Goal: Task Accomplishment & Management: Manage account settings

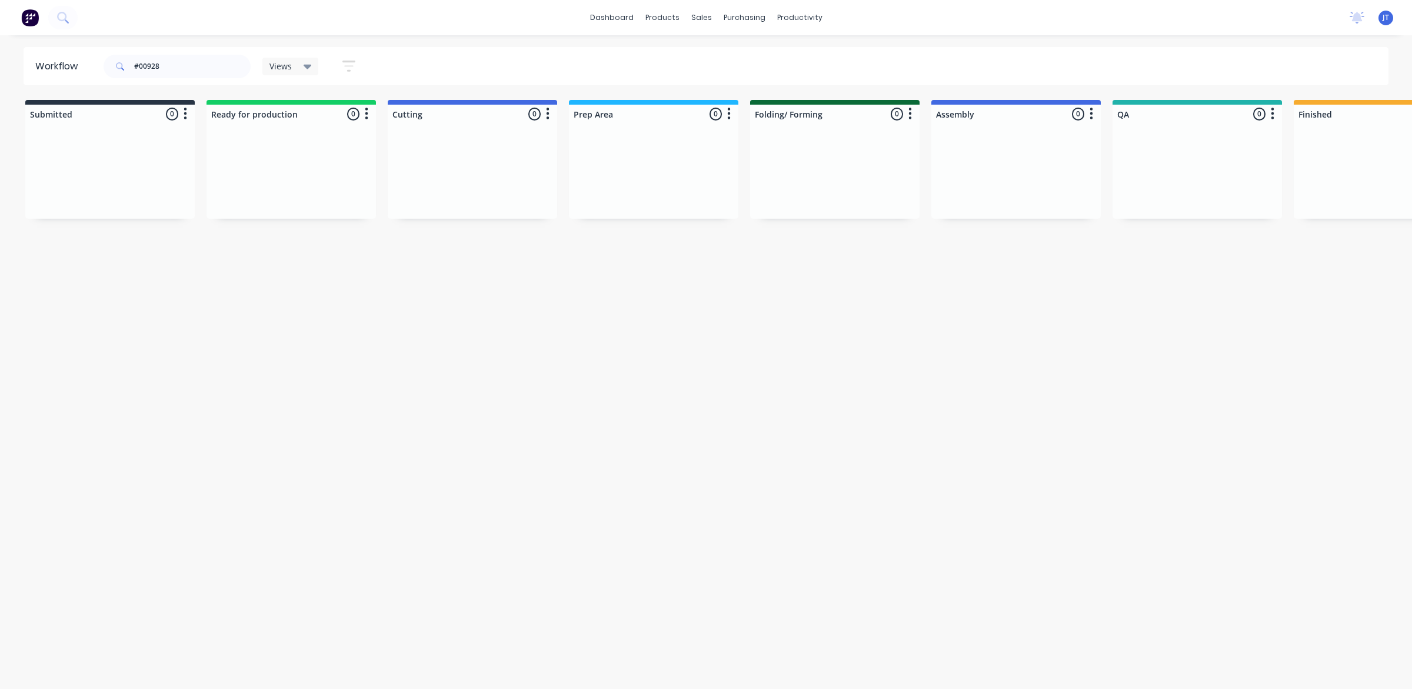
scroll to position [0, 623]
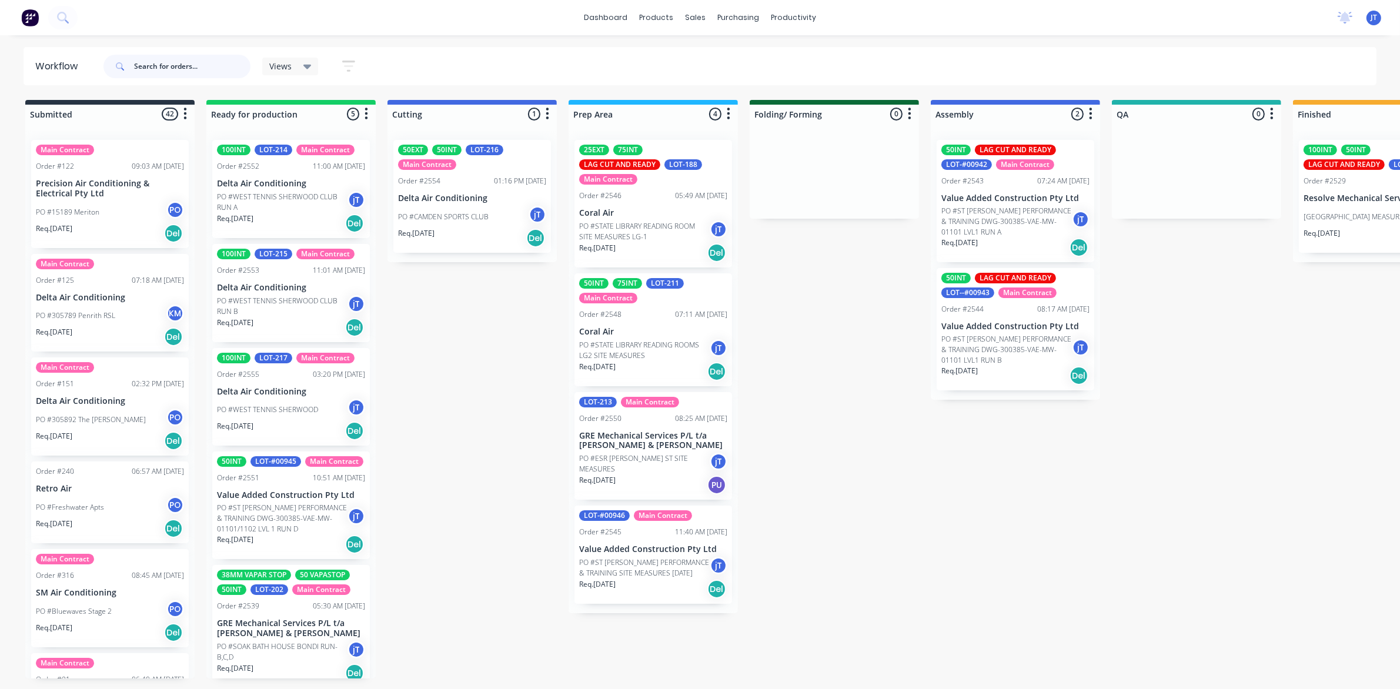
click at [172, 55] on input "text" at bounding box center [192, 67] width 116 height 24
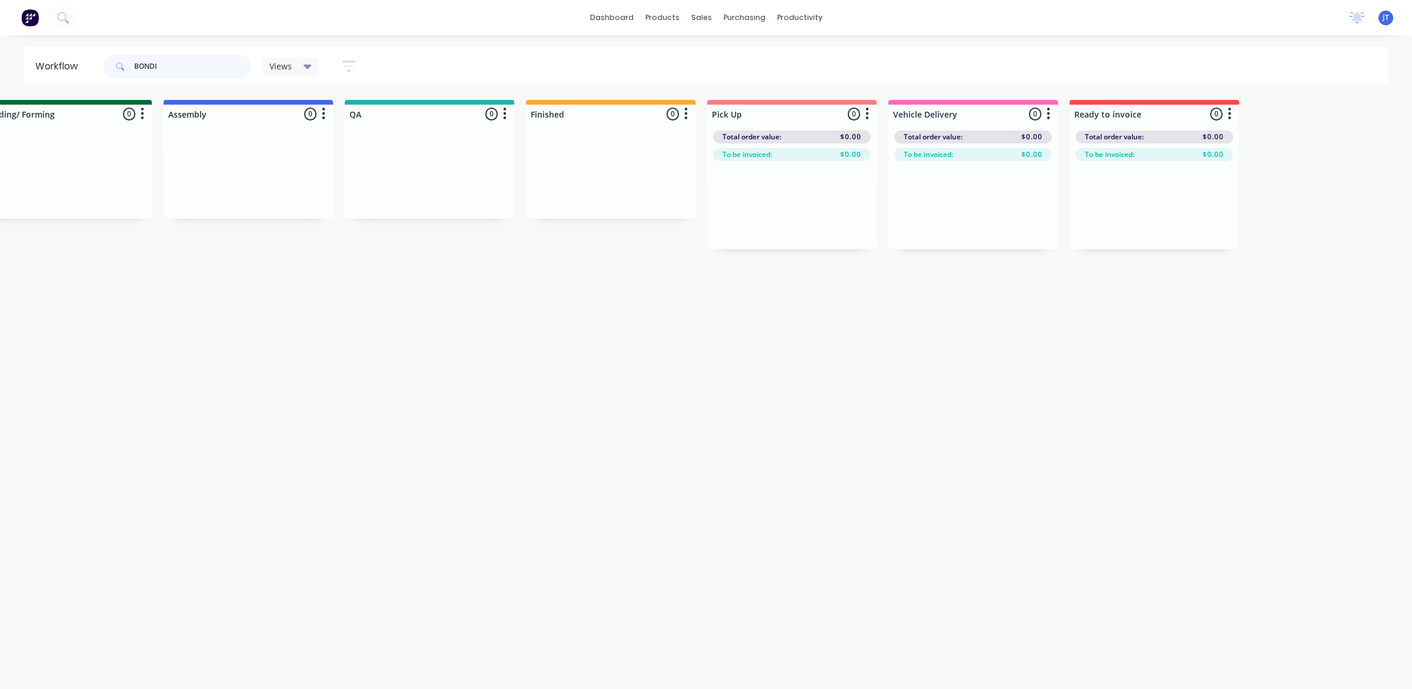
scroll to position [0, 891]
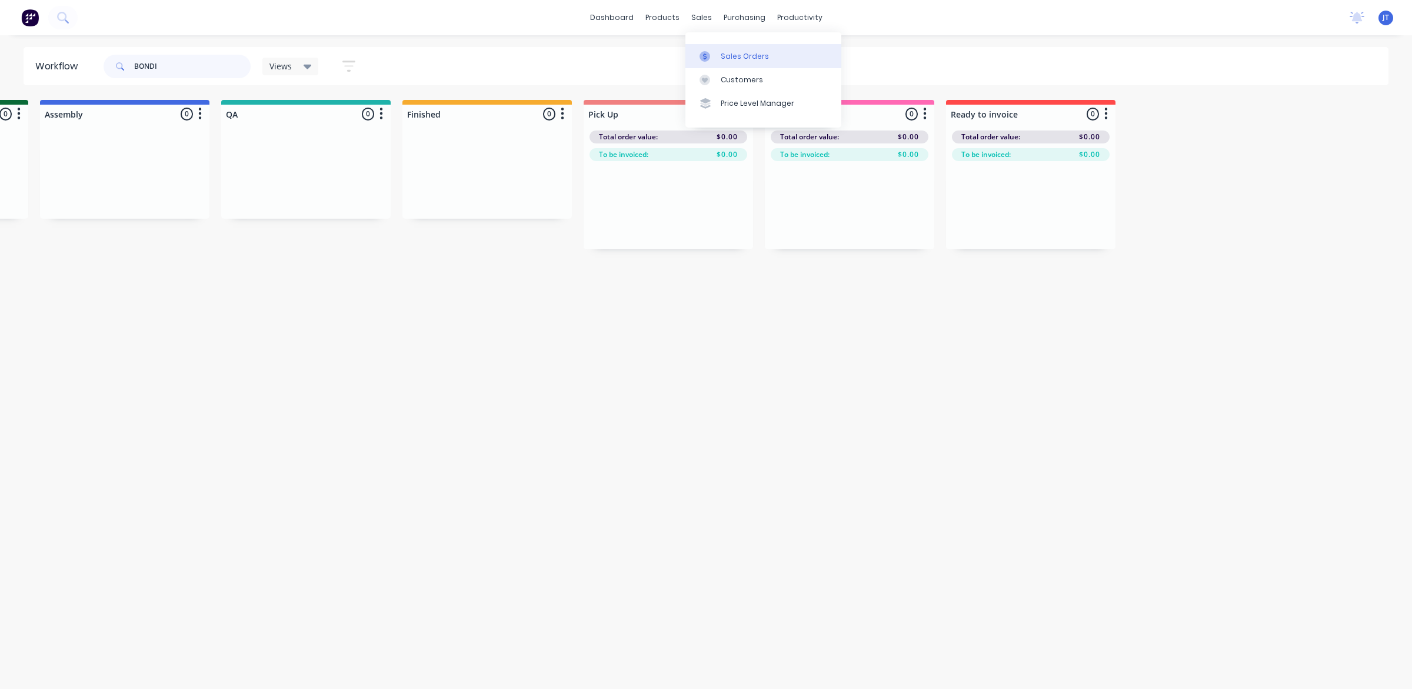
type input "BONDI"
click at [720, 48] on link "Sales Orders" at bounding box center [763, 56] width 156 height 24
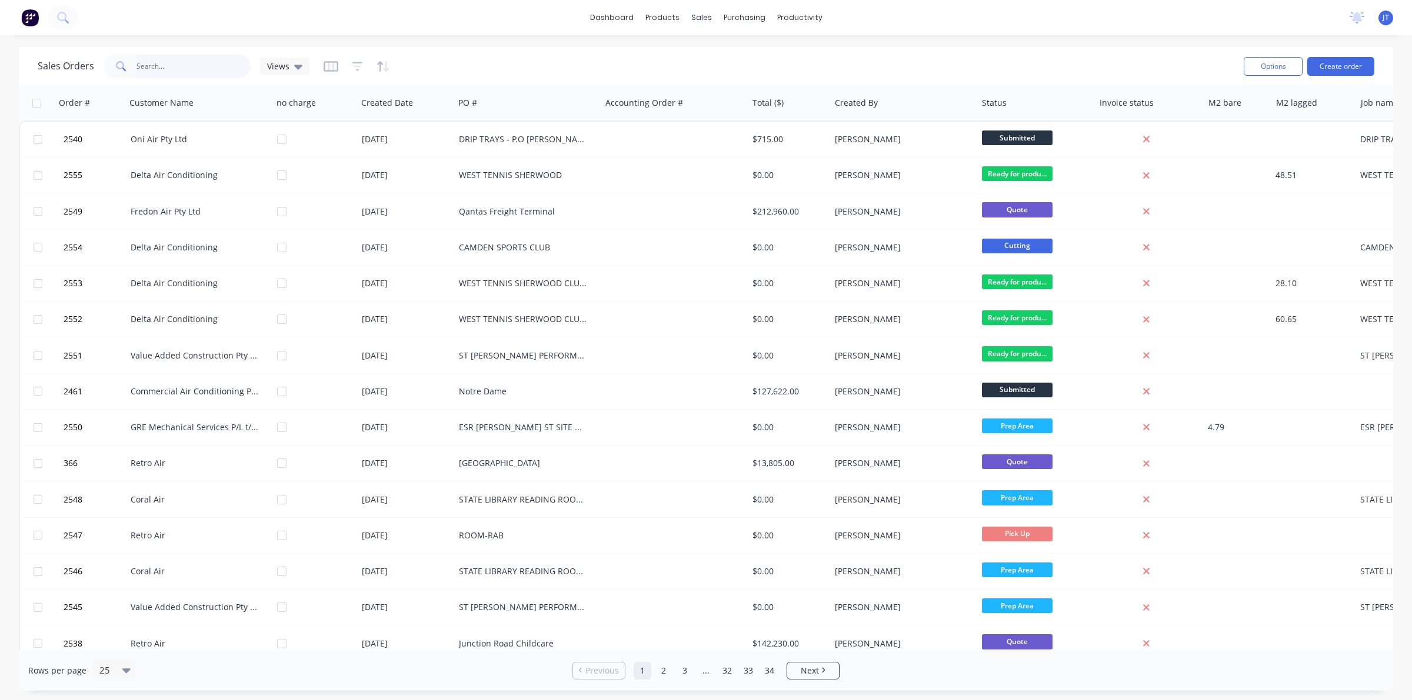
click at [199, 68] on input "text" at bounding box center [193, 67] width 115 height 24
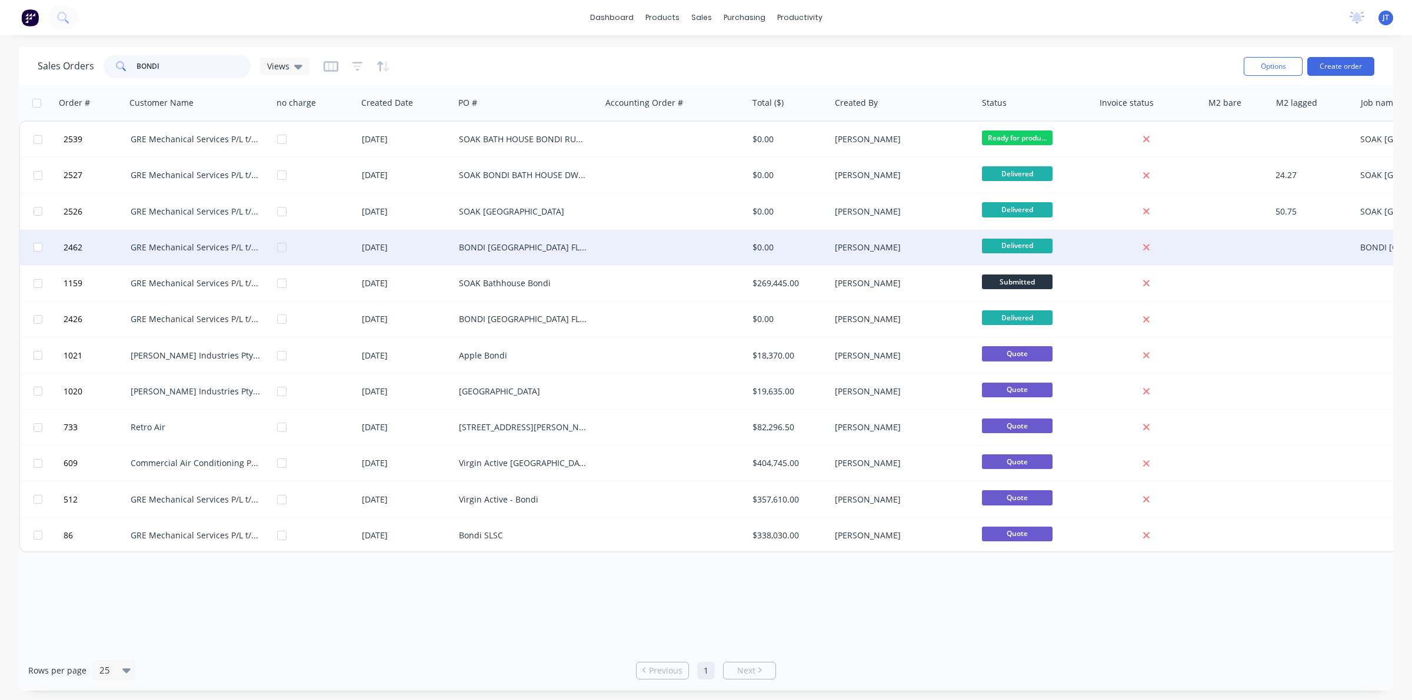
type input "BONDI"
click at [403, 248] on div "[DATE]" at bounding box center [406, 248] width 88 height 12
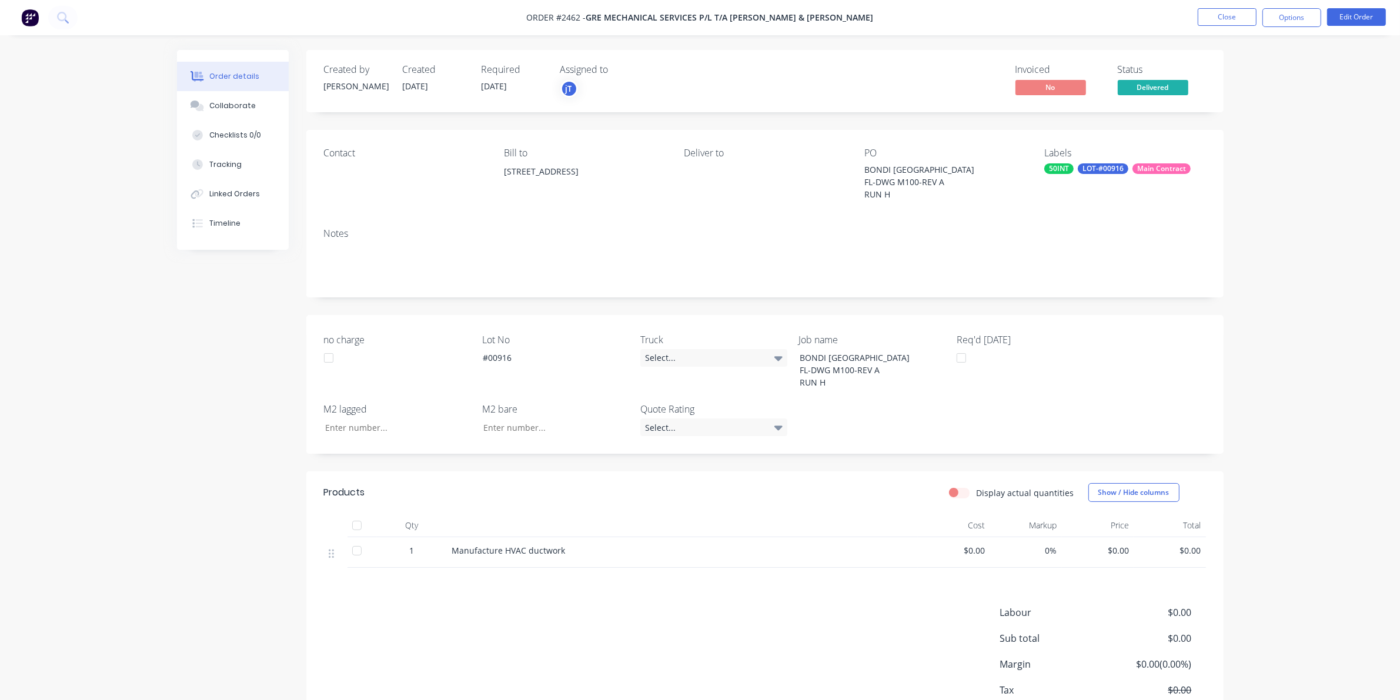
click at [1209, 26] on li "Close" at bounding box center [1227, 17] width 59 height 19
click at [1215, 18] on button "Close" at bounding box center [1227, 17] width 59 height 18
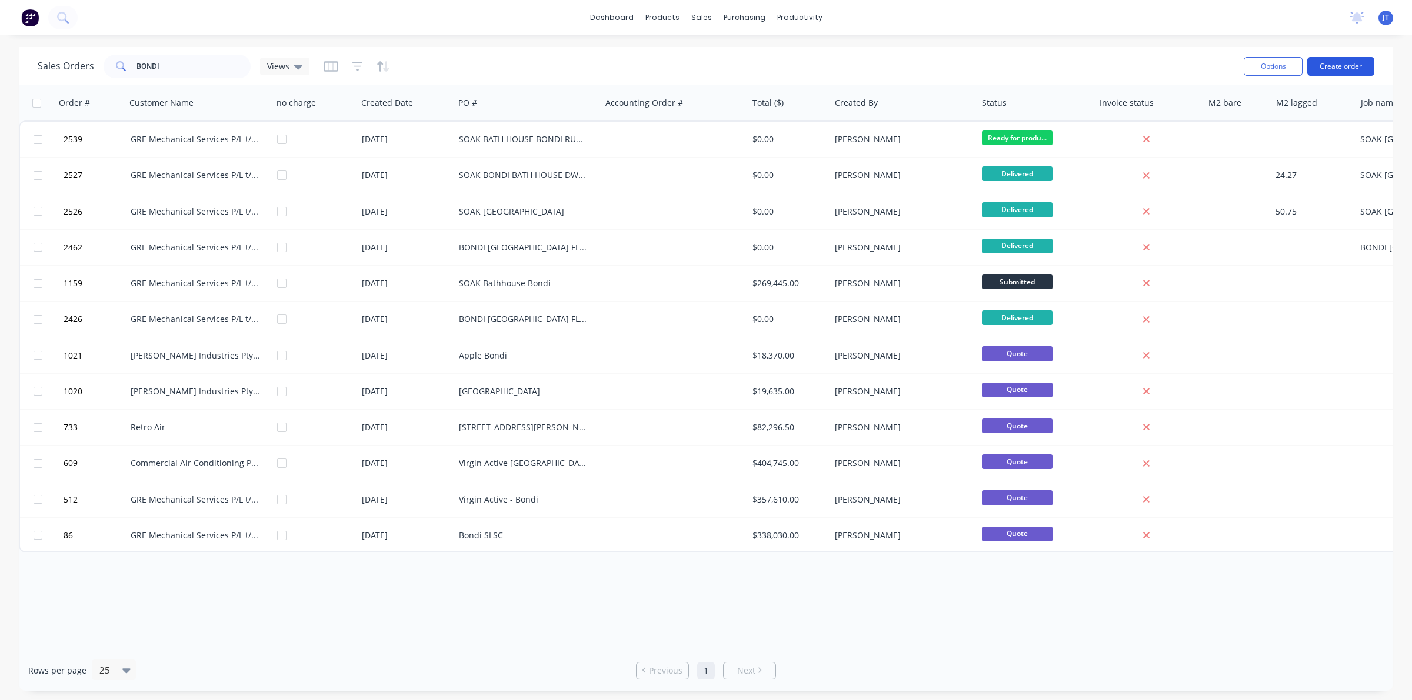
click at [1312, 65] on button "Create order" at bounding box center [1340, 66] width 67 height 19
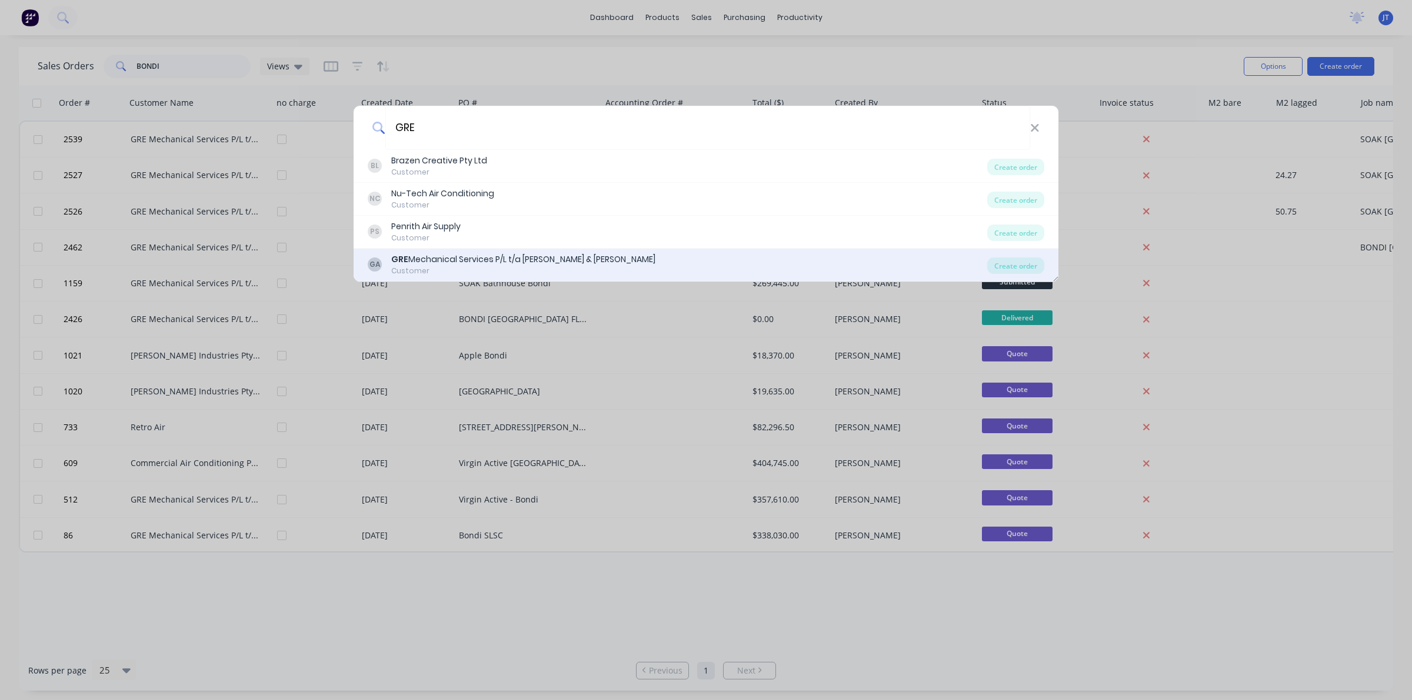
type input "GRE"
click at [519, 253] on div "GRE Mechanical Services P/L t/a [PERSON_NAME] & [PERSON_NAME]" at bounding box center [523, 259] width 264 height 12
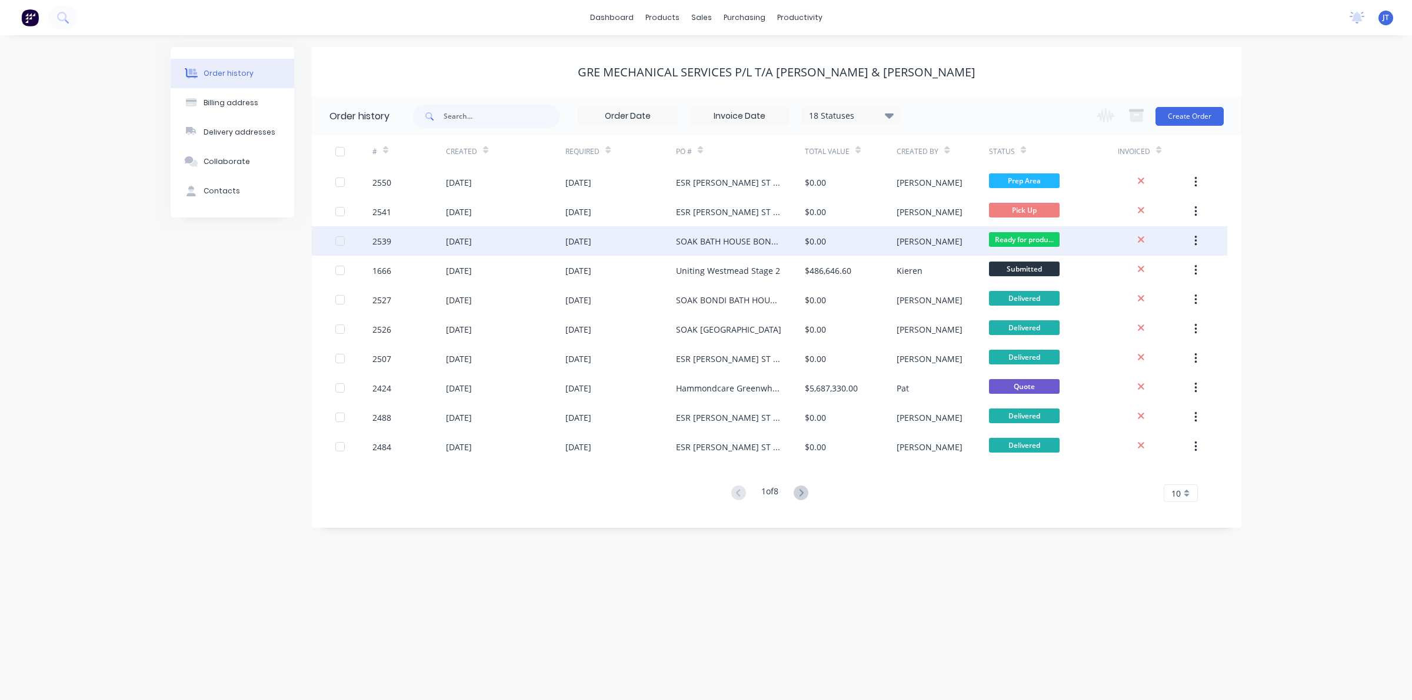
click at [670, 239] on div "[DATE]" at bounding box center [620, 240] width 111 height 29
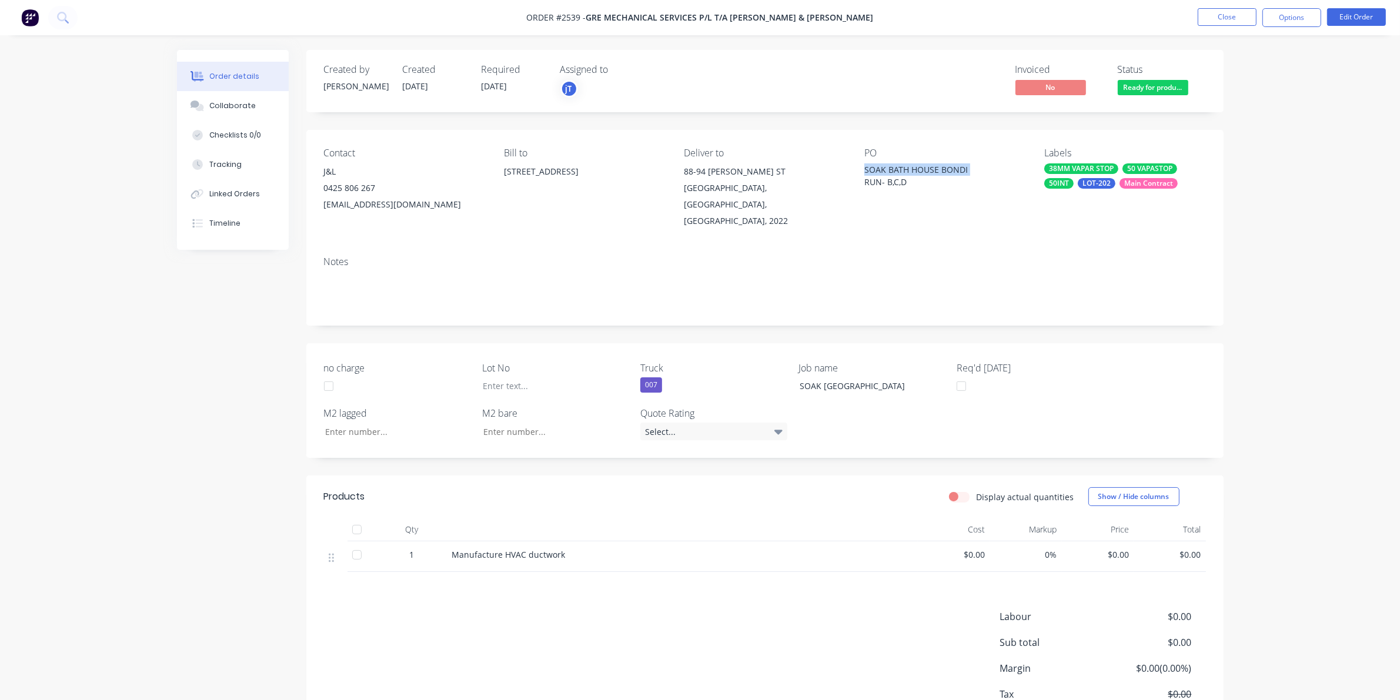
drag, startPoint x: 860, startPoint y: 165, endPoint x: 969, endPoint y: 166, distance: 108.8
click at [969, 166] on div "Contact J&L [PHONE_NUMBER] [EMAIL_ADDRESS][DOMAIN_NAME] Bill to 5-[STREET_ADDRE…" at bounding box center [765, 188] width 918 height 117
copy div "SOAK BATH HOUSE BONDI"
click at [1243, 12] on button "Close" at bounding box center [1227, 17] width 59 height 18
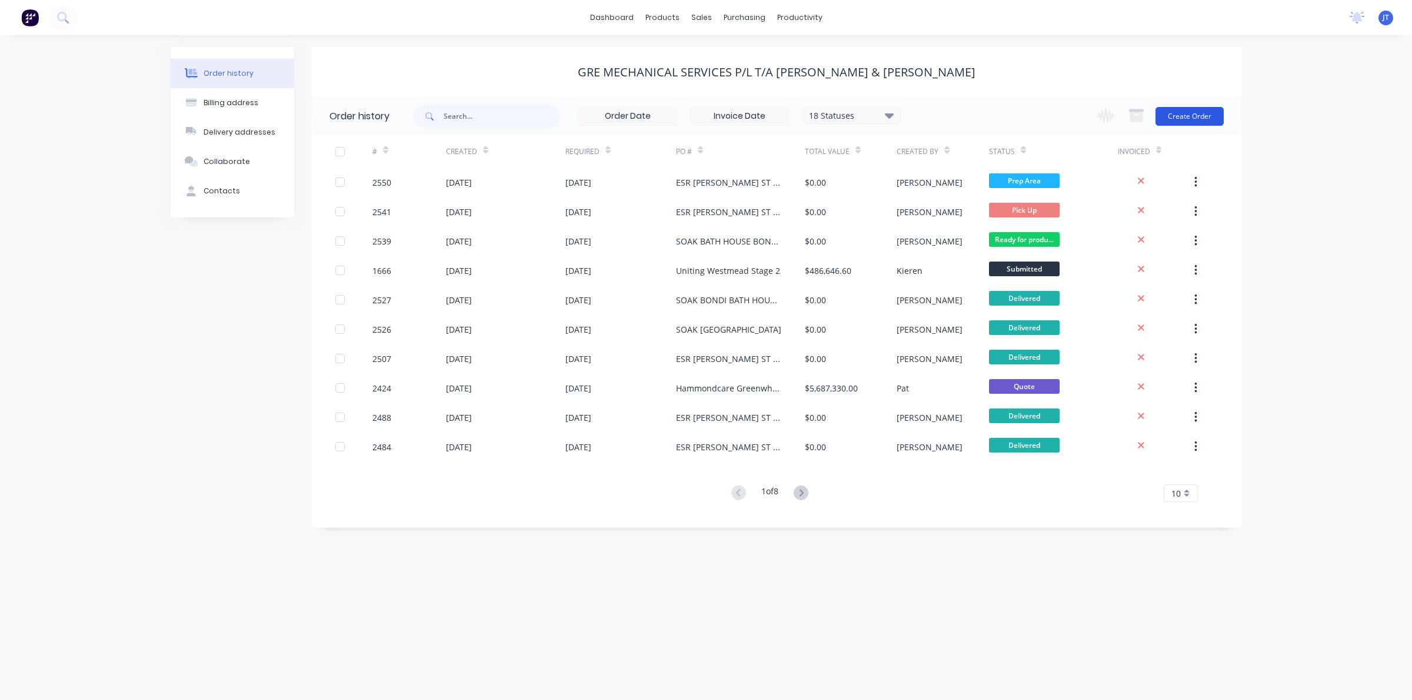
click at [1203, 112] on button "Create Order" at bounding box center [1189, 116] width 68 height 19
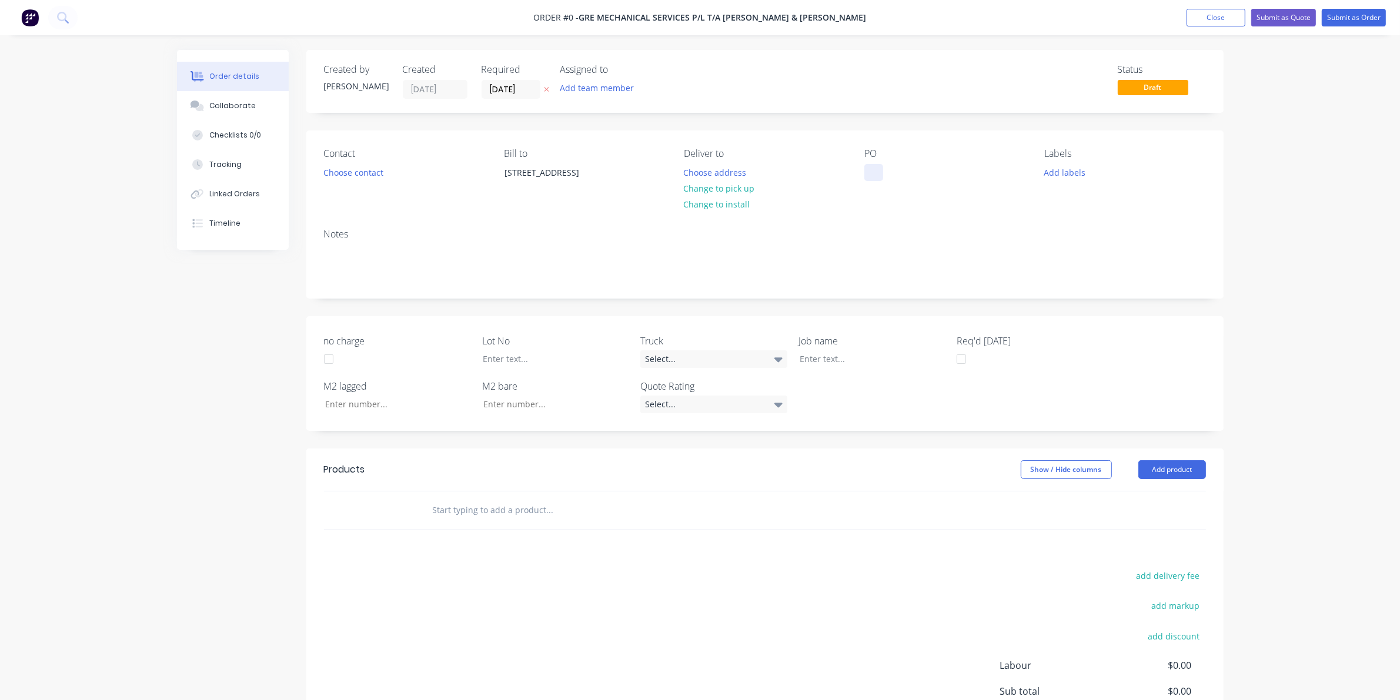
click at [879, 166] on div at bounding box center [874, 172] width 19 height 17
paste div
click at [721, 176] on div "Order details Collaborate Checklists 0/0 Tracking Linked Orders Timeline Order …" at bounding box center [700, 442] width 1070 height 785
click at [721, 172] on button "Choose address" at bounding box center [715, 172] width 75 height 16
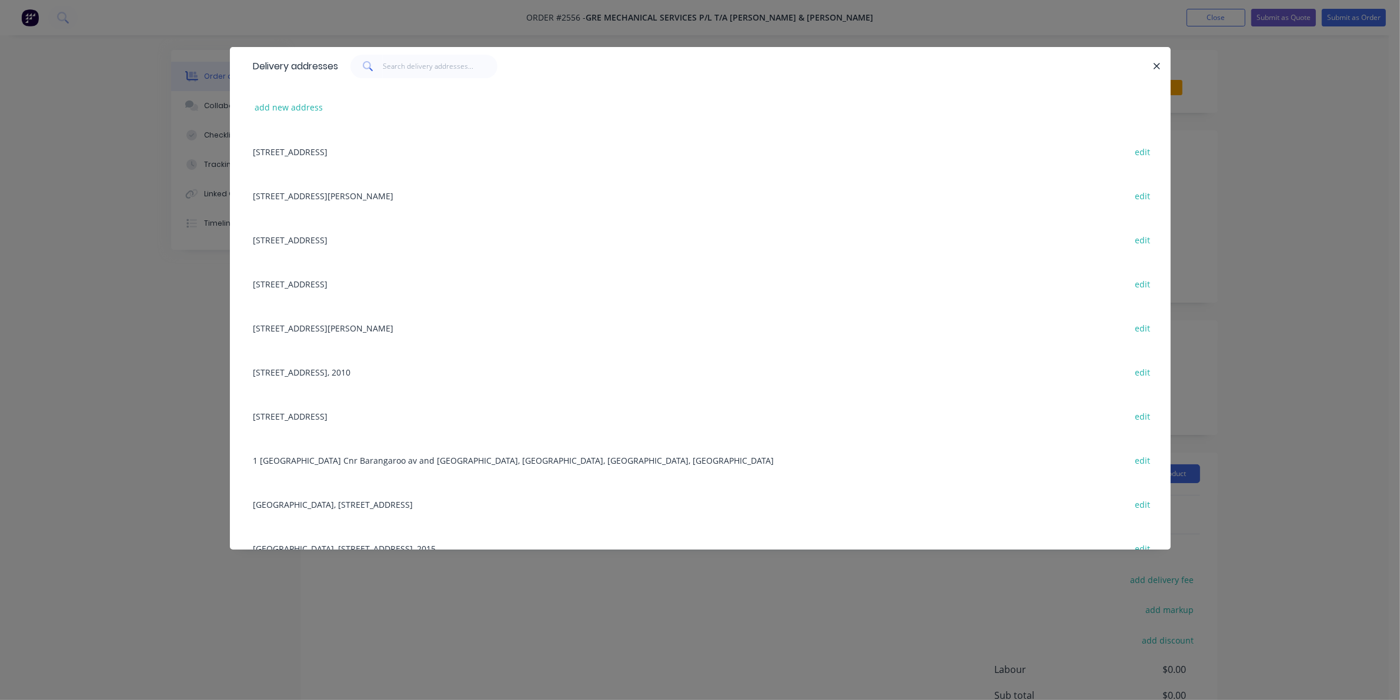
click at [180, 366] on div "Delivery addresses add new address [STREET_ADDRESS] edit [STREET_ADDRESS][PERSO…" at bounding box center [700, 350] width 1400 height 700
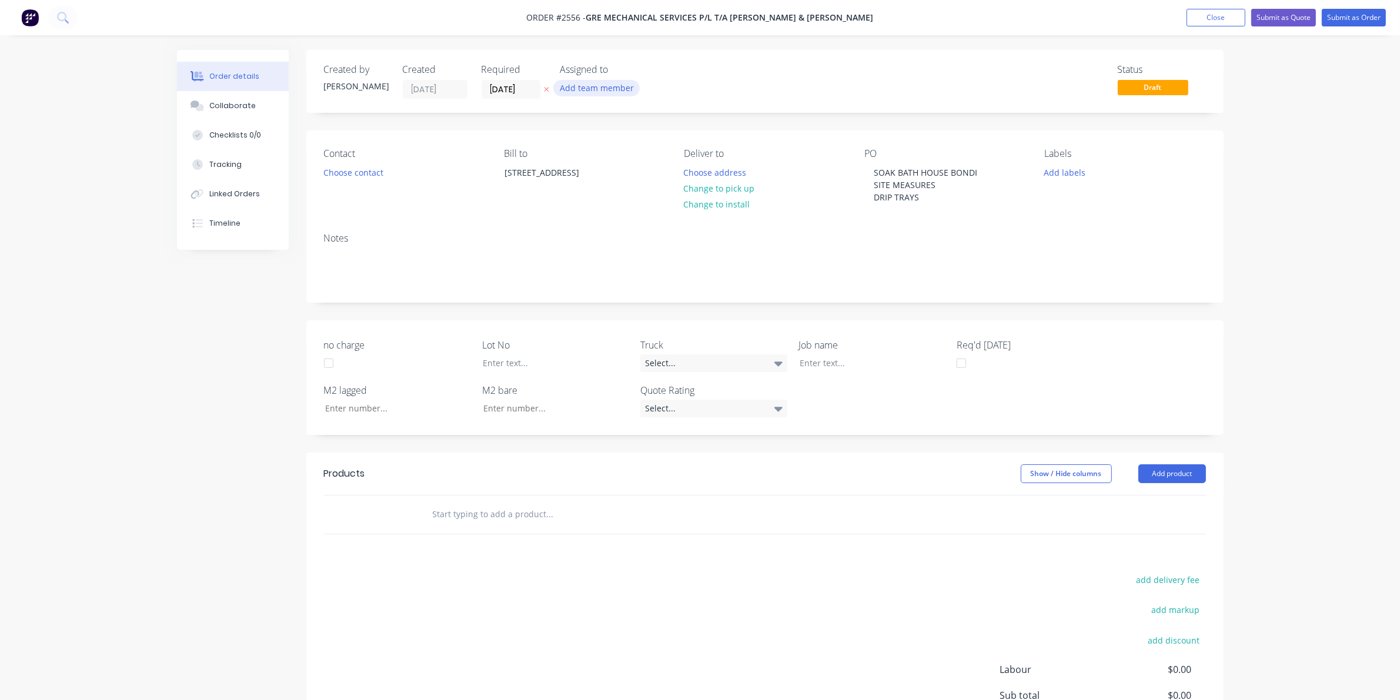
click at [589, 92] on button "Add team member" at bounding box center [596, 88] width 86 height 16
click at [634, 160] on button "[PERSON_NAME] (You)" at bounding box center [649, 154] width 176 height 24
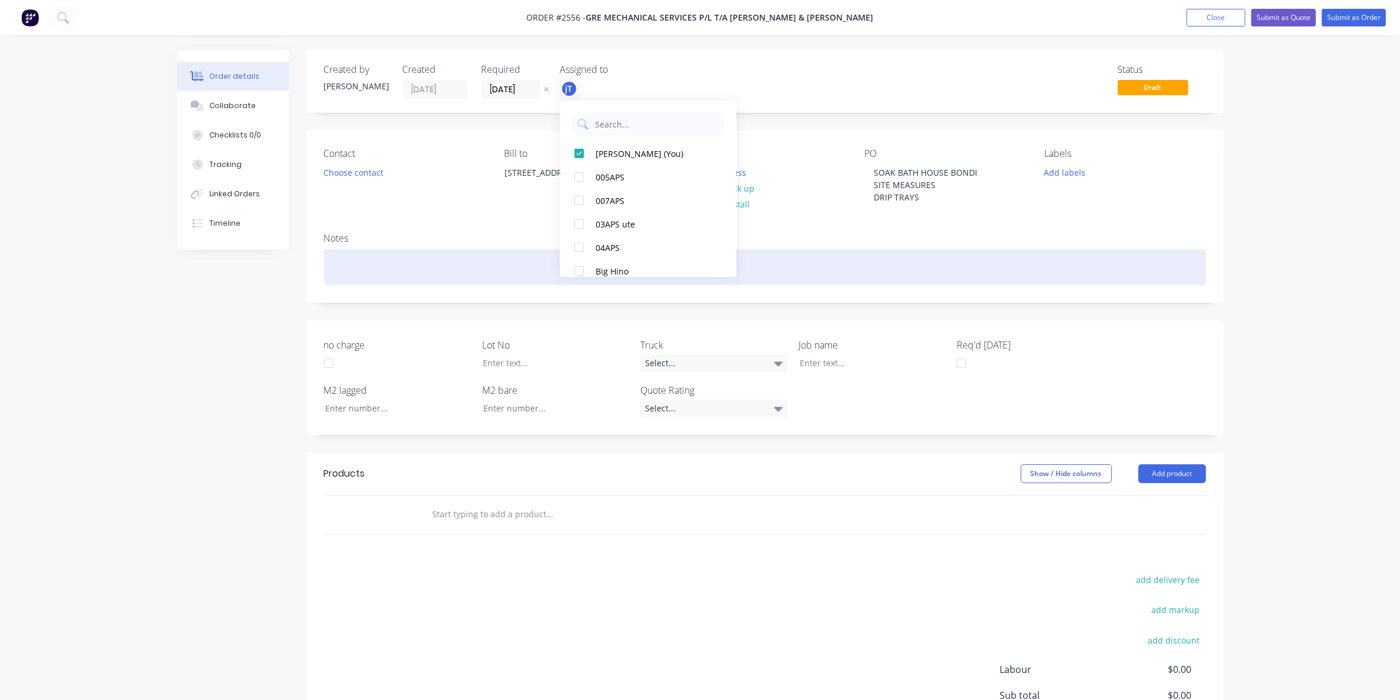
click at [437, 277] on div at bounding box center [765, 267] width 882 height 36
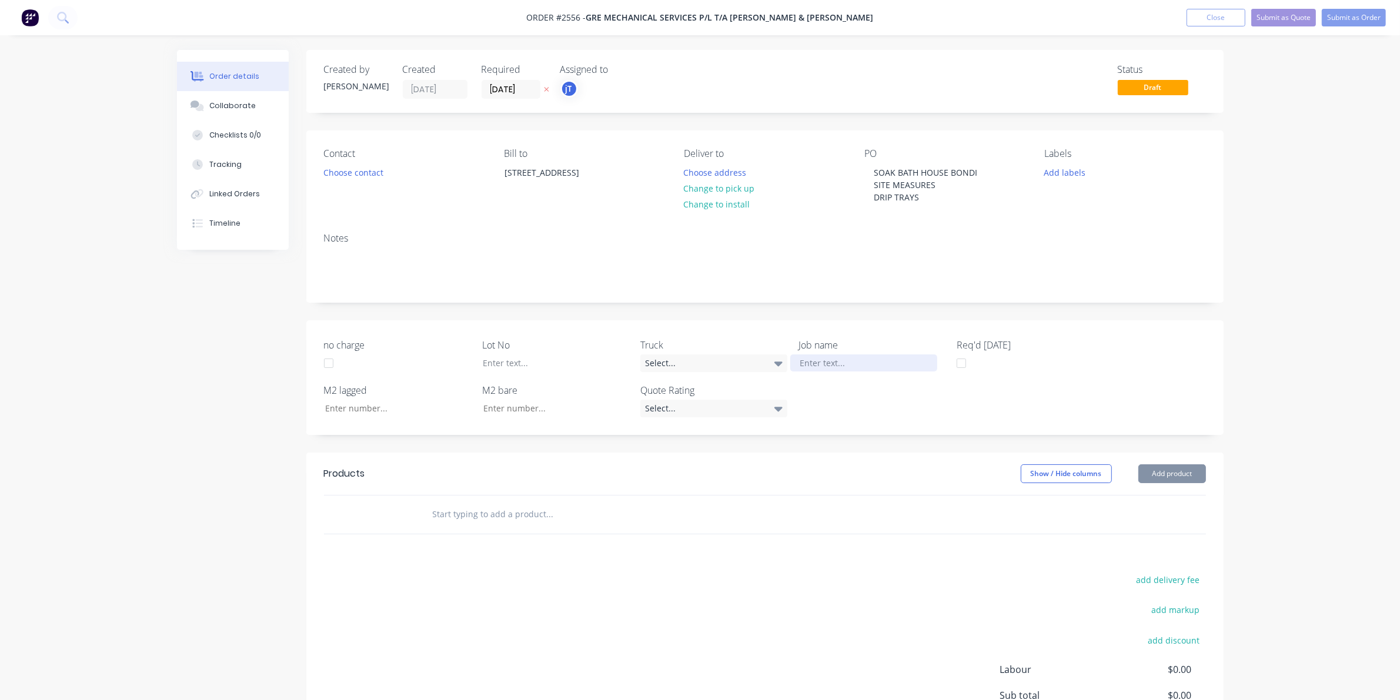
click at [826, 356] on div at bounding box center [863, 363] width 147 height 17
drag, startPoint x: 869, startPoint y: 163, endPoint x: 925, endPoint y: 216, distance: 77.0
click at [925, 216] on div "Contact Choose contact [PERSON_NAME] to [STREET_ADDRESS] Deliver to Choose addr…" at bounding box center [765, 177] width 918 height 93
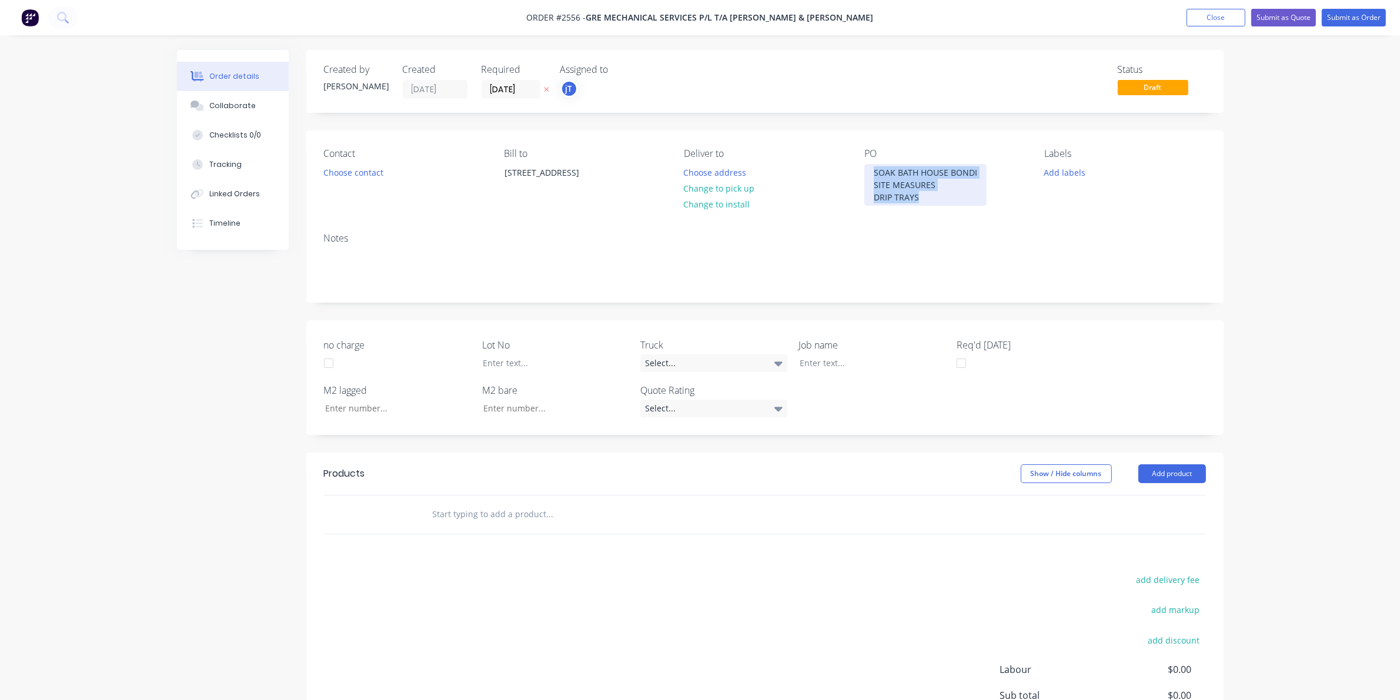
drag, startPoint x: 918, startPoint y: 202, endPoint x: 856, endPoint y: 159, distance: 74.9
click at [856, 159] on div "Contact Choose contact [PERSON_NAME] to [STREET_ADDRESS] Deliver to Choose addr…" at bounding box center [765, 177] width 918 height 93
drag, startPoint x: 919, startPoint y: 189, endPoint x: 862, endPoint y: 169, distance: 61.2
click at [862, 169] on div "Contact Choose contact [PERSON_NAME] to [STREET_ADDRESS] Deliver to Choose addr…" at bounding box center [765, 175] width 918 height 89
drag, startPoint x: 941, startPoint y: 182, endPoint x: 853, endPoint y: 168, distance: 89.4
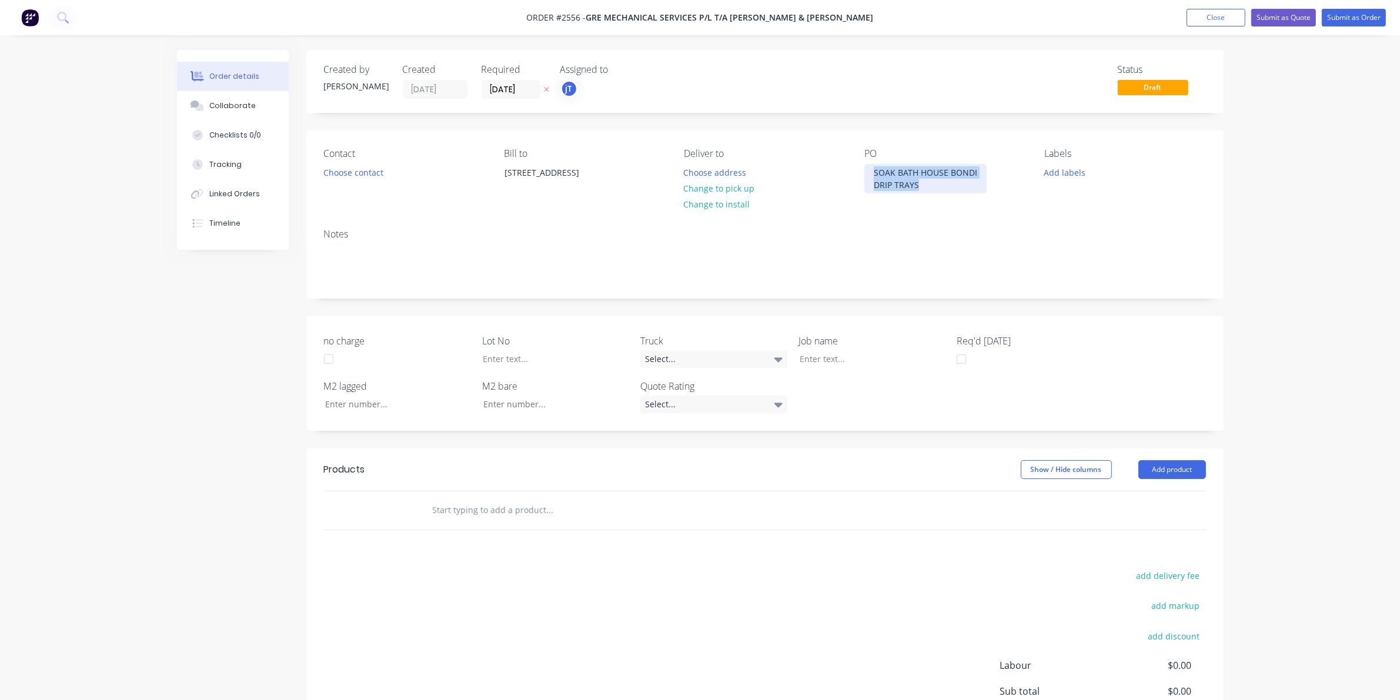
click at [853, 168] on div "Contact Choose contact [PERSON_NAME] to [STREET_ADDRESS] Deliver to Choose addr…" at bounding box center [765, 175] width 918 height 89
copy div "SOAK BATH HOUSE BONDI DRIP [PERSON_NAME]"
click at [823, 356] on div at bounding box center [863, 359] width 147 height 17
paste div
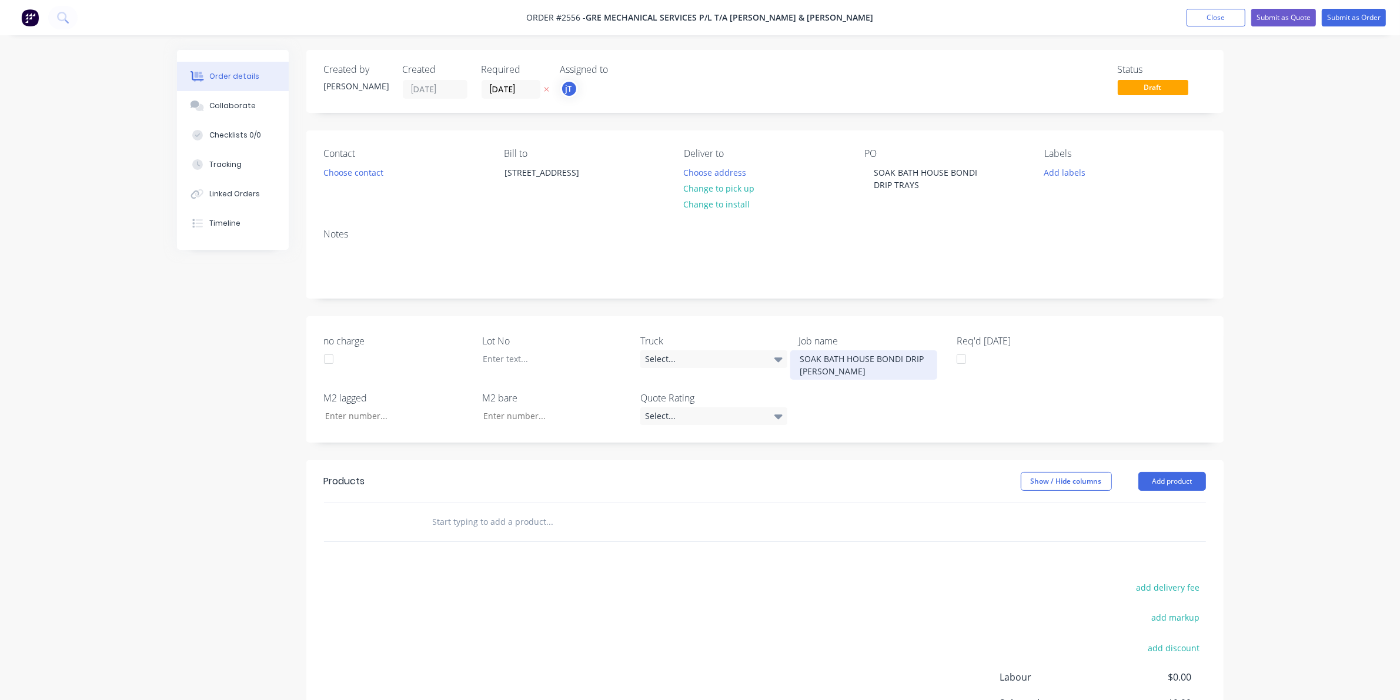
click at [903, 358] on div "SOAK BATH HOUSE BONDI DRIP [PERSON_NAME]" at bounding box center [863, 365] width 147 height 29
click at [551, 363] on div at bounding box center [546, 359] width 147 height 17
click at [1049, 174] on button "Add labels" at bounding box center [1065, 172] width 54 height 16
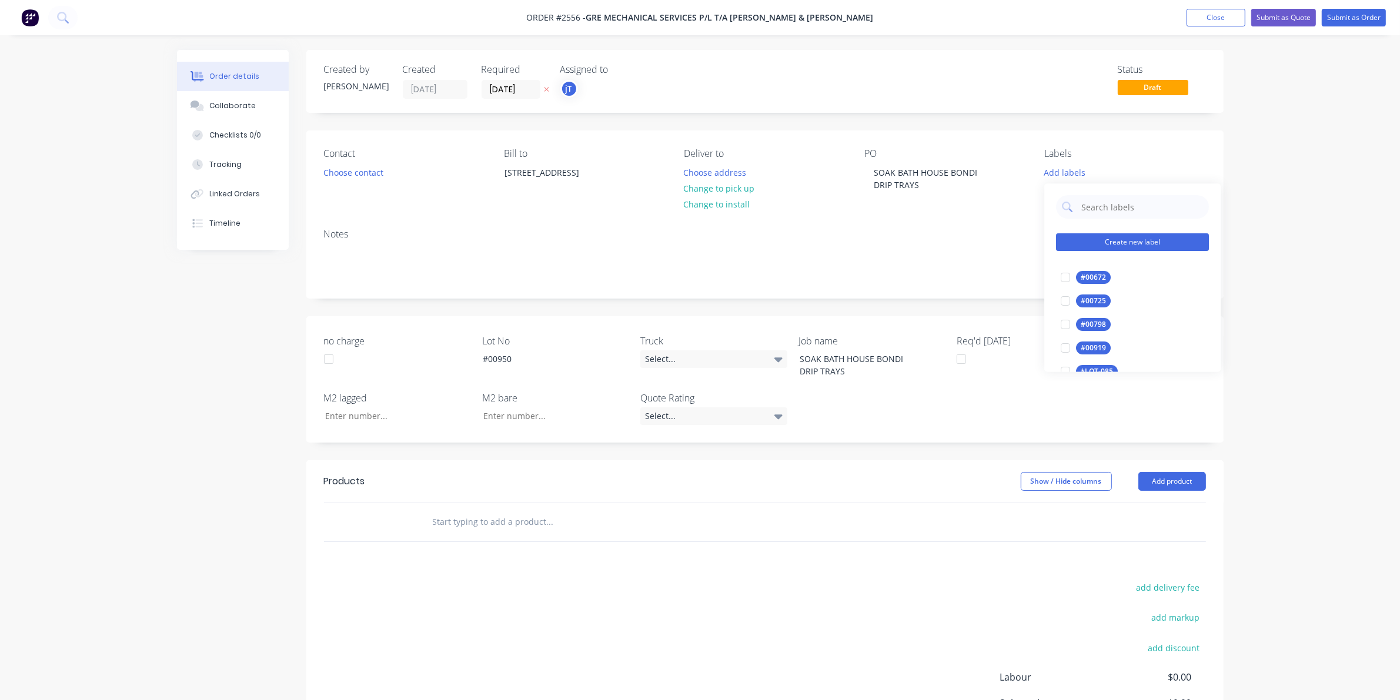
click at [1097, 245] on button "Create new label" at bounding box center [1132, 243] width 153 height 18
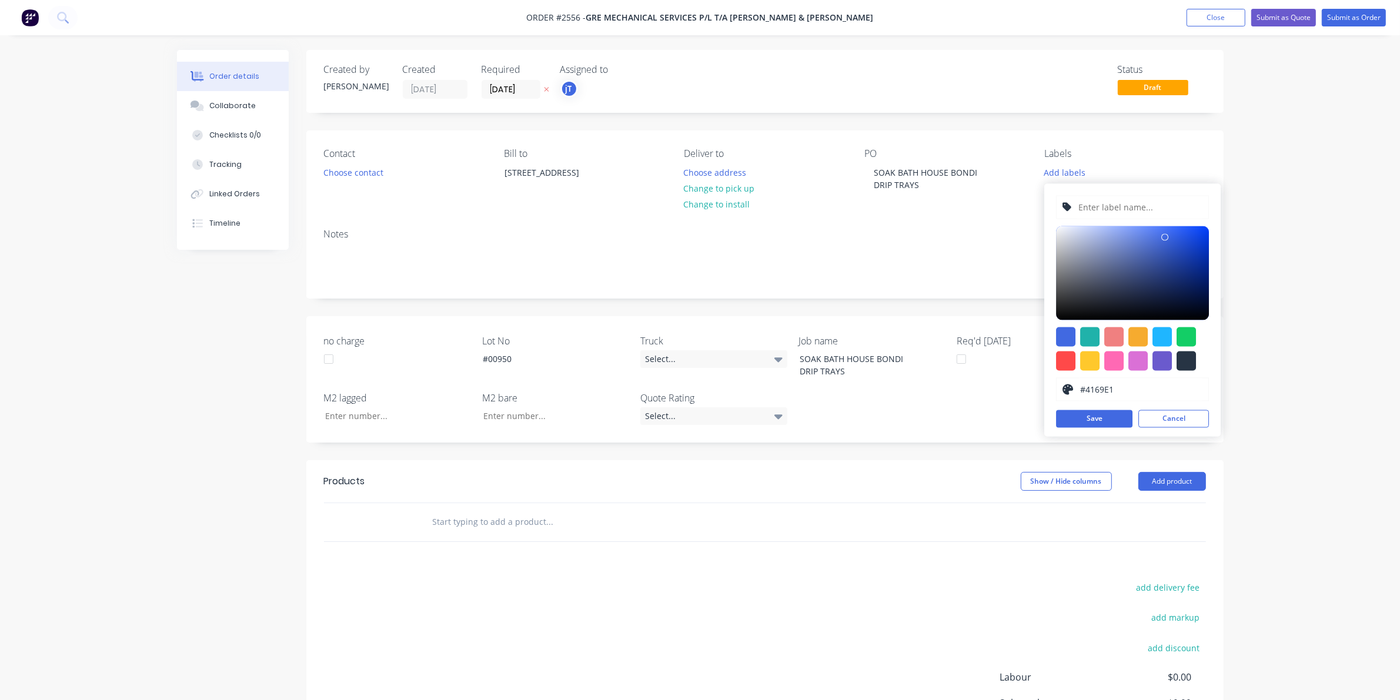
click at [1099, 208] on input "text" at bounding box center [1140, 207] width 125 height 22
type input "LOR-#00950"
click at [1115, 423] on button "Save" at bounding box center [1094, 420] width 76 height 18
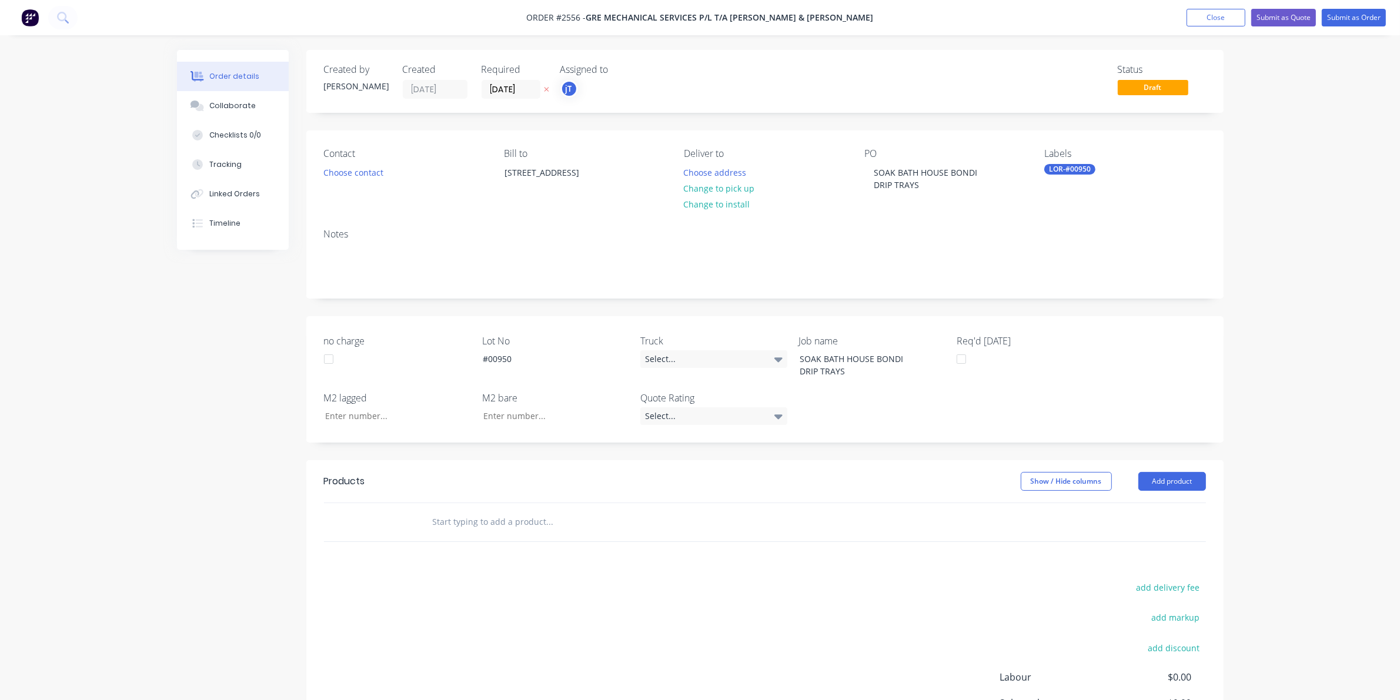
click at [997, 225] on div "Notes" at bounding box center [765, 258] width 918 height 79
click at [1089, 163] on div "Labels LOR-#00950" at bounding box center [1125, 175] width 161 height 54
click at [1089, 168] on div "LOR-#00950" at bounding box center [1070, 169] width 51 height 11
type input "MAI"
drag, startPoint x: 1093, startPoint y: 272, endPoint x: 1086, endPoint y: 274, distance: 7.4
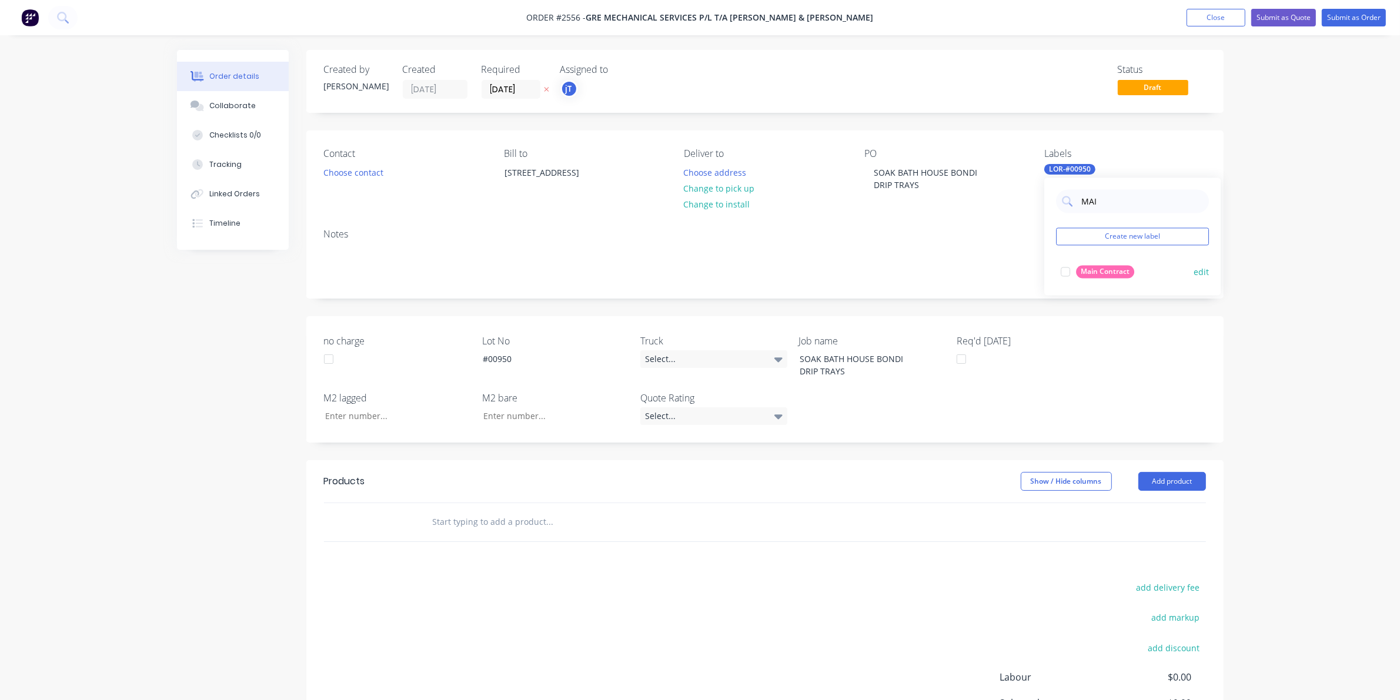
click at [1093, 272] on div "Main Contract" at bounding box center [1105, 272] width 58 height 13
click at [505, 521] on input "text" at bounding box center [549, 523] width 235 height 24
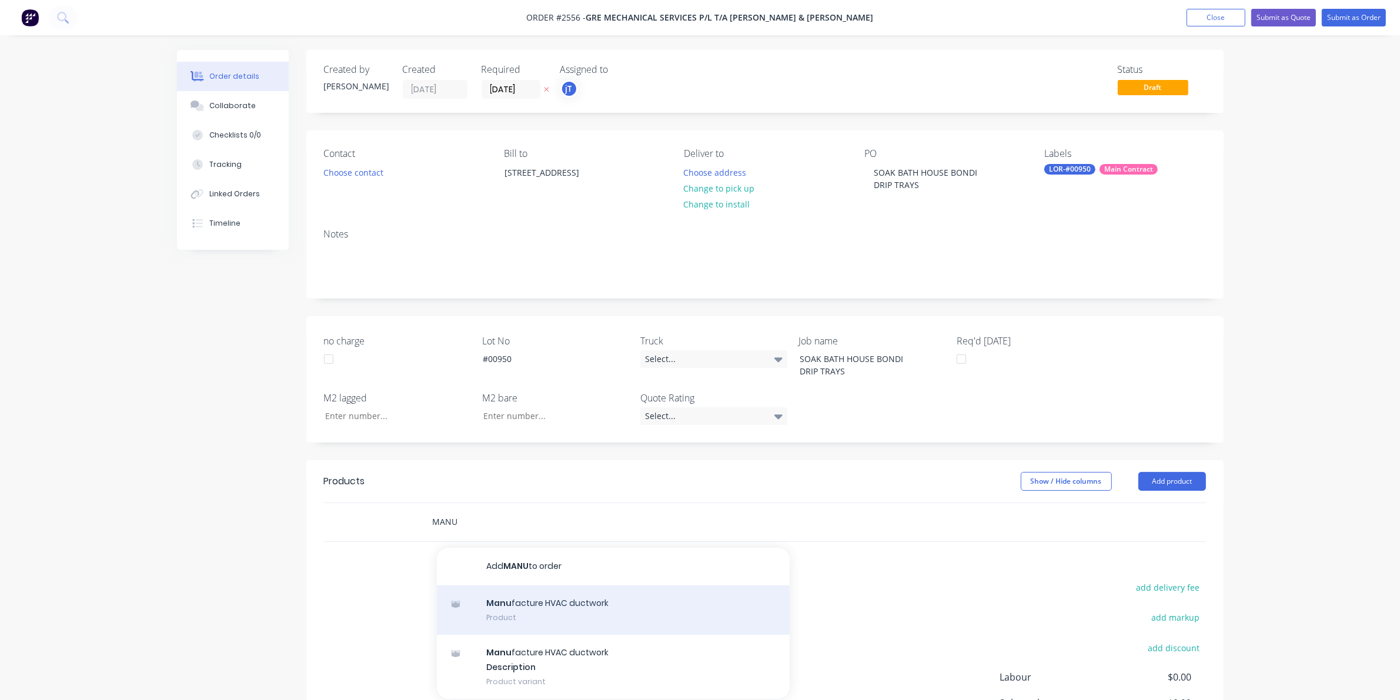
type input "MANU"
click at [575, 600] on div "Manu facture HVAC ductwork Product" at bounding box center [613, 610] width 353 height 49
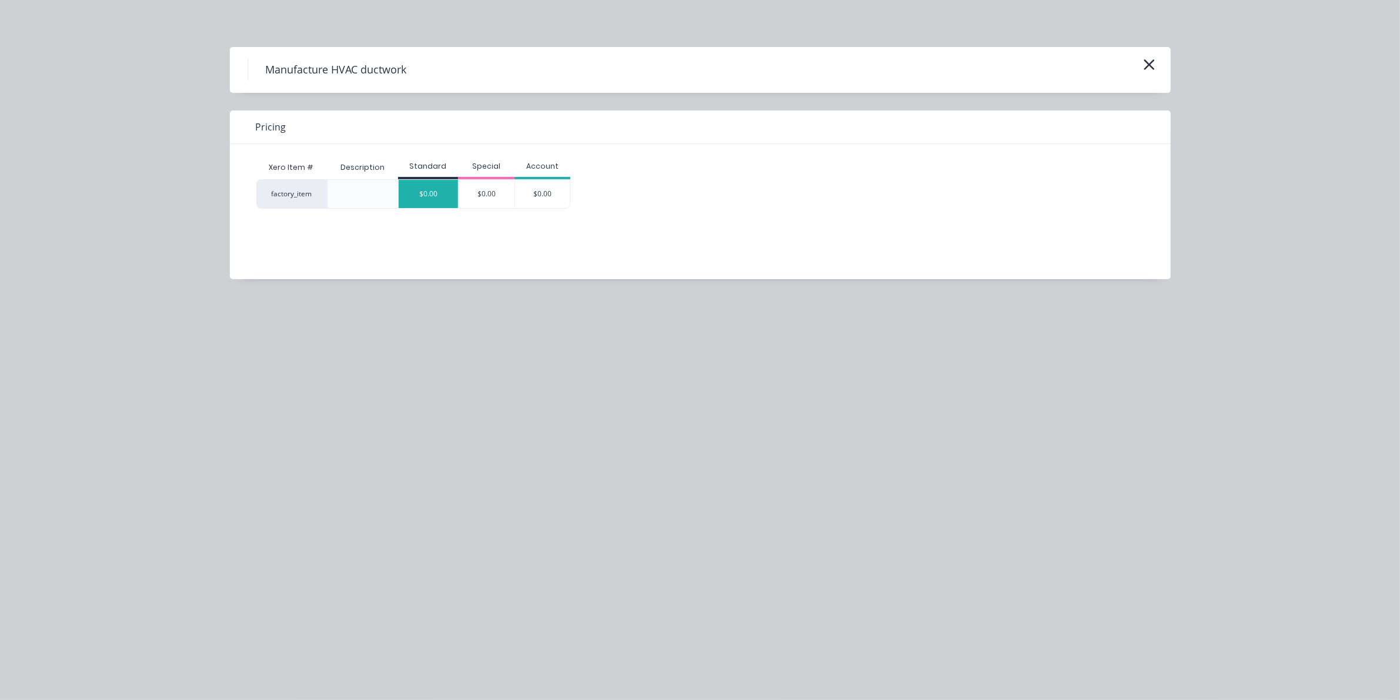
click at [437, 206] on div "$0.00" at bounding box center [428, 194] width 59 height 28
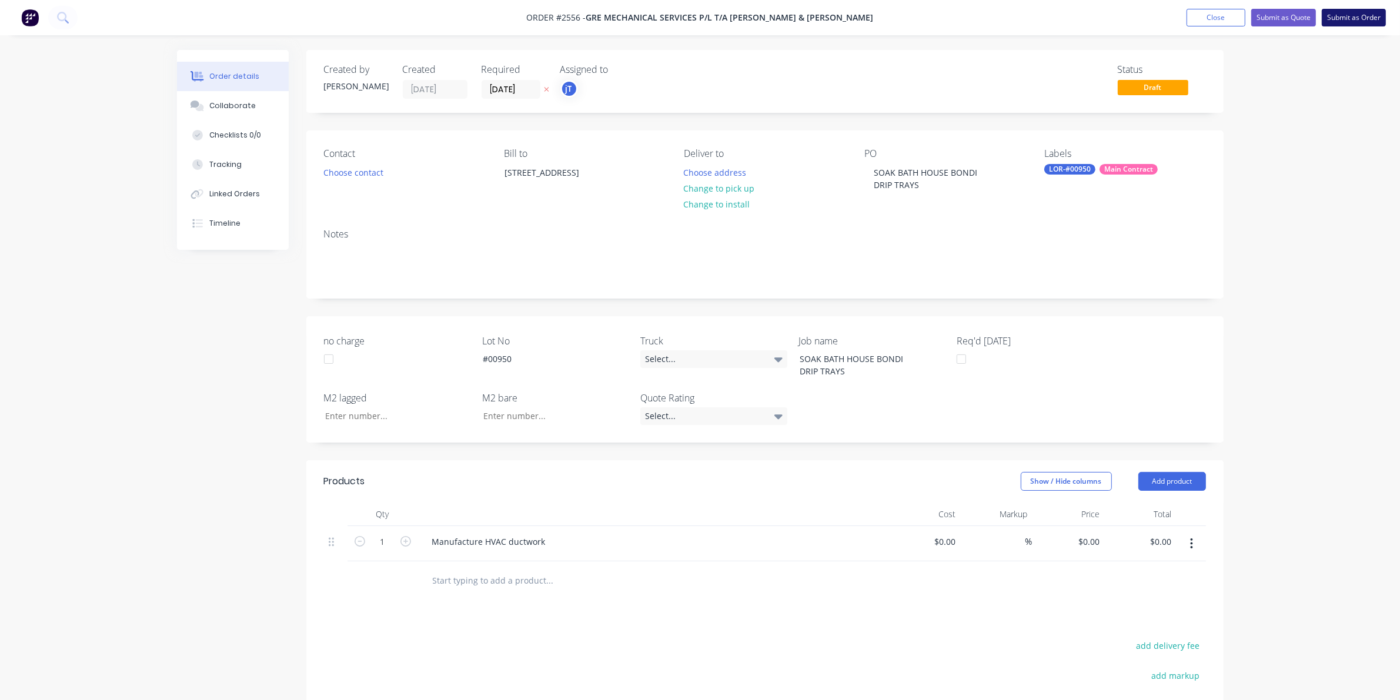
click at [1323, 18] on button "Submit as Order" at bounding box center [1354, 18] width 64 height 18
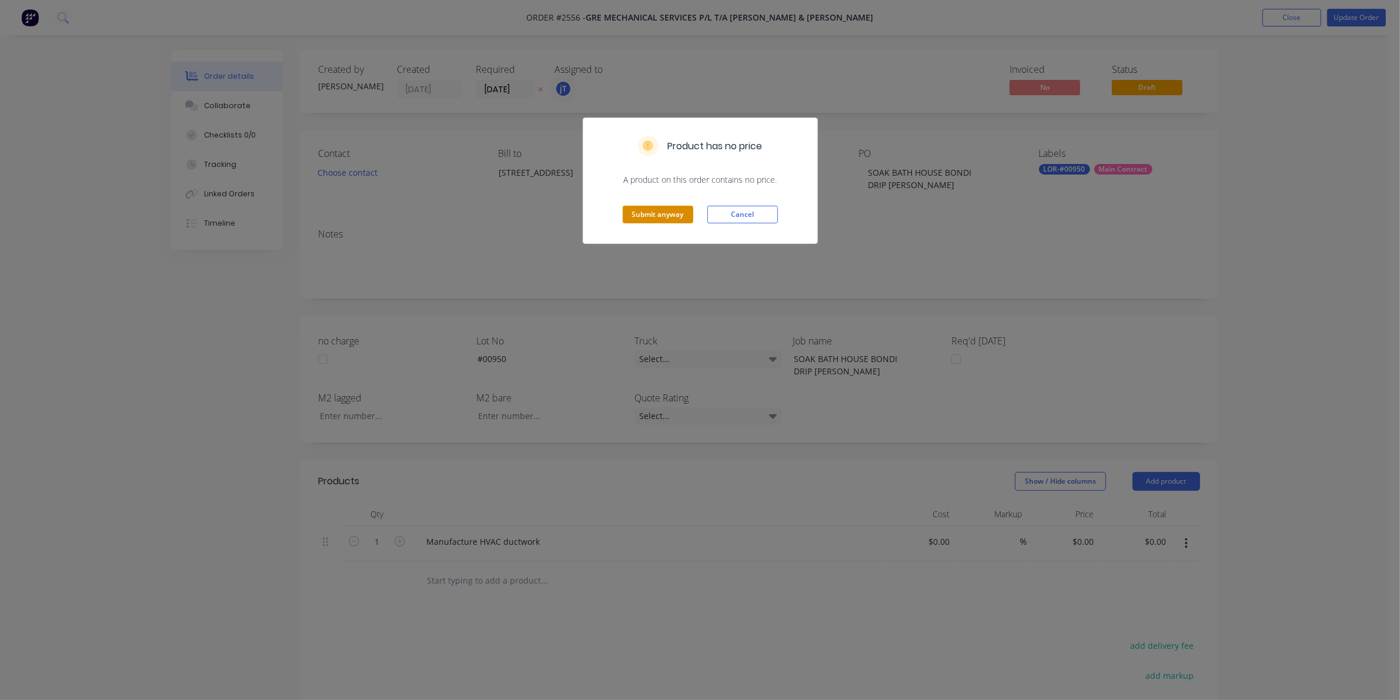
click at [686, 213] on button "Submit anyway" at bounding box center [658, 215] width 71 height 18
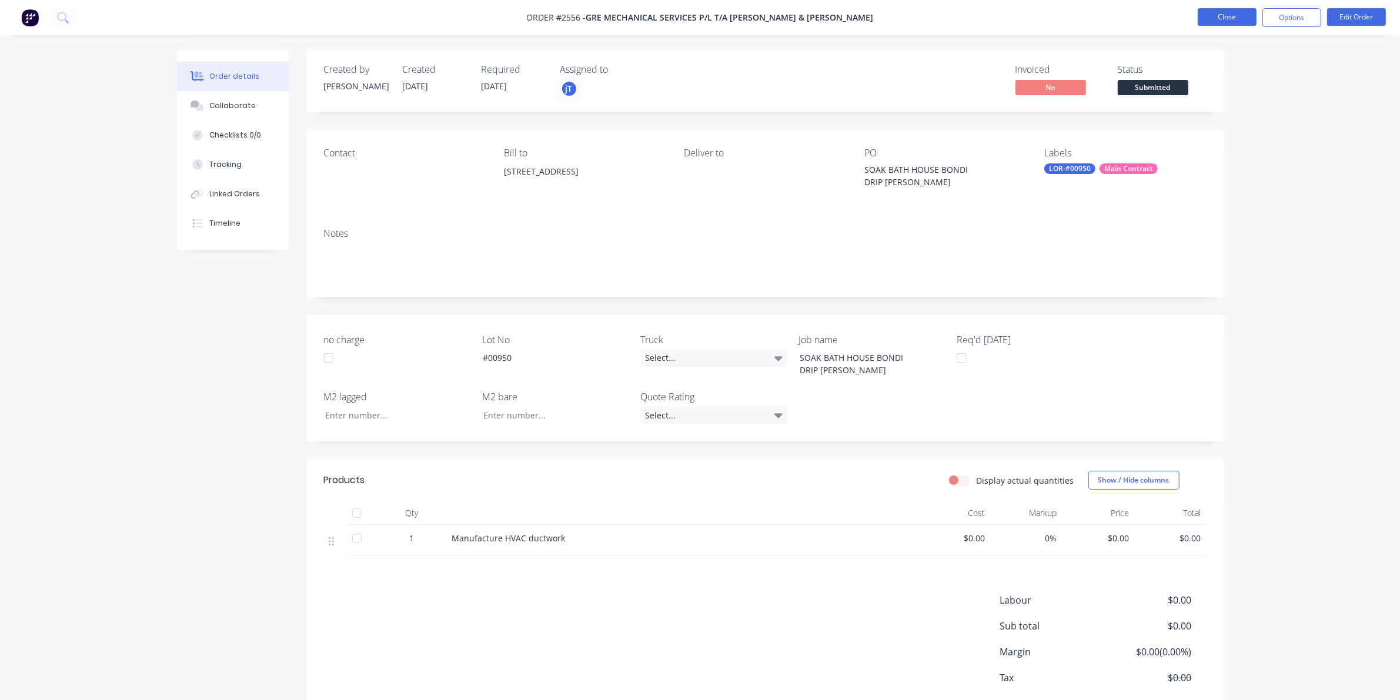
click at [1240, 15] on button "Close" at bounding box center [1227, 17] width 59 height 18
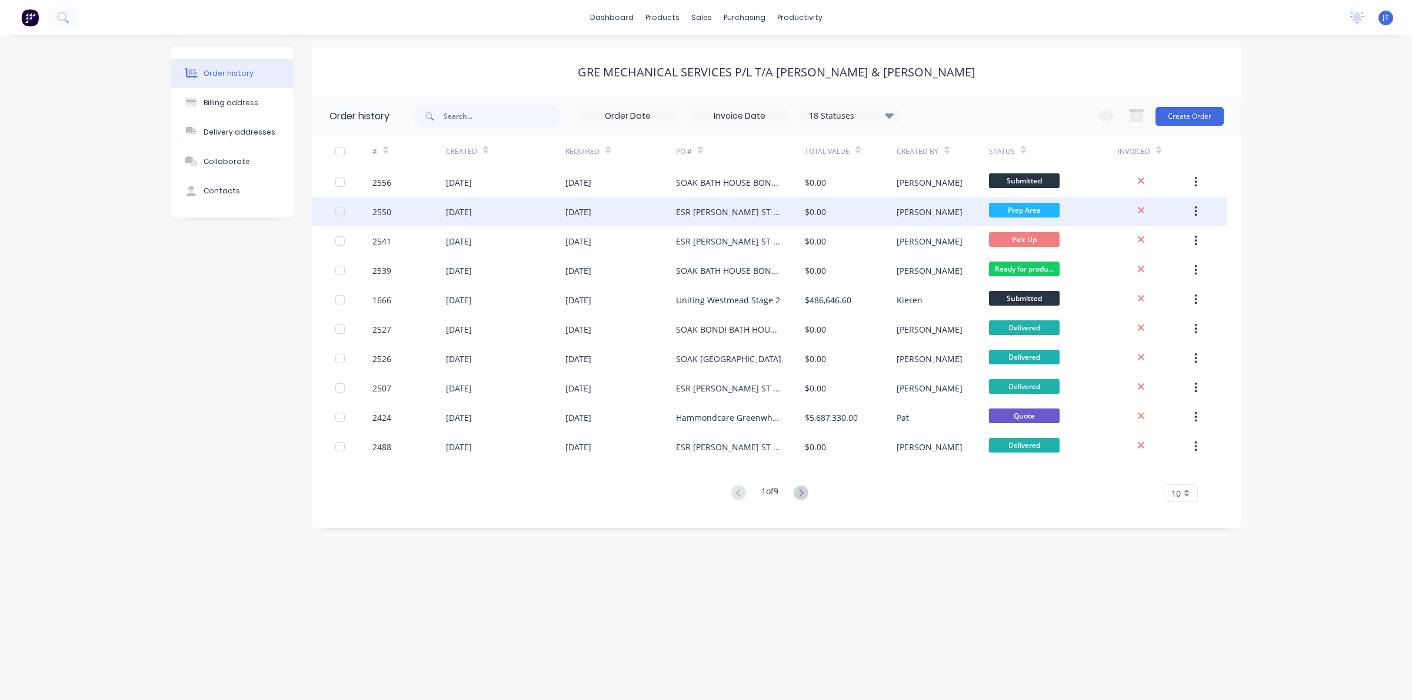
click at [591, 215] on div "[DATE]" at bounding box center [578, 212] width 26 height 12
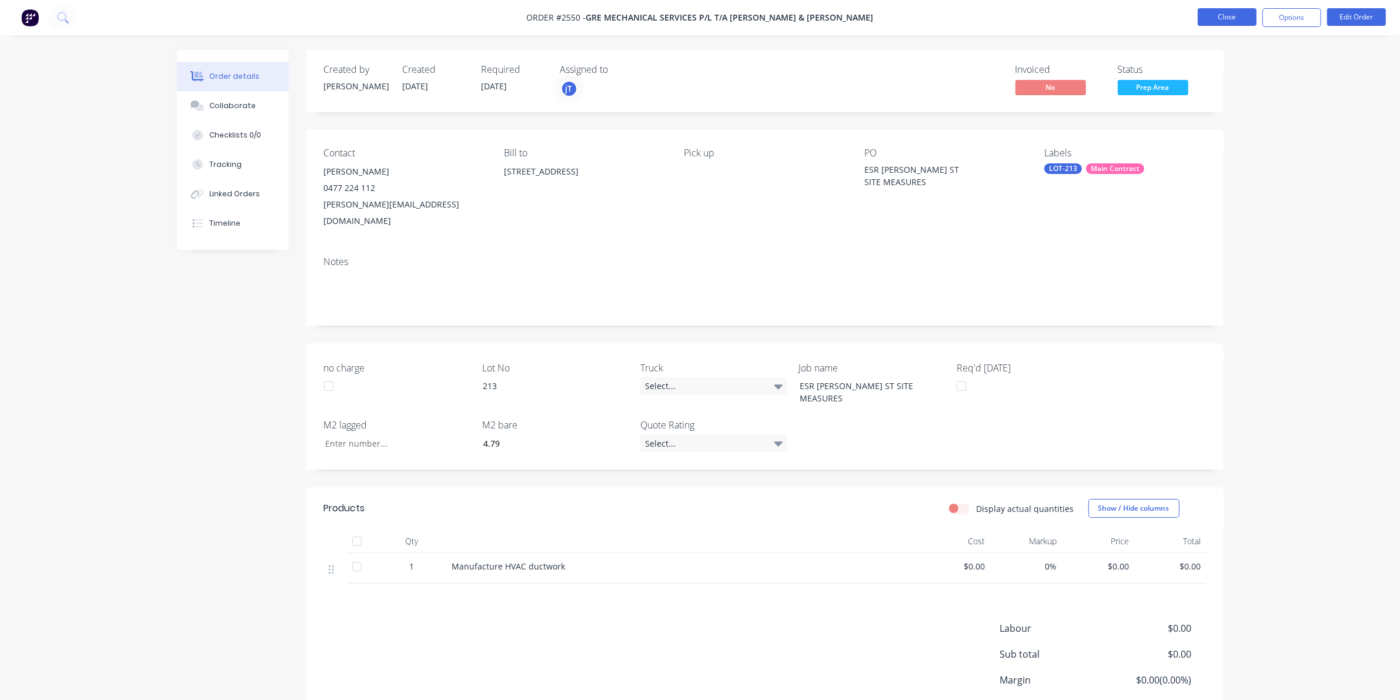
click at [1216, 9] on button "Close" at bounding box center [1227, 17] width 59 height 18
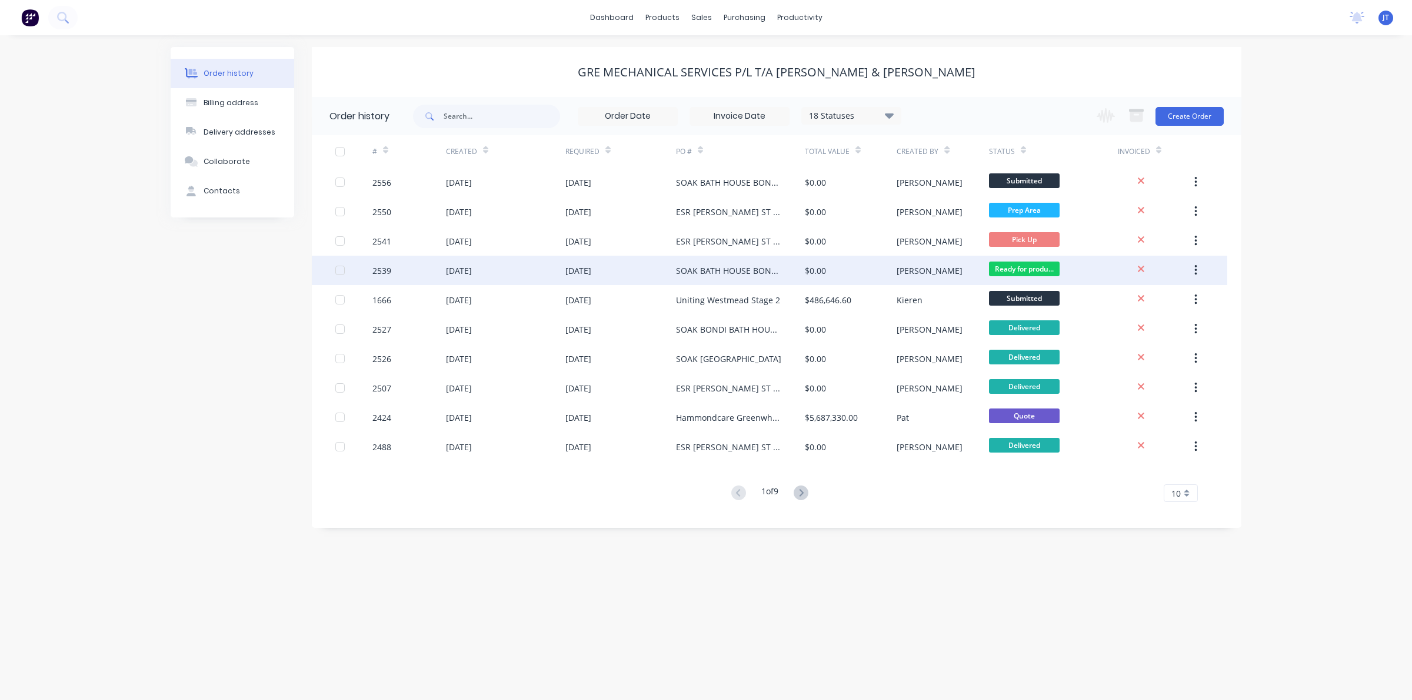
click at [541, 281] on div "[DATE]" at bounding box center [505, 270] width 119 height 29
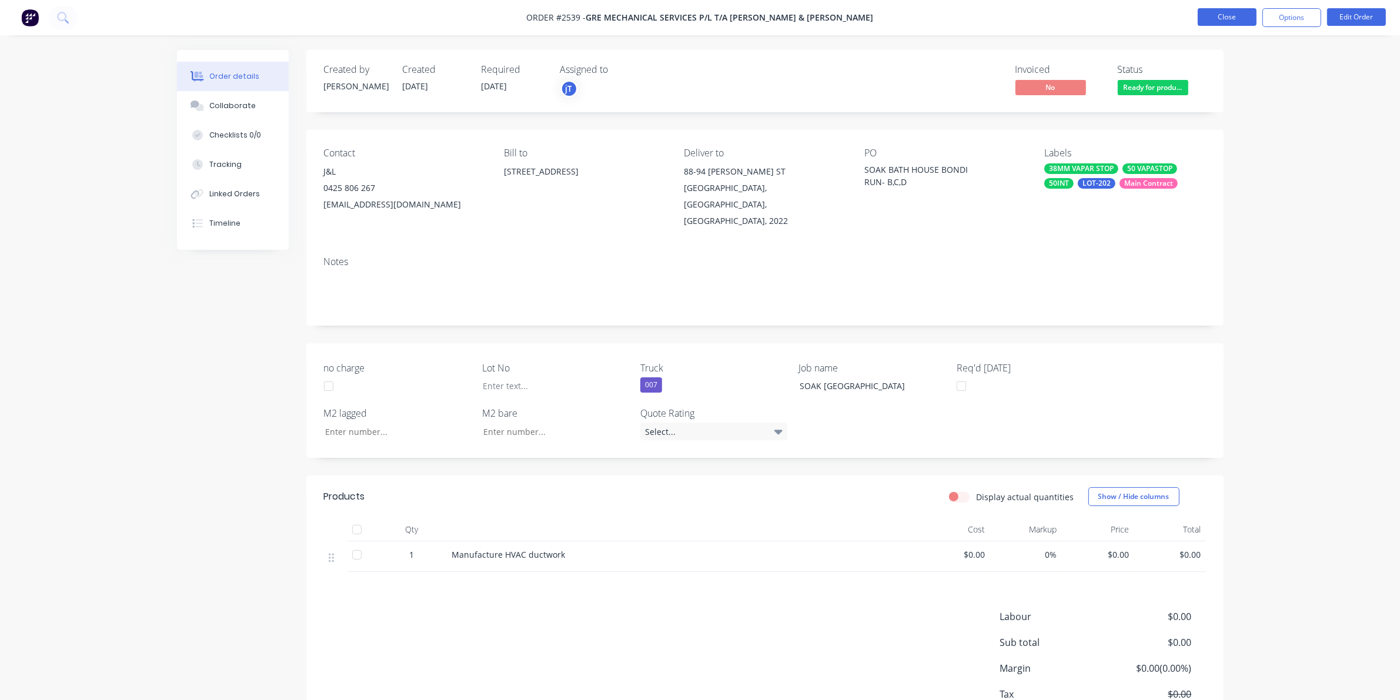
click at [1247, 18] on button "Close" at bounding box center [1227, 17] width 59 height 18
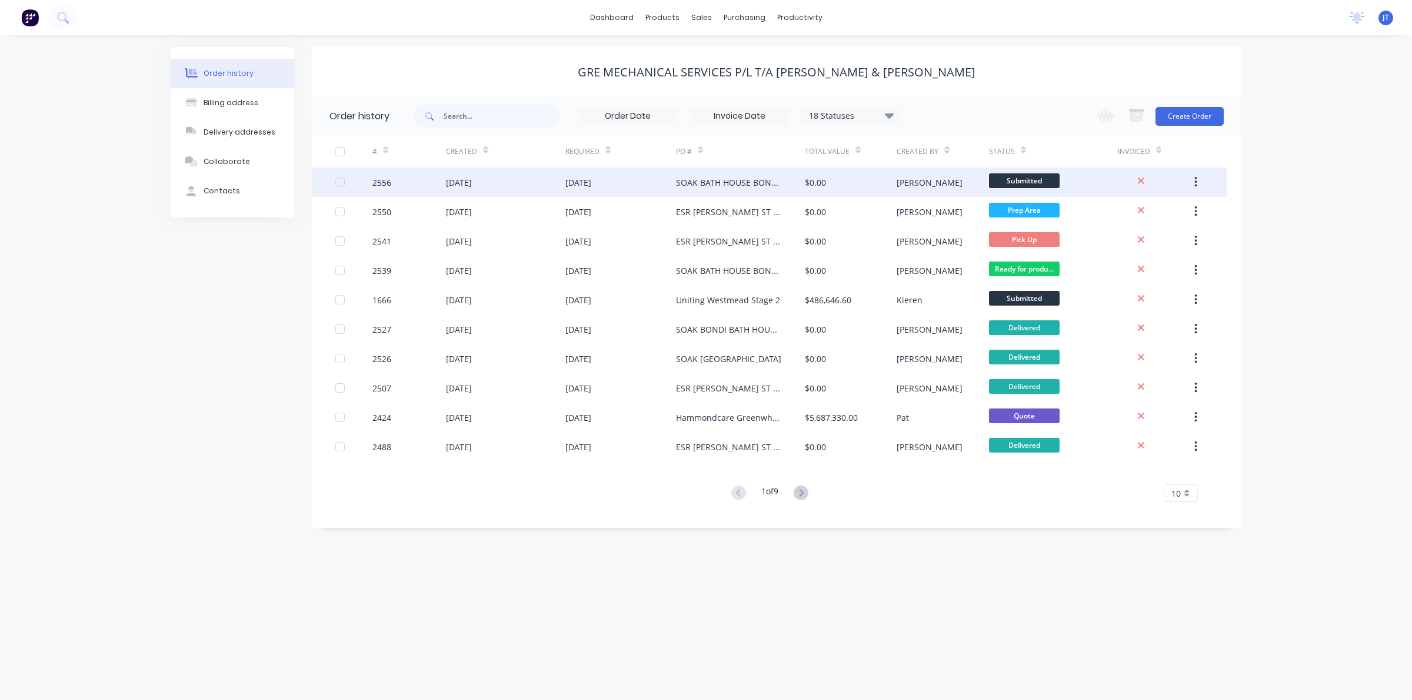
click at [884, 178] on div "$0.00" at bounding box center [851, 182] width 92 height 29
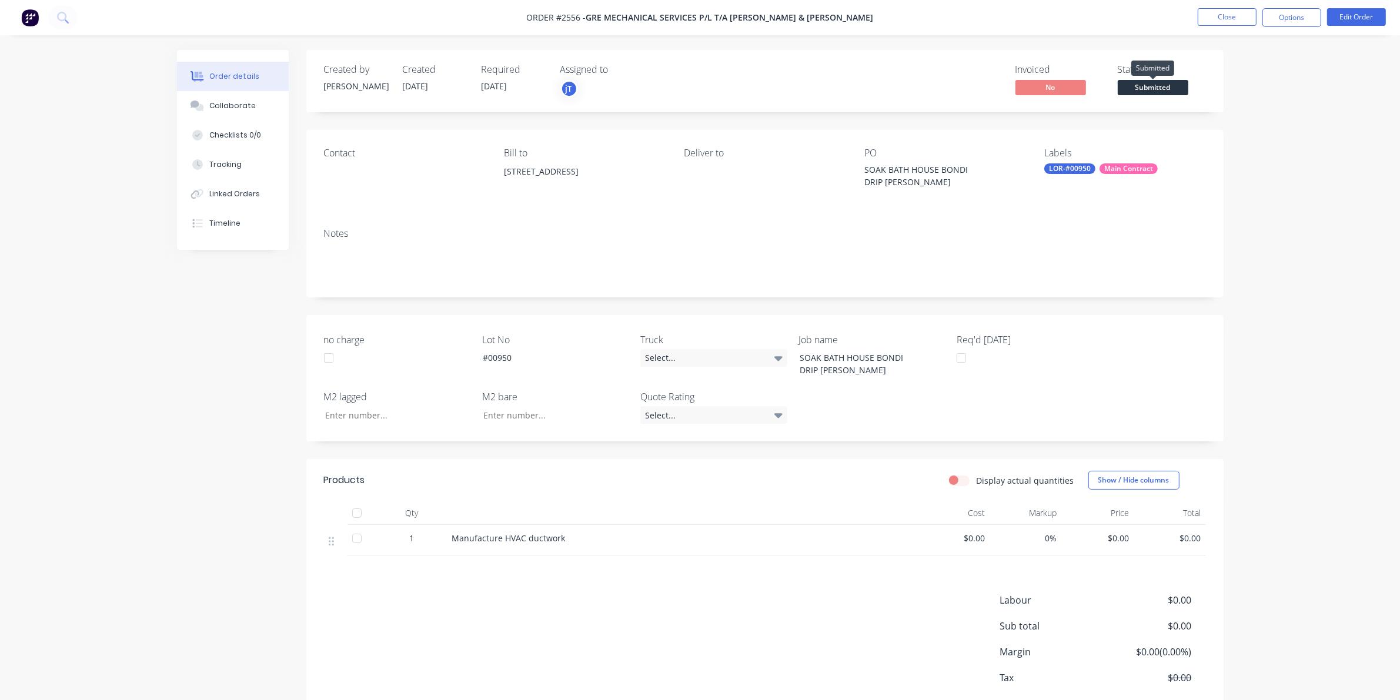
click at [1146, 80] on span "Submitted" at bounding box center [1153, 87] width 71 height 15
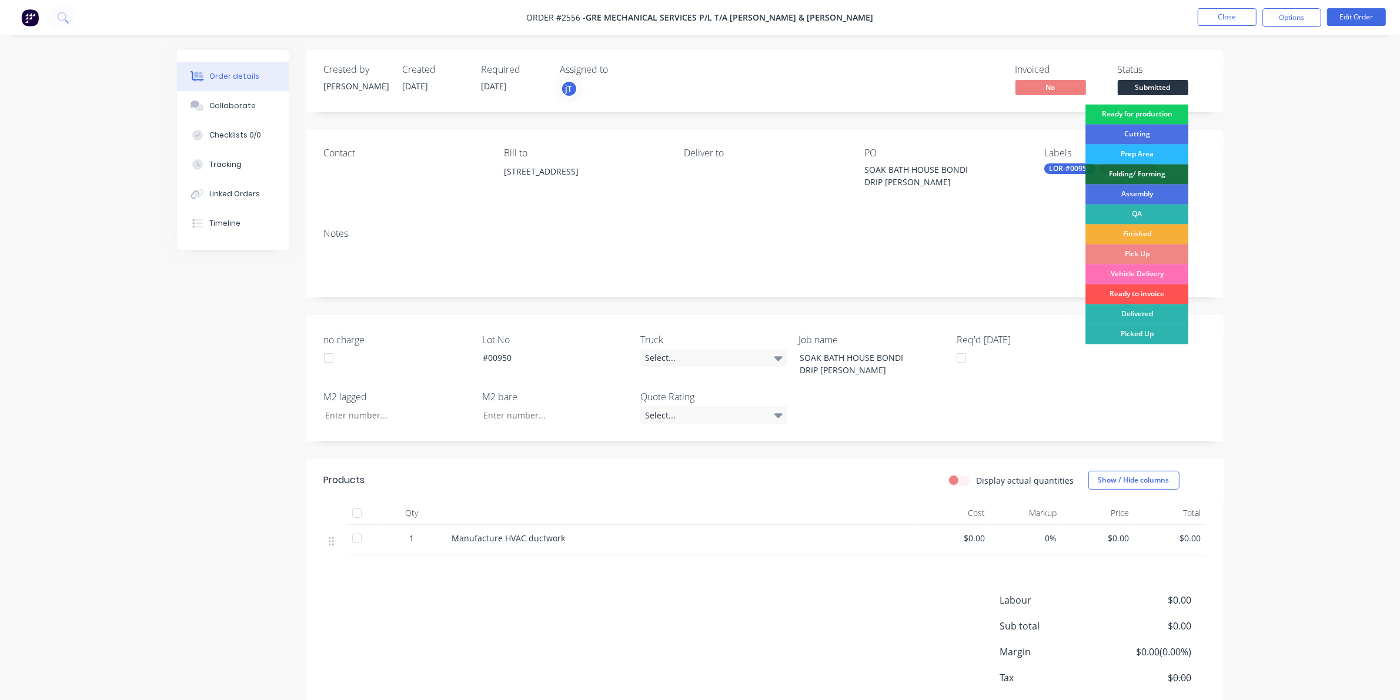
click at [1146, 109] on div "Ready for production" at bounding box center [1137, 115] width 103 height 20
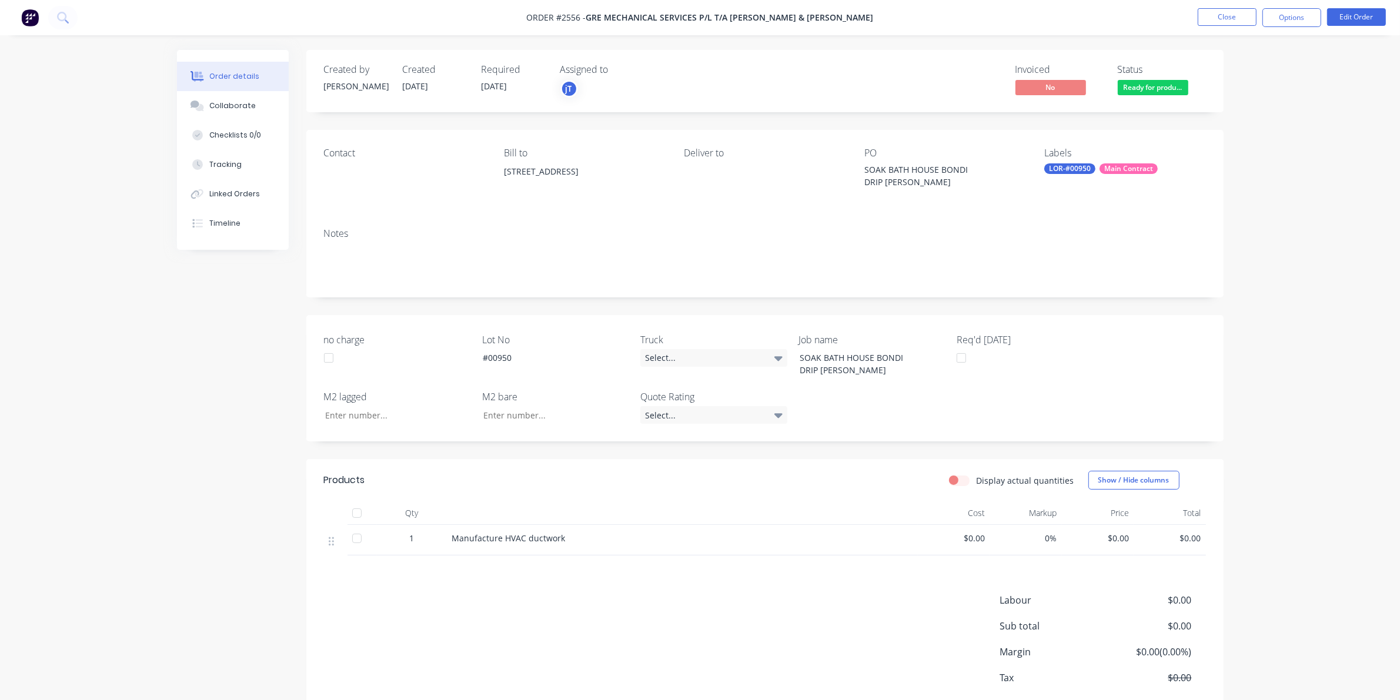
click at [684, 169] on div "Deliver to" at bounding box center [764, 175] width 161 height 54
click at [1339, 13] on button "Edit Order" at bounding box center [1356, 17] width 59 height 18
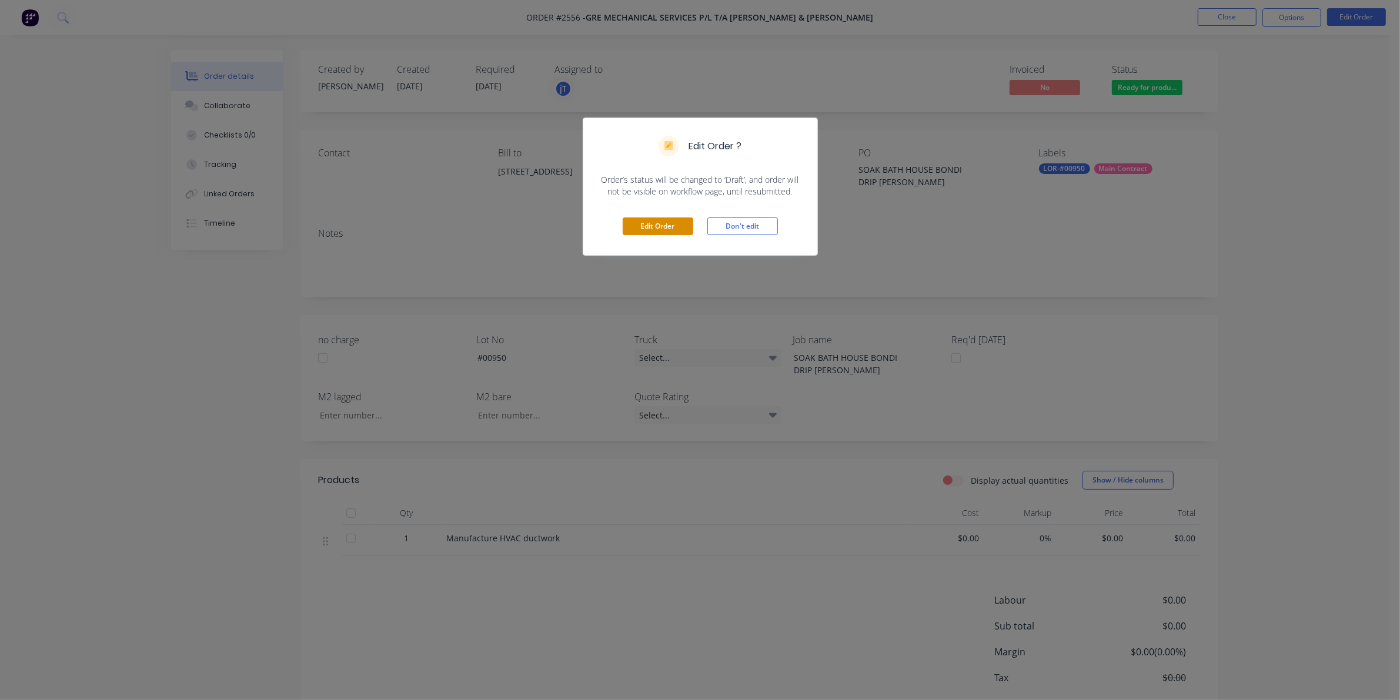
click at [687, 233] on button "Edit Order" at bounding box center [658, 227] width 71 height 18
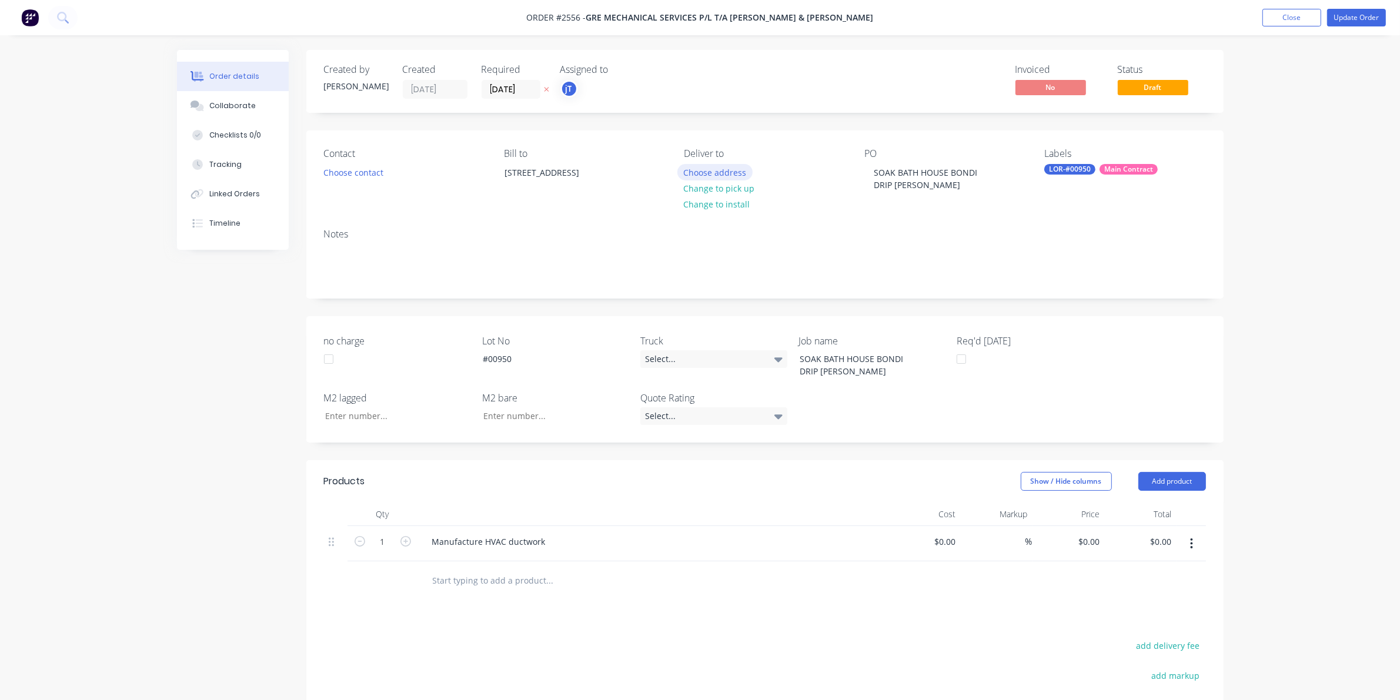
click at [726, 176] on button "Choose address" at bounding box center [715, 172] width 75 height 16
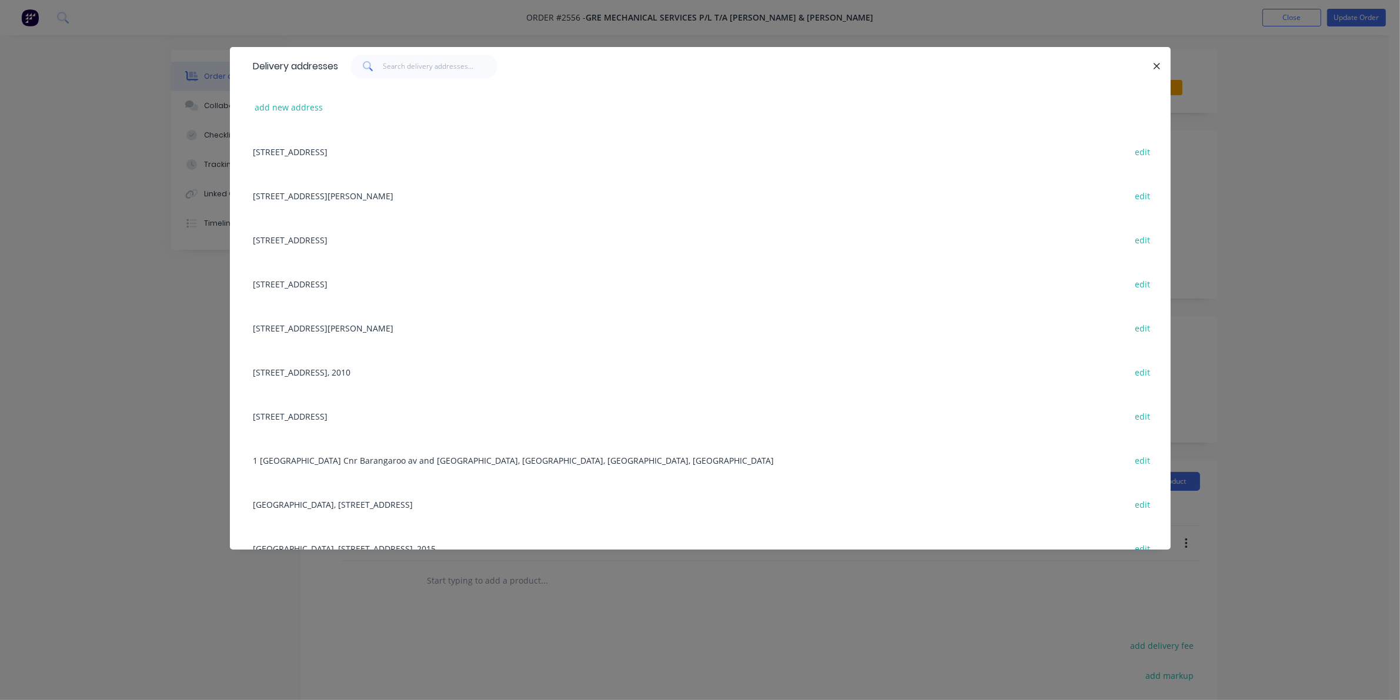
click at [416, 187] on div "[STREET_ADDRESS][PERSON_NAME] edit" at bounding box center [701, 196] width 906 height 44
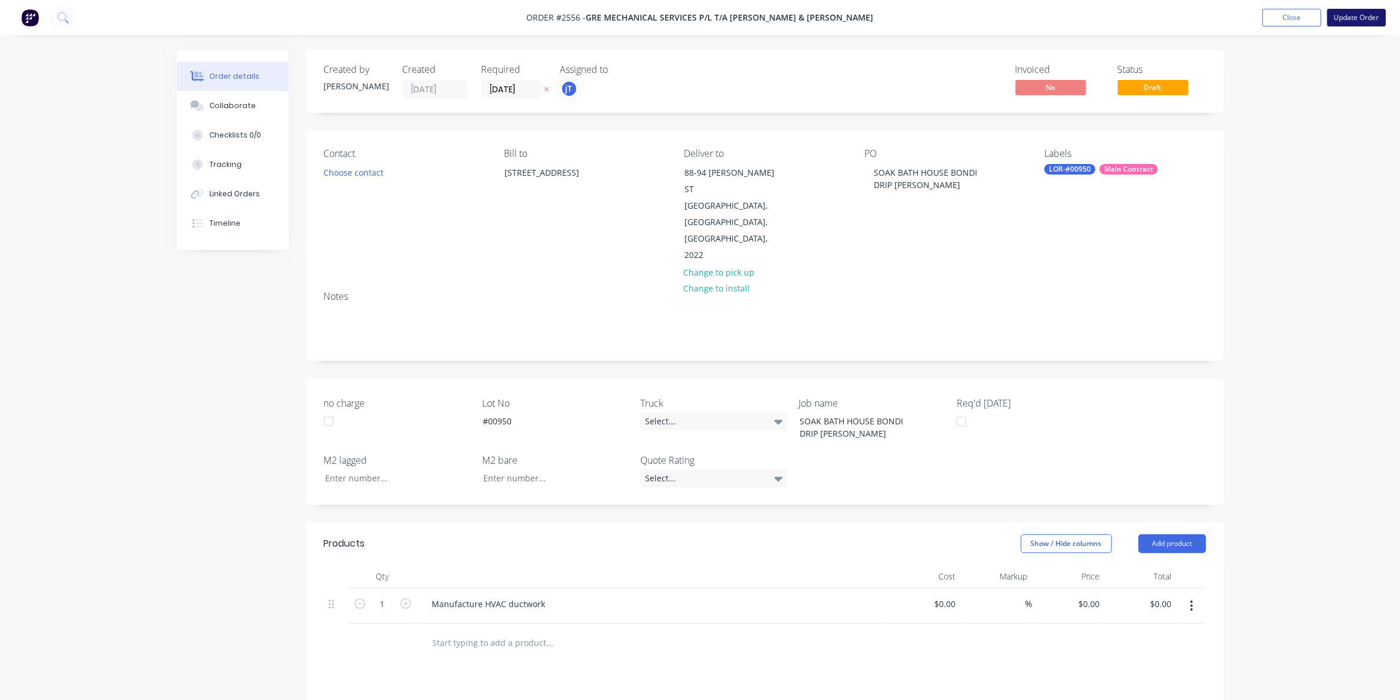
click at [1357, 15] on button "Update Order" at bounding box center [1356, 18] width 59 height 18
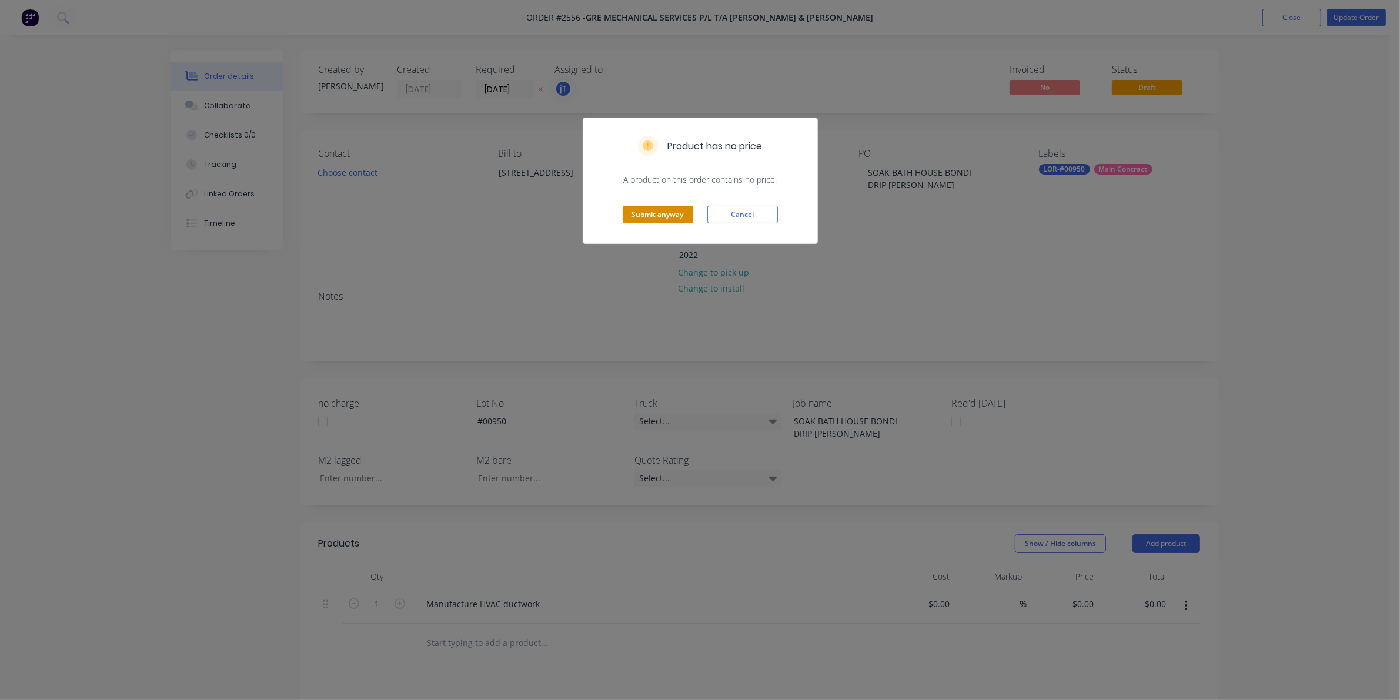
click at [680, 216] on button "Submit anyway" at bounding box center [658, 215] width 71 height 18
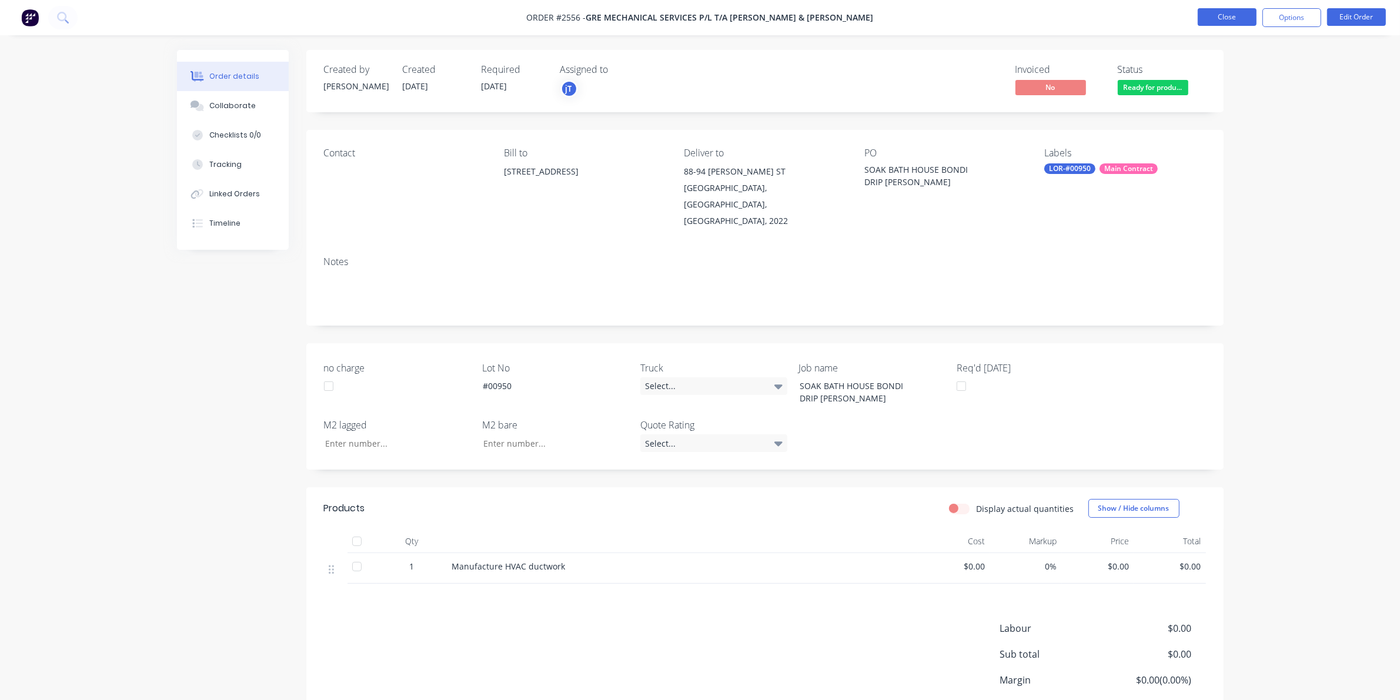
click at [1230, 24] on button "Close" at bounding box center [1227, 17] width 59 height 18
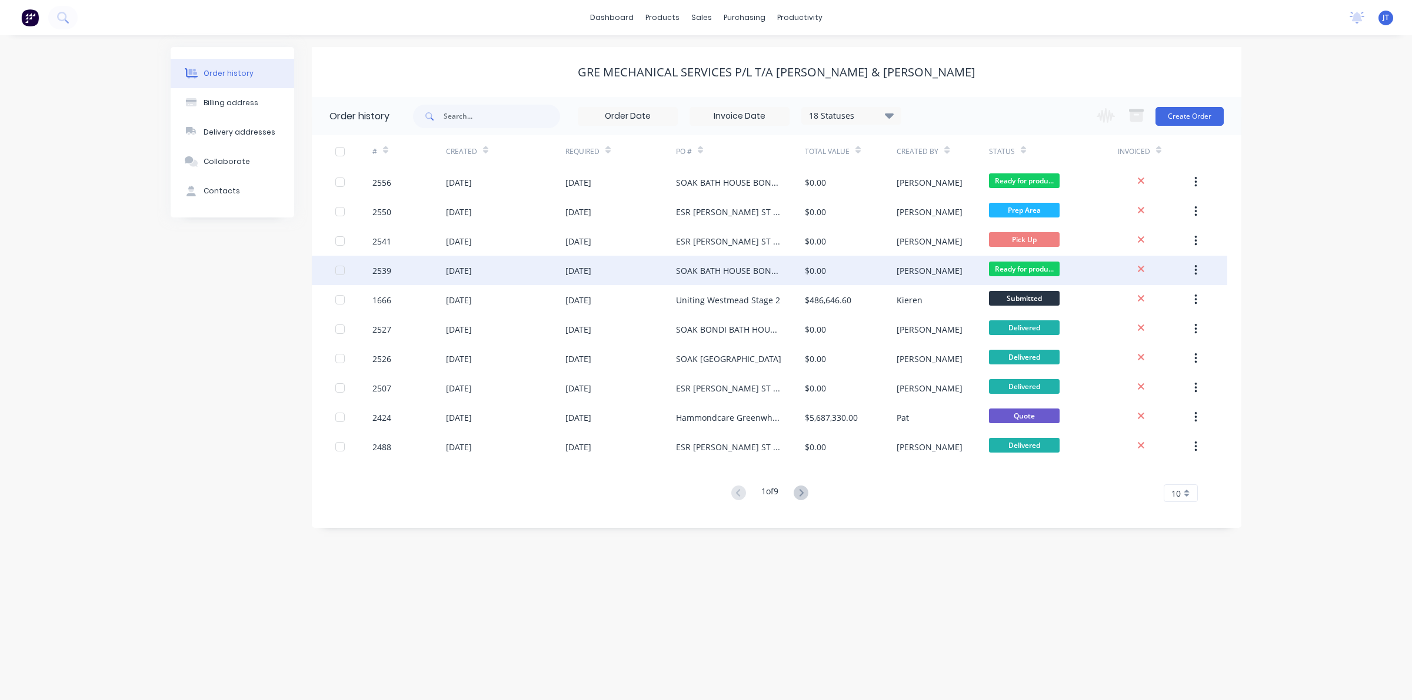
click at [650, 273] on div "[DATE]" at bounding box center [620, 270] width 111 height 29
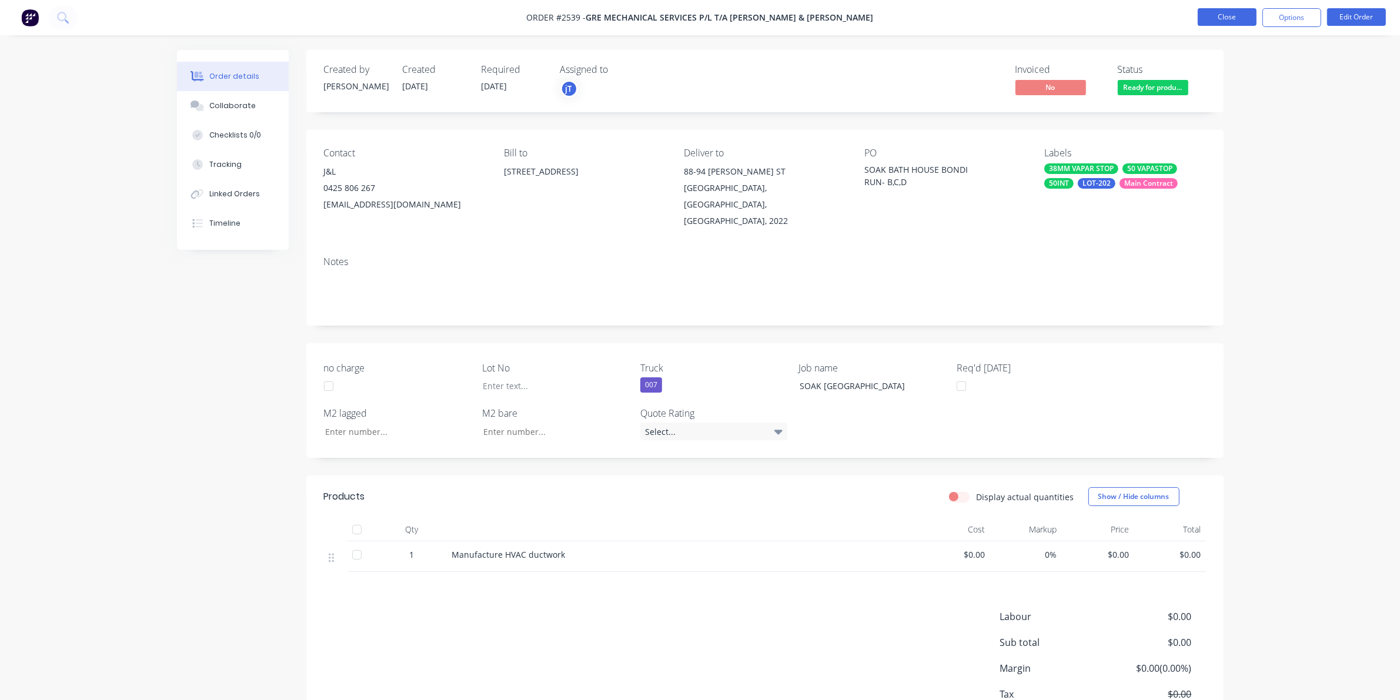
click at [1225, 19] on button "Close" at bounding box center [1227, 17] width 59 height 18
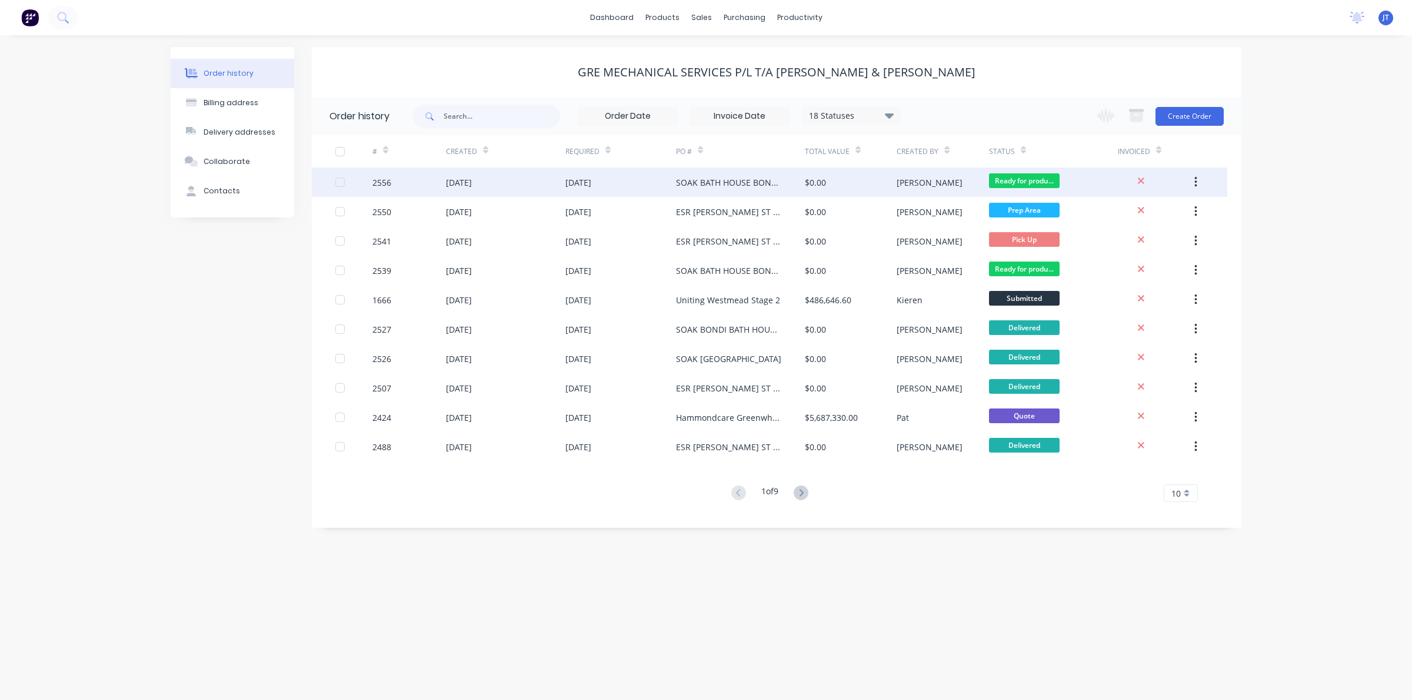
click at [795, 183] on div "SOAK BATH HOUSE BONDI DRIP [PERSON_NAME]" at bounding box center [740, 182] width 129 height 29
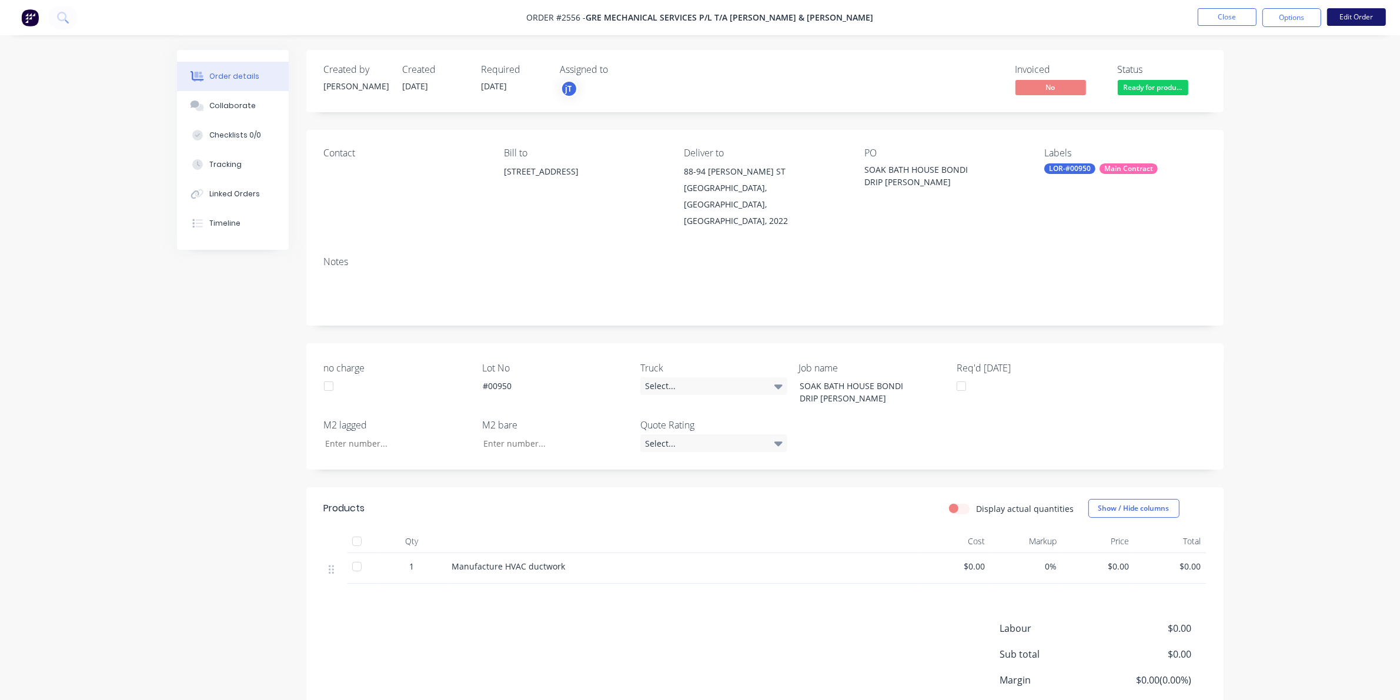
click at [1363, 18] on button "Edit Order" at bounding box center [1356, 17] width 59 height 18
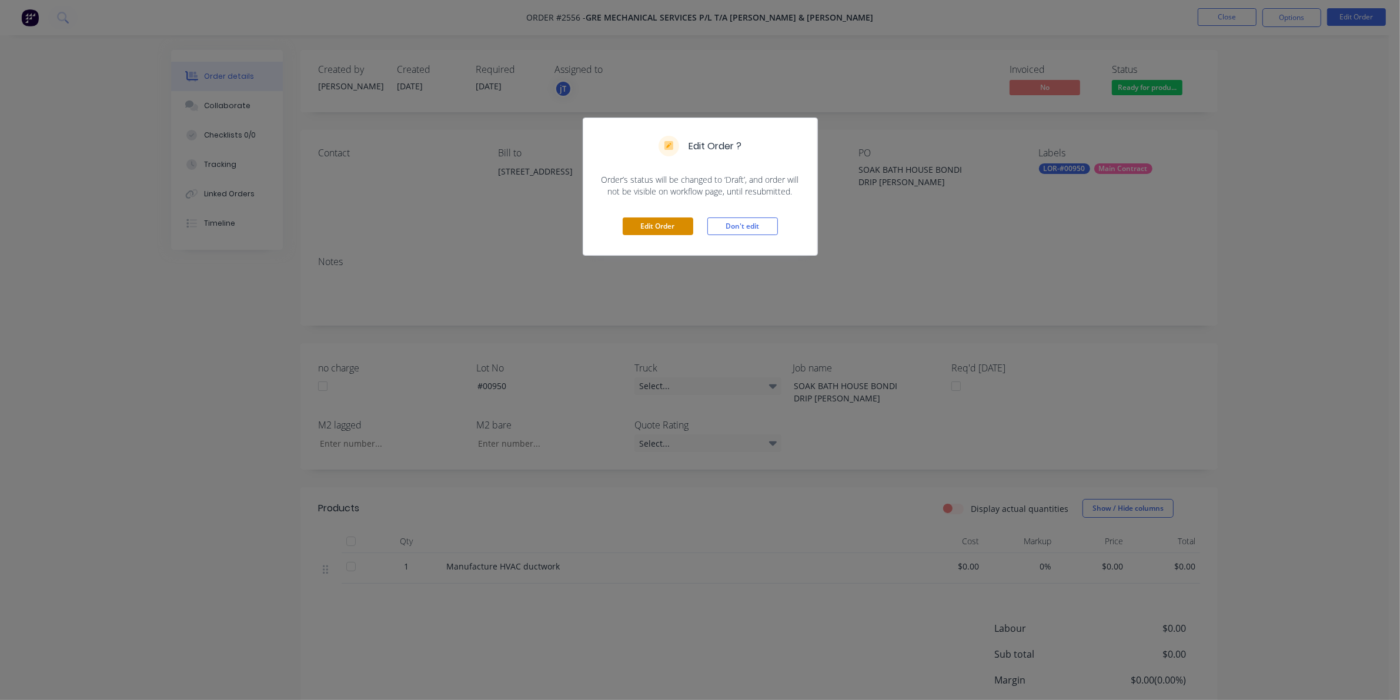
click at [659, 219] on button "Edit Order" at bounding box center [658, 227] width 71 height 18
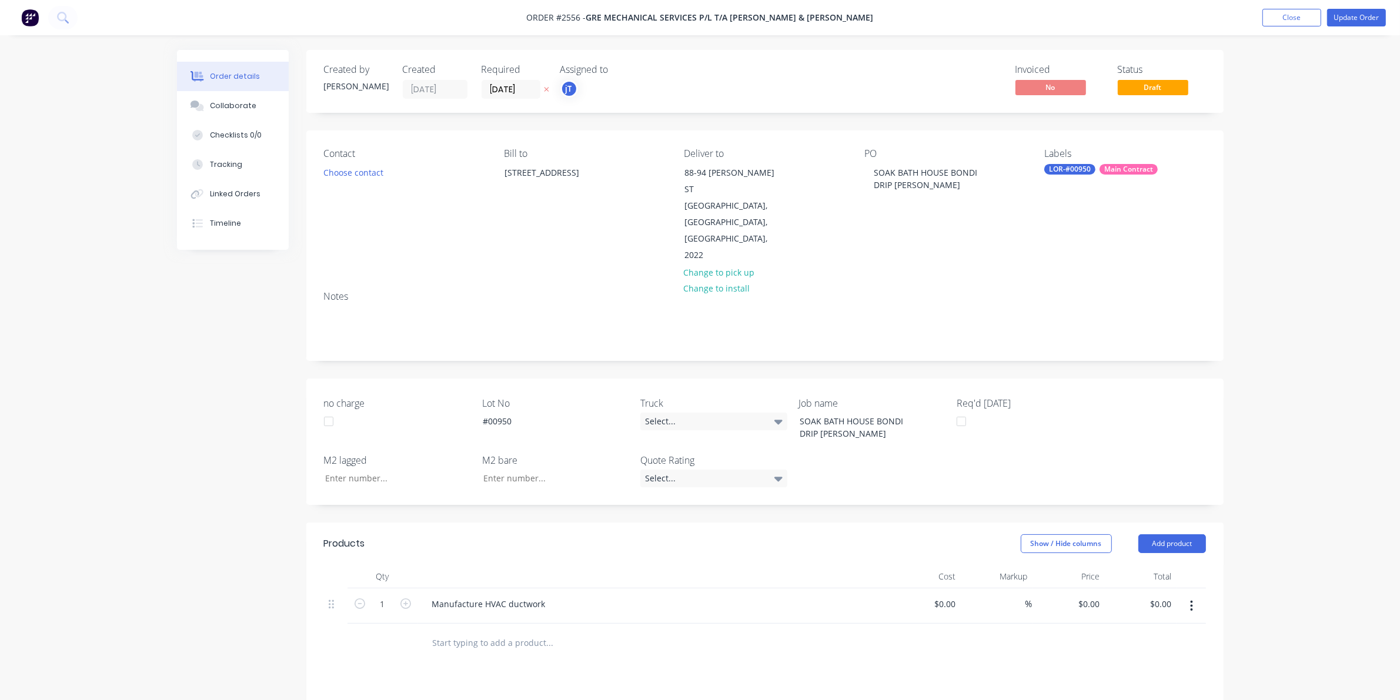
click at [368, 160] on div "Contact Choose contact" at bounding box center [404, 206] width 161 height 116
click at [371, 166] on button "Choose contact" at bounding box center [353, 172] width 72 height 16
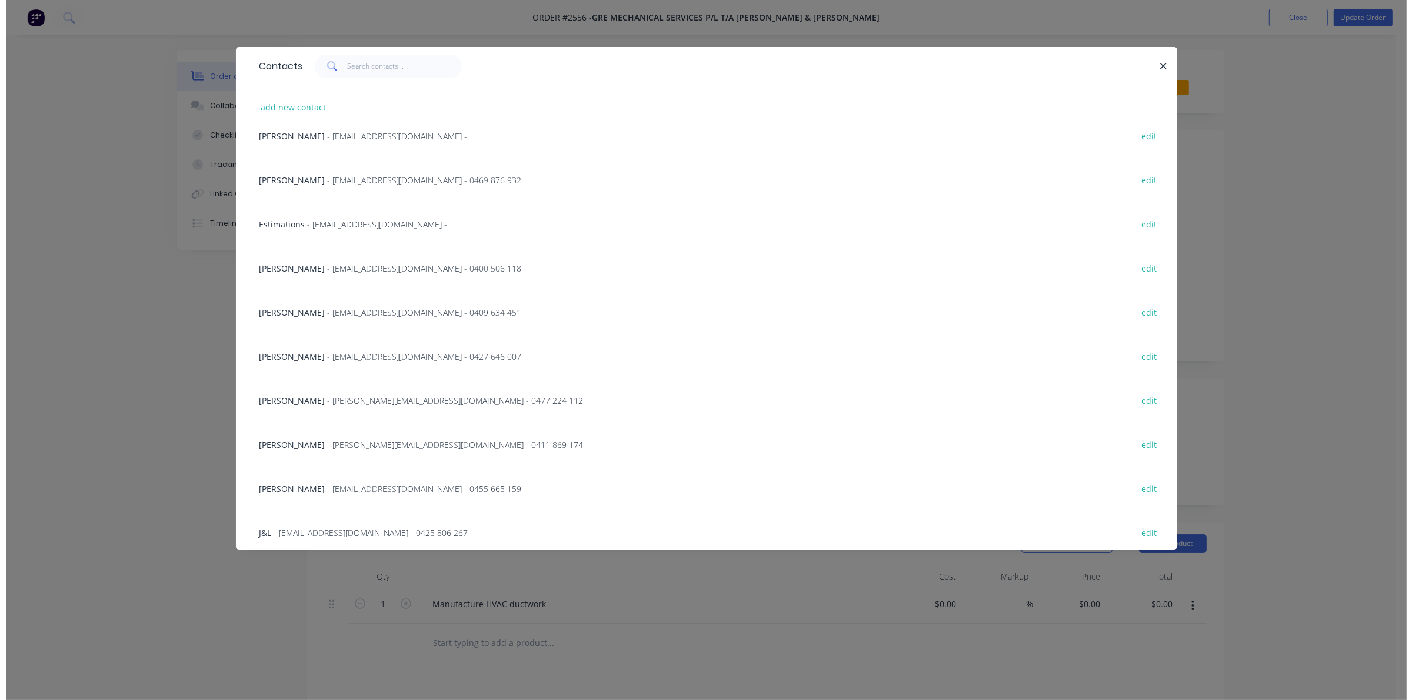
scroll to position [109, 0]
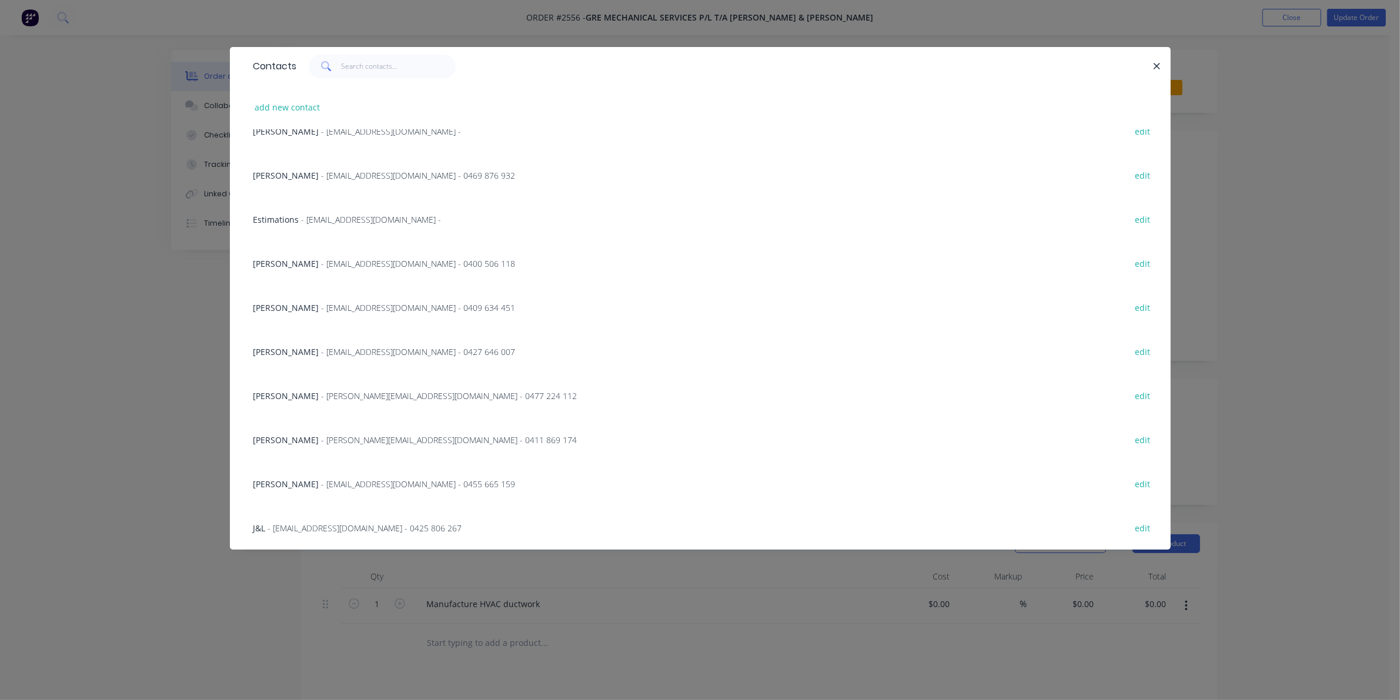
click at [324, 523] on span "- [EMAIL_ADDRESS][DOMAIN_NAME] - 0425 806 267" at bounding box center [365, 528] width 194 height 11
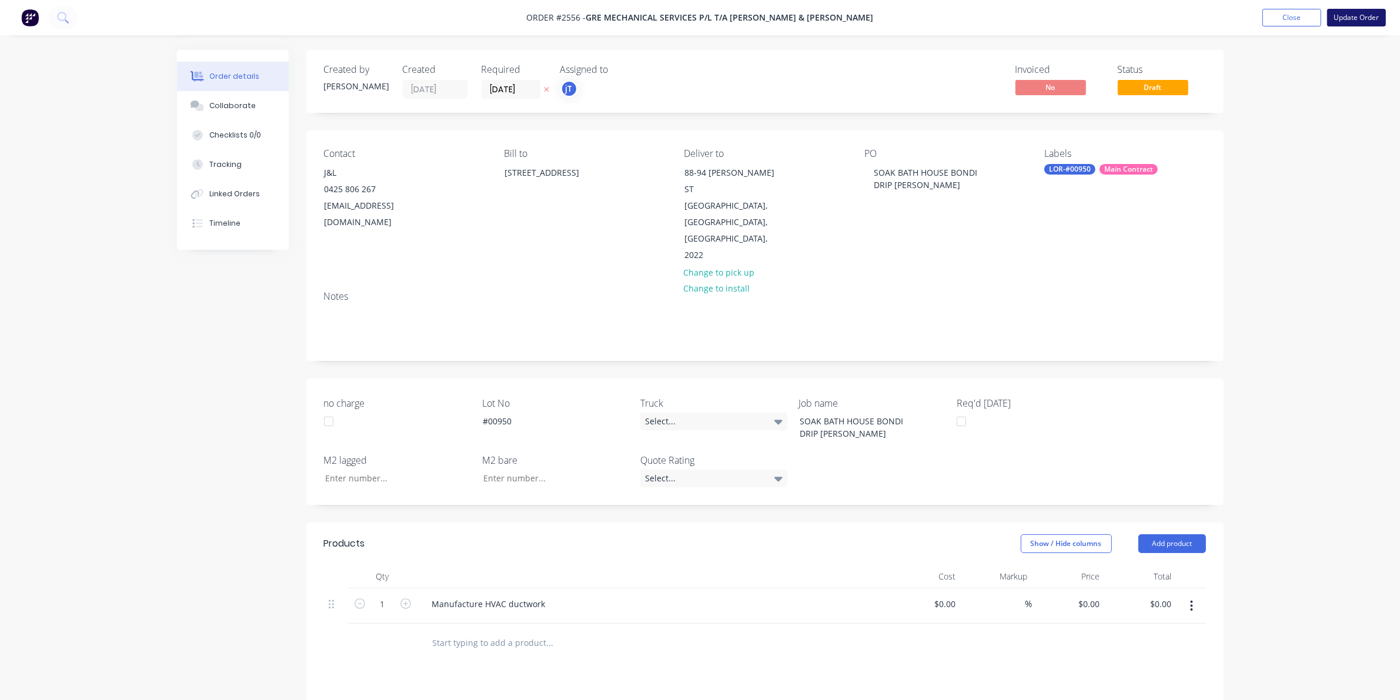
click at [1363, 24] on button "Update Order" at bounding box center [1356, 18] width 59 height 18
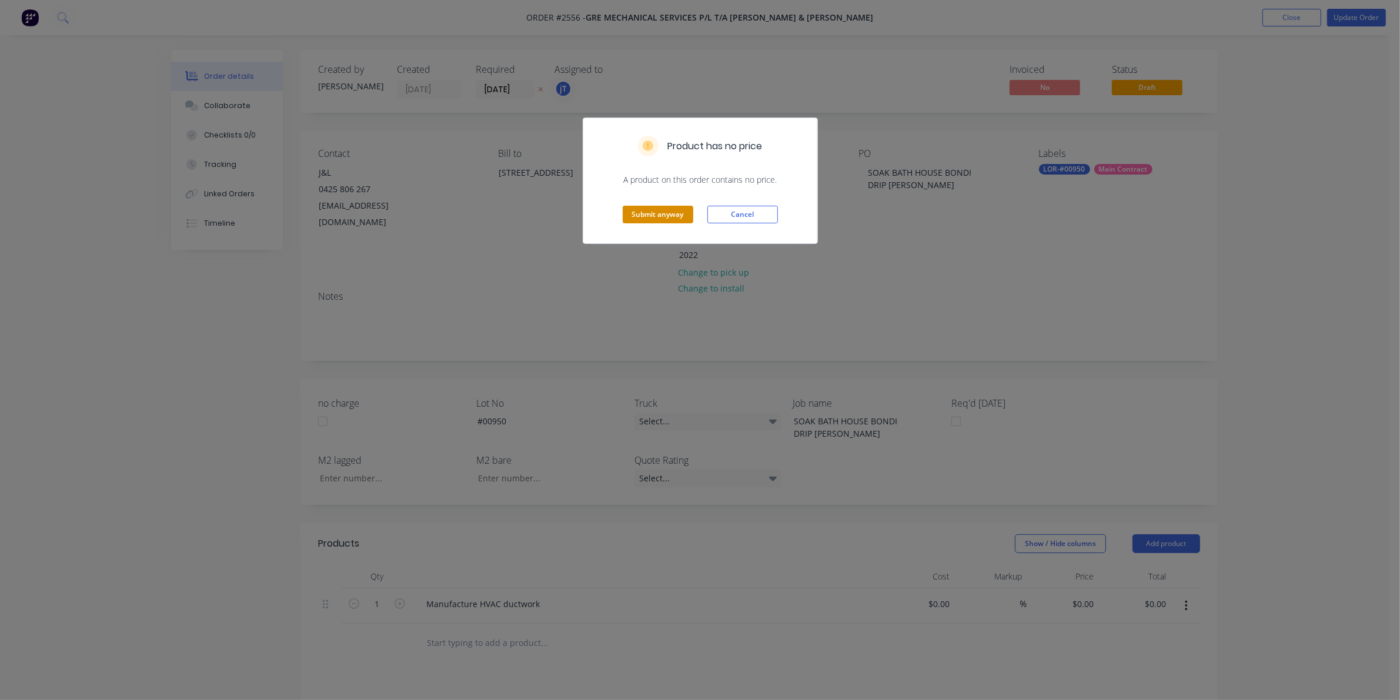
click at [668, 216] on button "Submit anyway" at bounding box center [658, 215] width 71 height 18
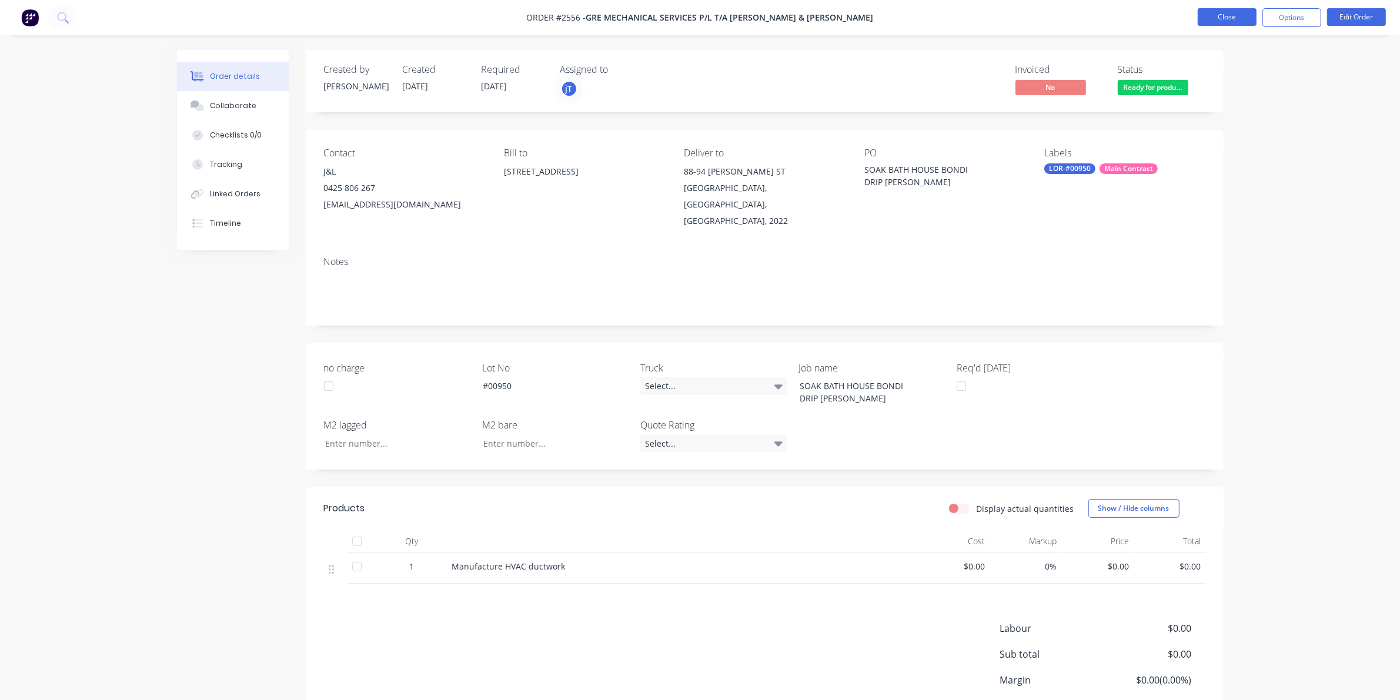
click at [1240, 15] on button "Close" at bounding box center [1227, 17] width 59 height 18
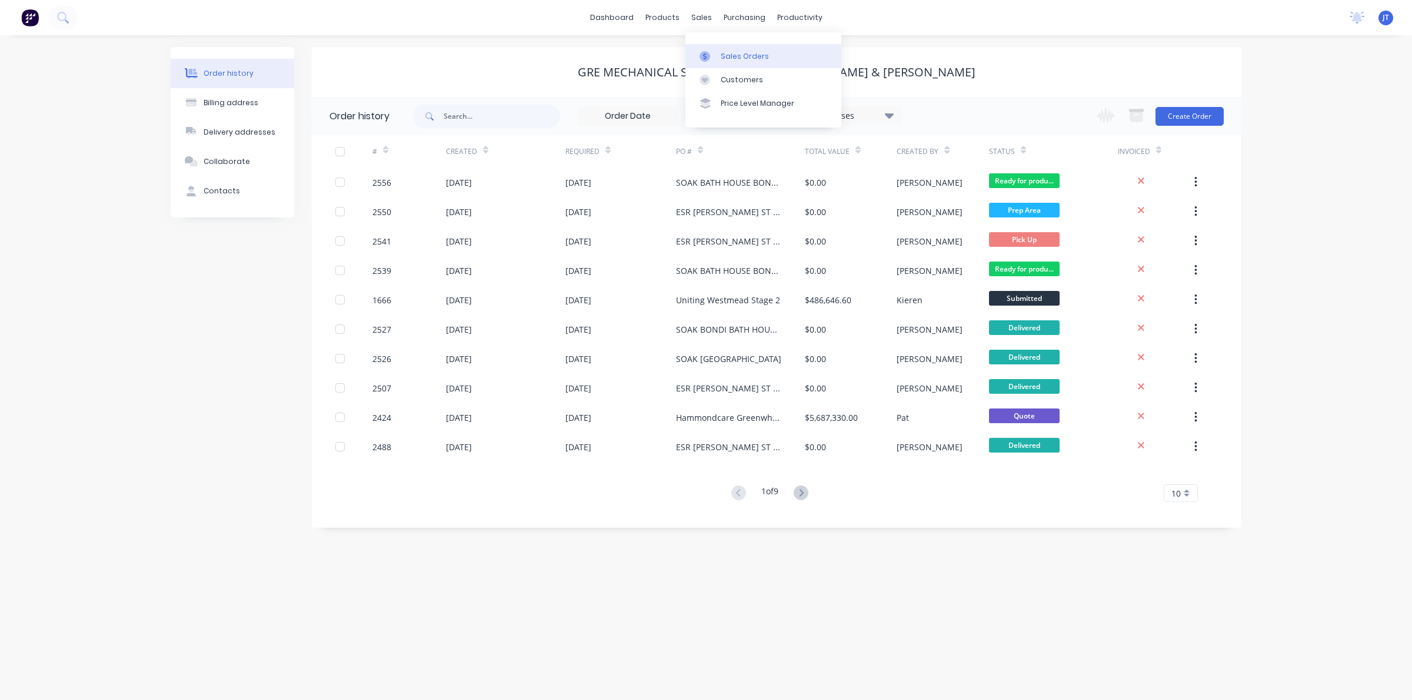
click at [724, 54] on div "Sales Orders" at bounding box center [744, 56] width 48 height 11
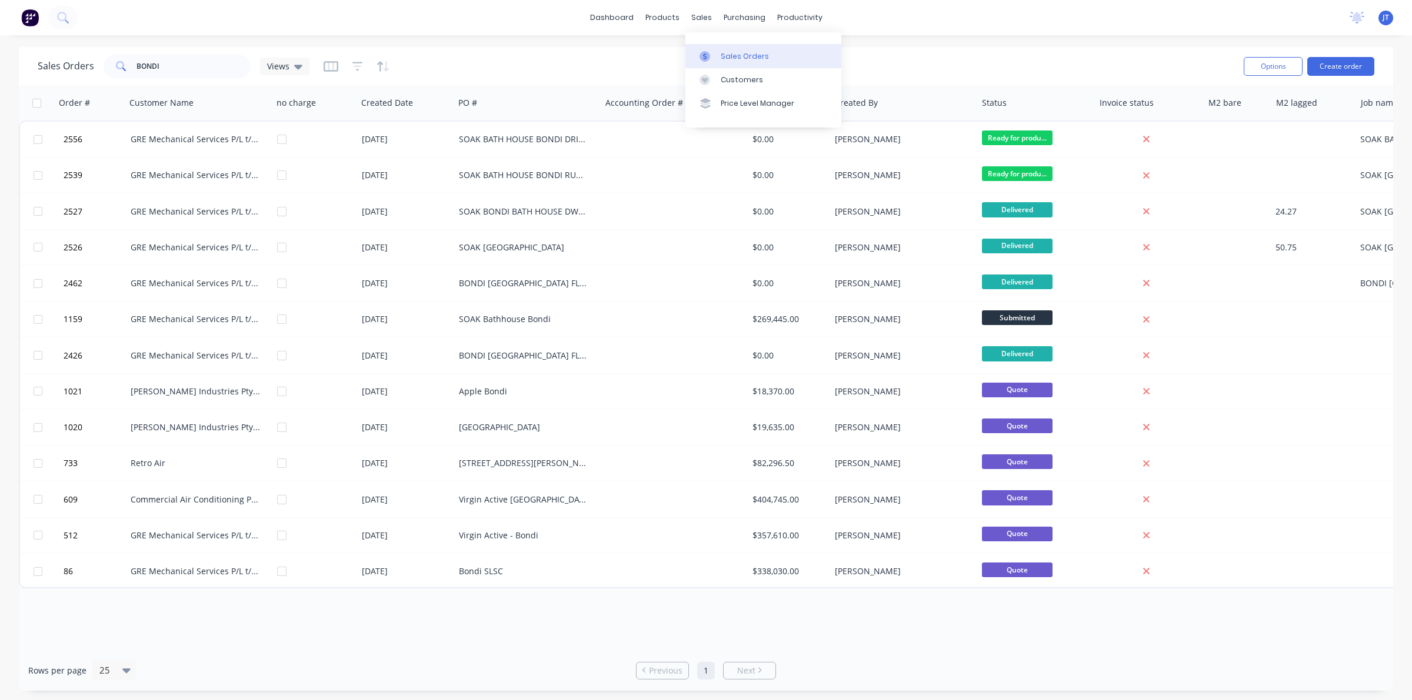
click at [713, 56] on div at bounding box center [708, 56] width 18 height 11
click at [169, 65] on input "BONDI" at bounding box center [193, 67] width 115 height 24
type input "B"
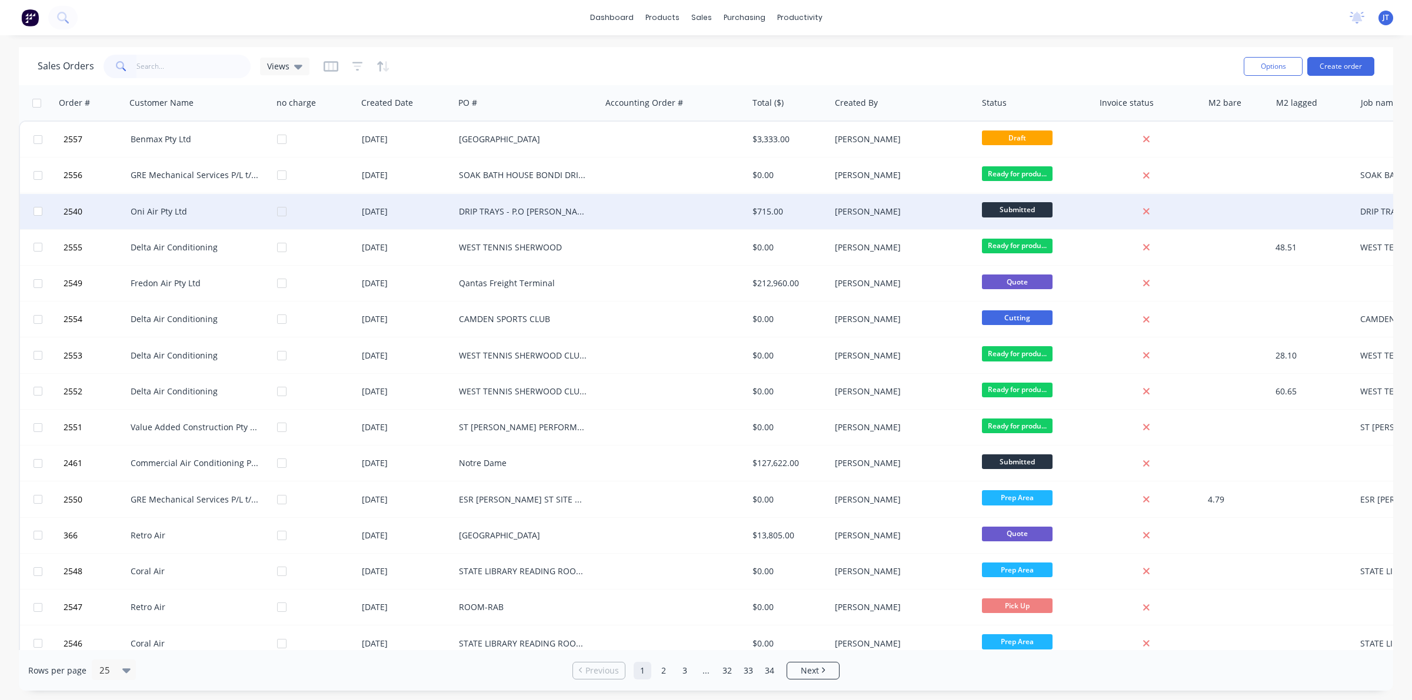
click at [197, 194] on div "Oni Air Pty Ltd" at bounding box center [199, 211] width 147 height 35
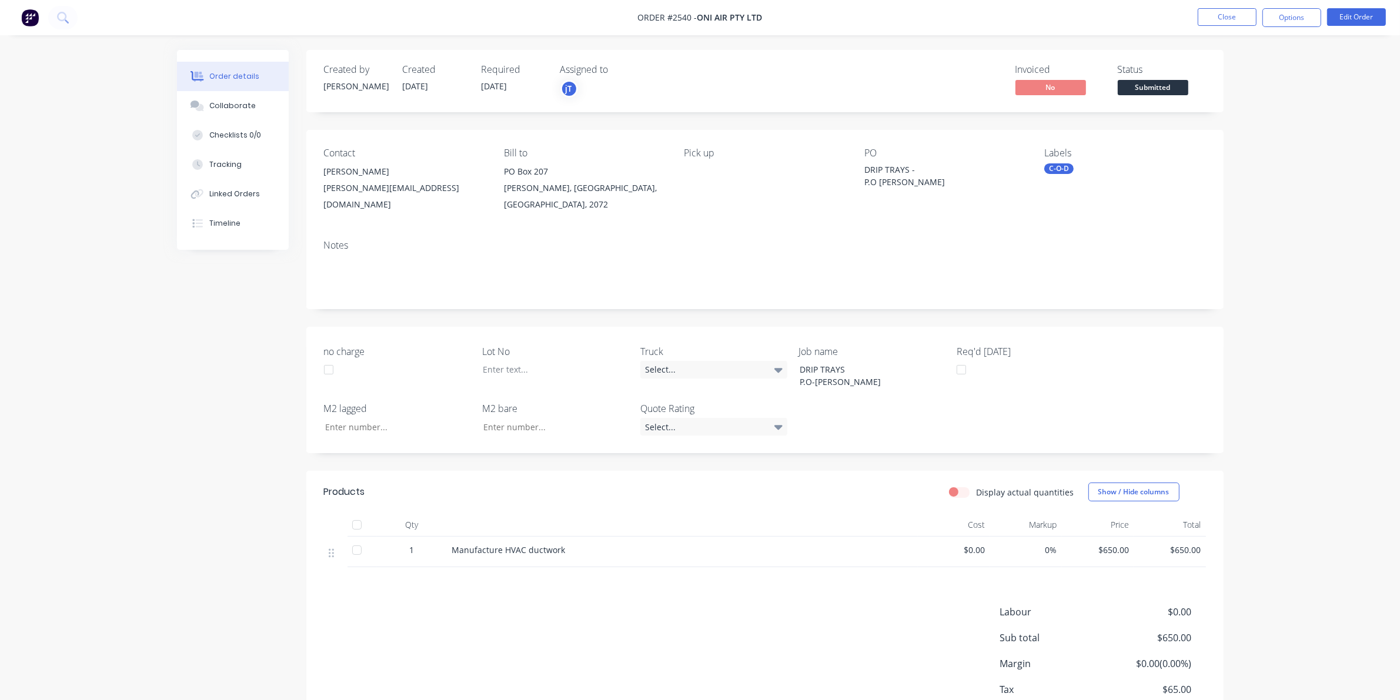
click at [1069, 162] on div "Labels C-O-D" at bounding box center [1125, 180] width 161 height 65
click at [1062, 168] on div "C-O-D" at bounding box center [1059, 169] width 29 height 11
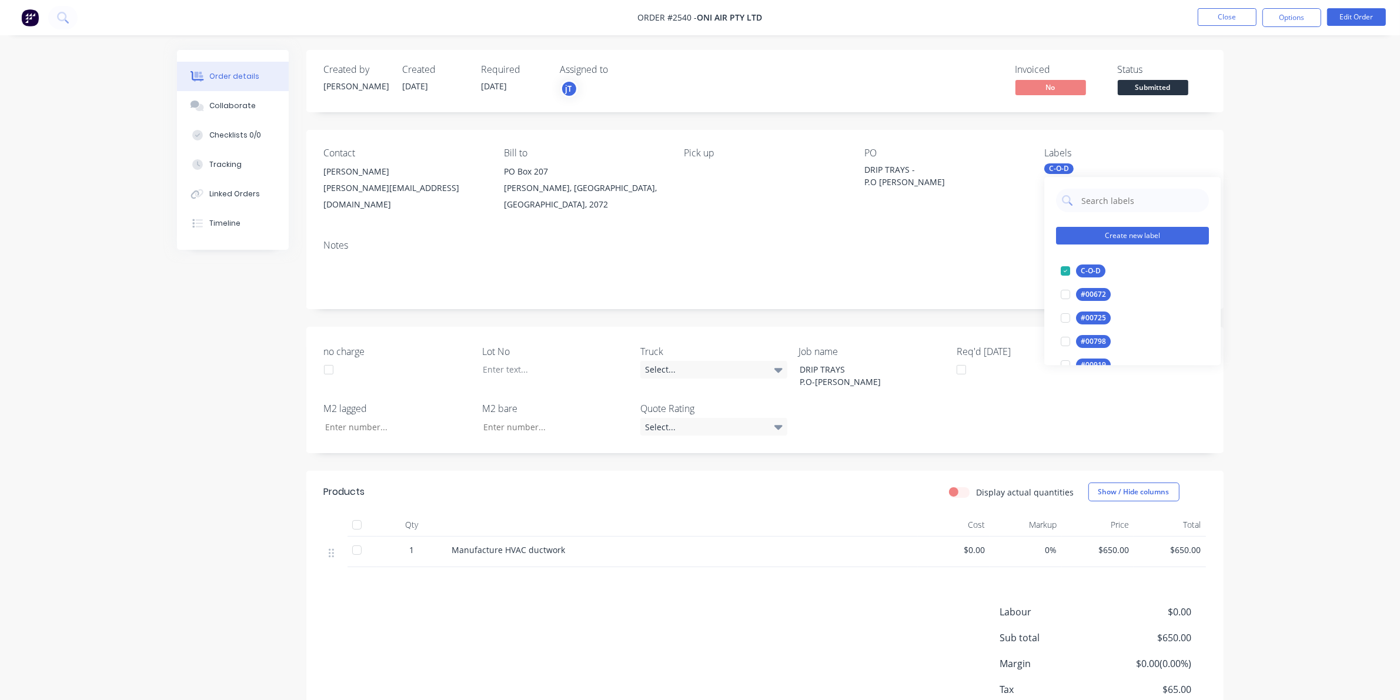
click at [1106, 236] on button "Create new label" at bounding box center [1132, 236] width 153 height 18
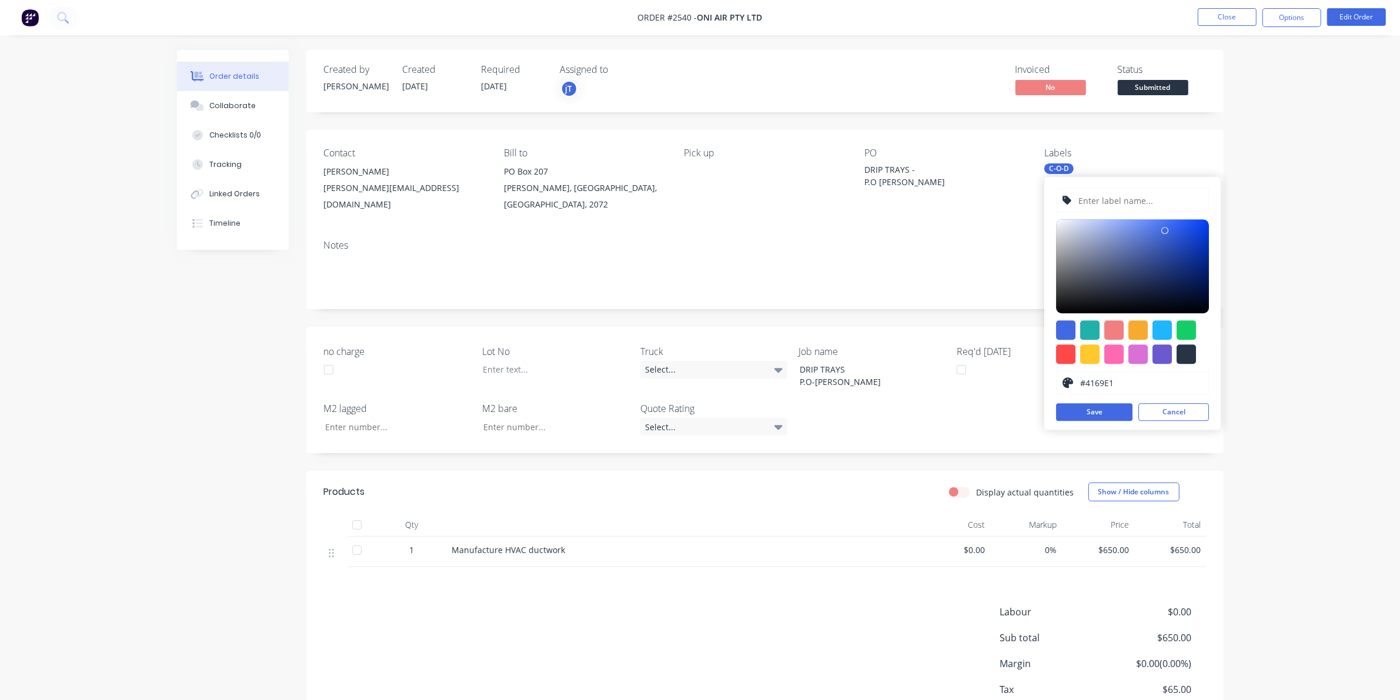
click at [1110, 199] on input "text" at bounding box center [1140, 200] width 125 height 22
type input "LOT-#00952"
click at [1106, 415] on button "Save" at bounding box center [1094, 412] width 76 height 18
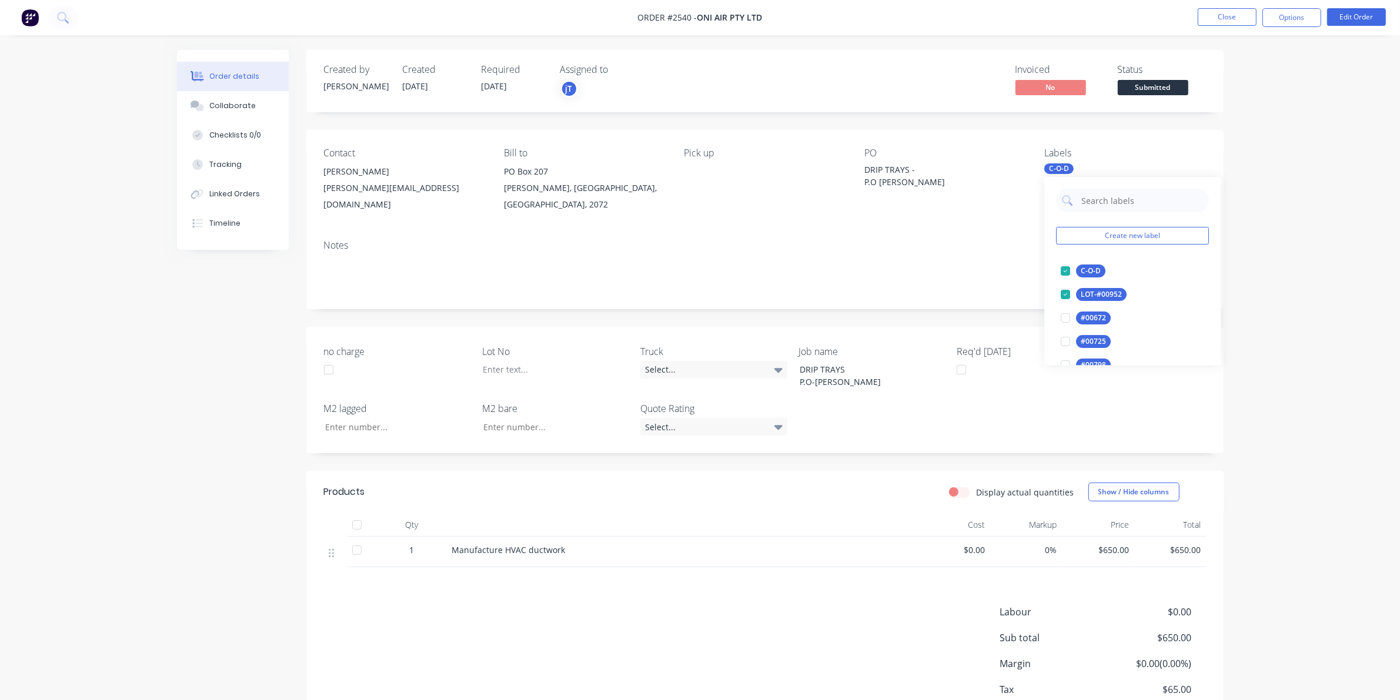
click at [1177, 86] on span "Submitted" at bounding box center [1153, 87] width 71 height 15
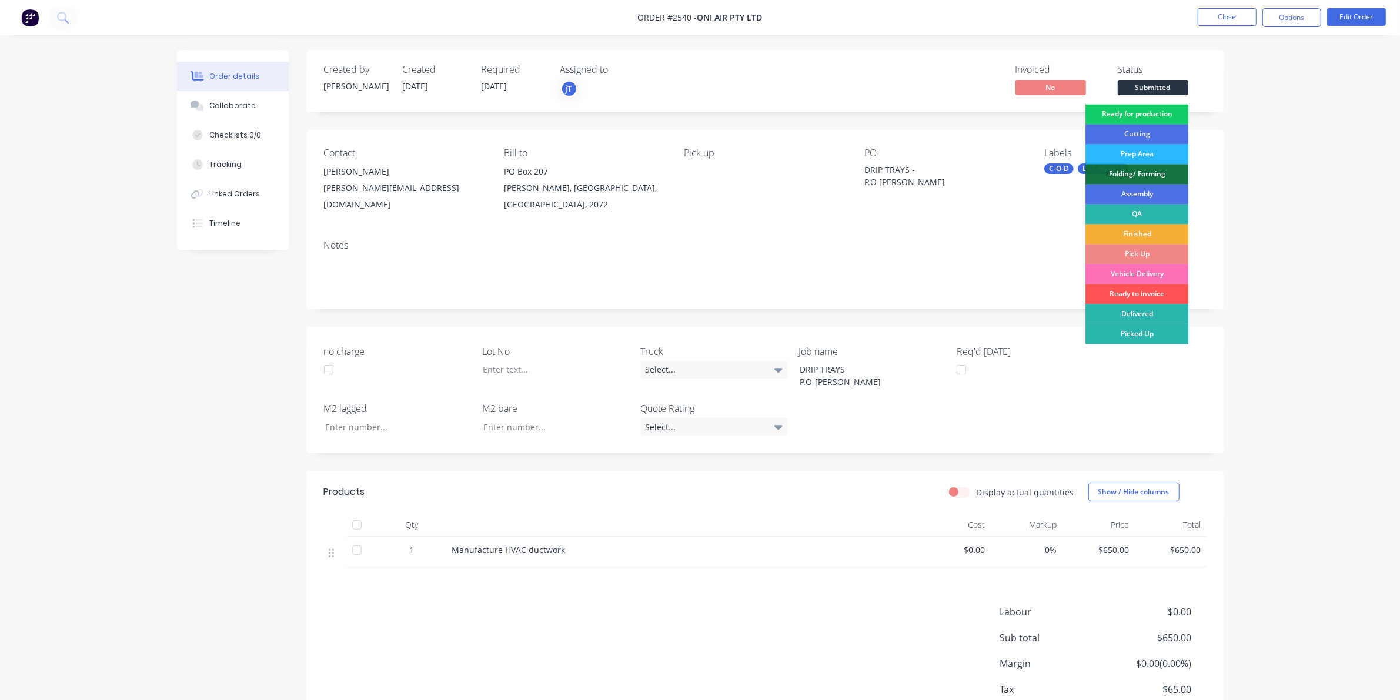
click at [1160, 116] on div "Ready for production" at bounding box center [1137, 115] width 103 height 20
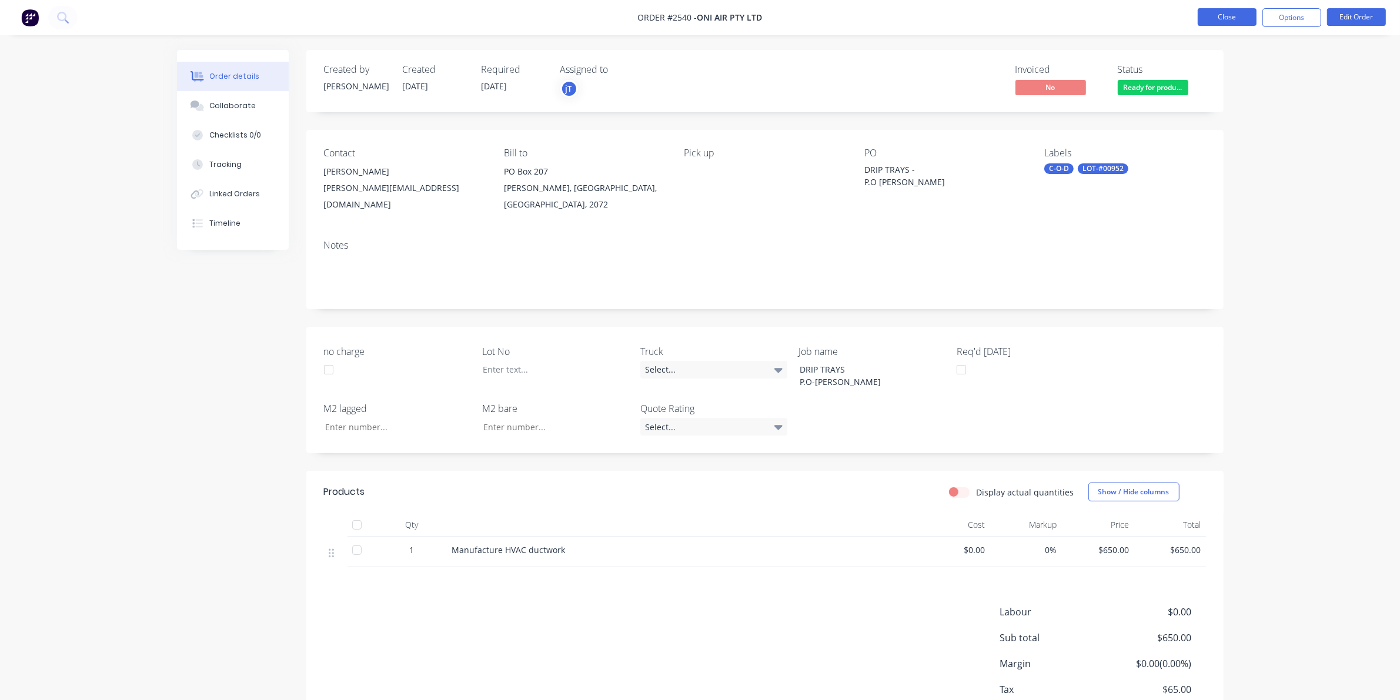
click at [1227, 21] on button "Close" at bounding box center [1227, 17] width 59 height 18
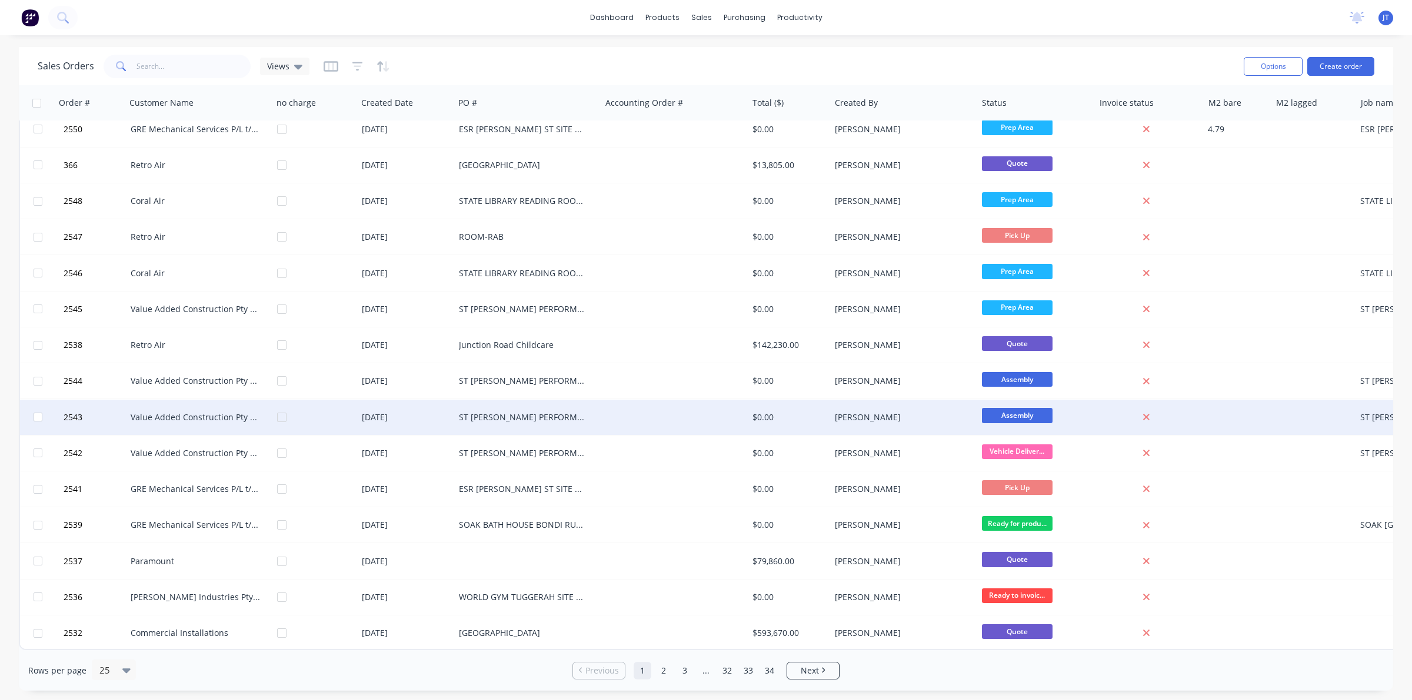
scroll to position [376, 0]
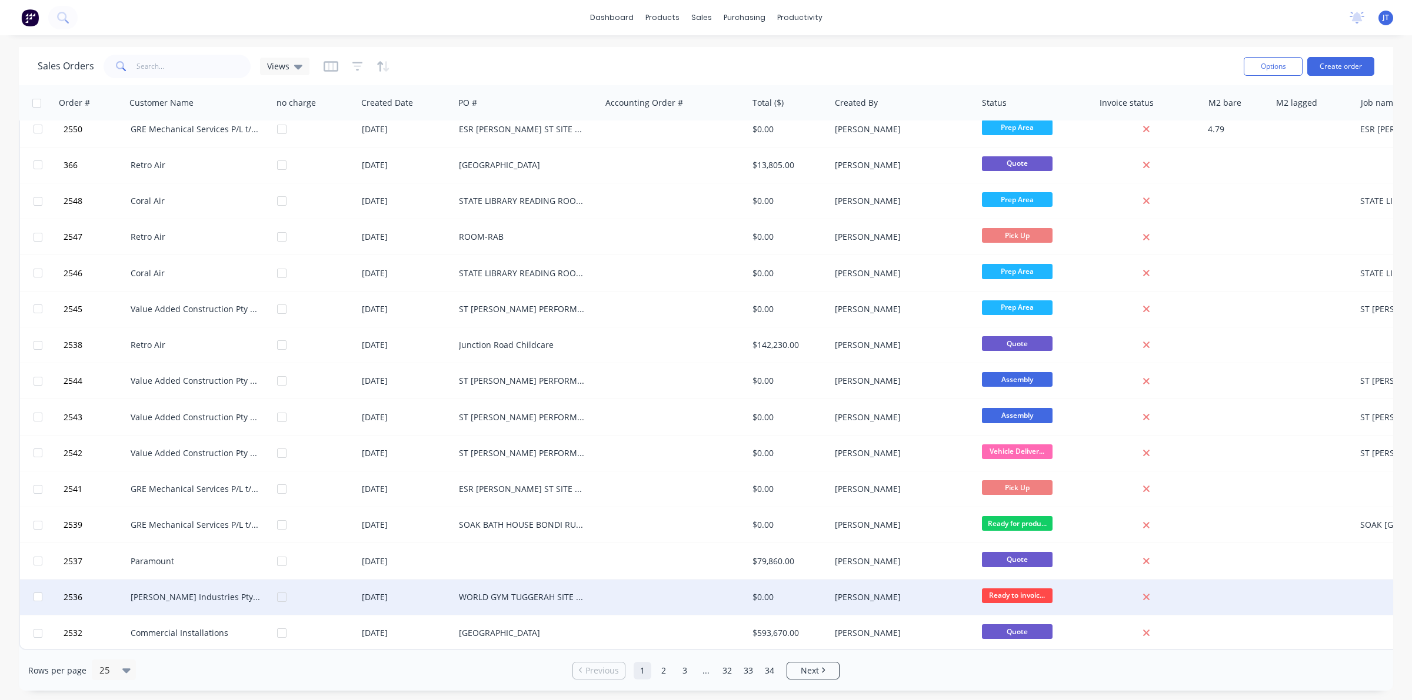
click at [599, 592] on div "WORLD GYM TUGGERAH SITE MEASURES" at bounding box center [527, 597] width 147 height 35
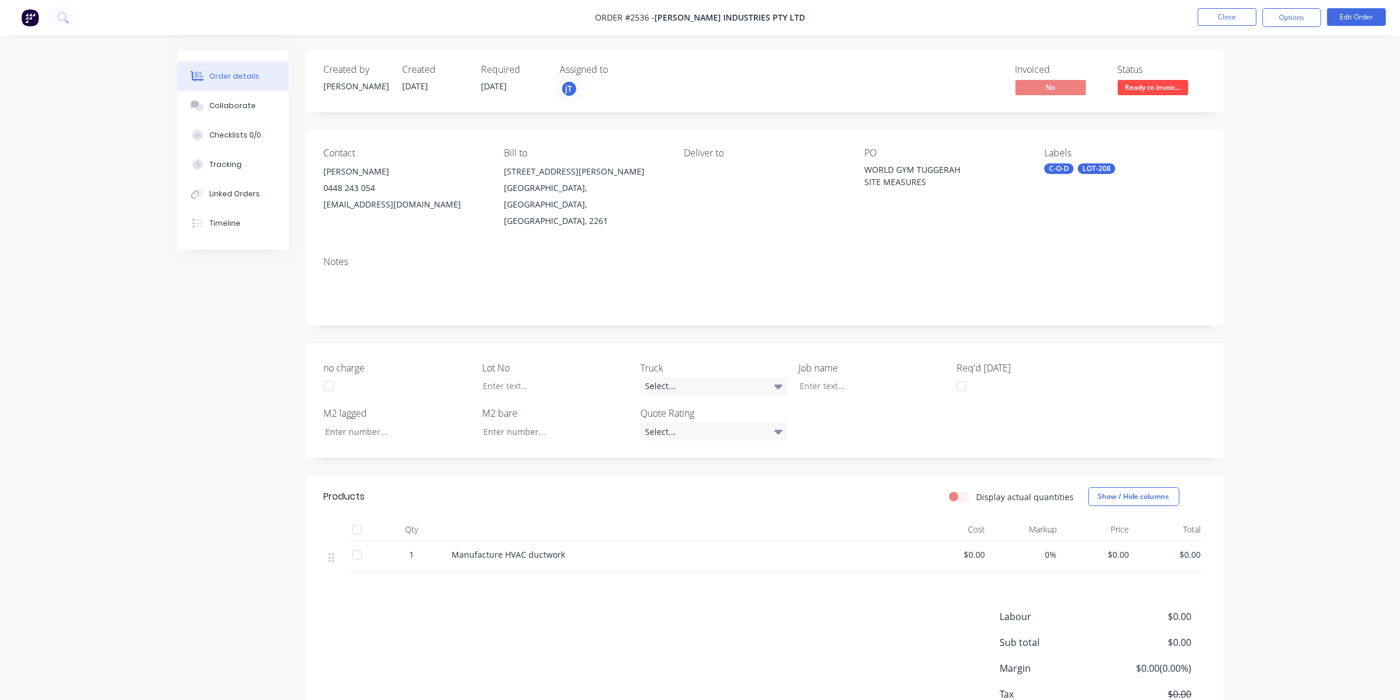
drag, startPoint x: 863, startPoint y: 163, endPoint x: 925, endPoint y: 191, distance: 68.4
click at [925, 191] on div "Contact [PERSON_NAME] [PHONE_NUMBER] [EMAIL_ADDRESS][DOMAIN_NAME] Bill to [STRE…" at bounding box center [765, 188] width 918 height 117
copy div "WORLD GYM TUGGERAH SITE MEASURES"
click at [1242, 15] on button "Close" at bounding box center [1227, 17] width 59 height 18
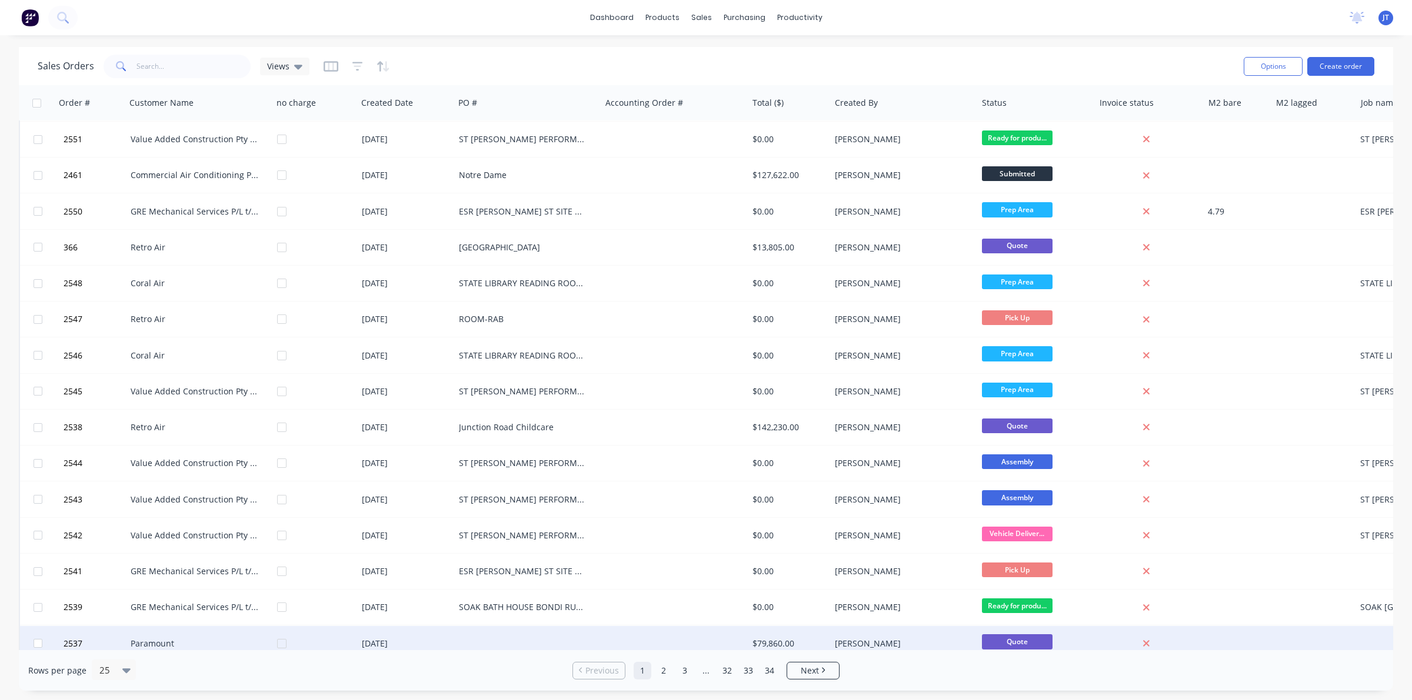
scroll to position [376, 0]
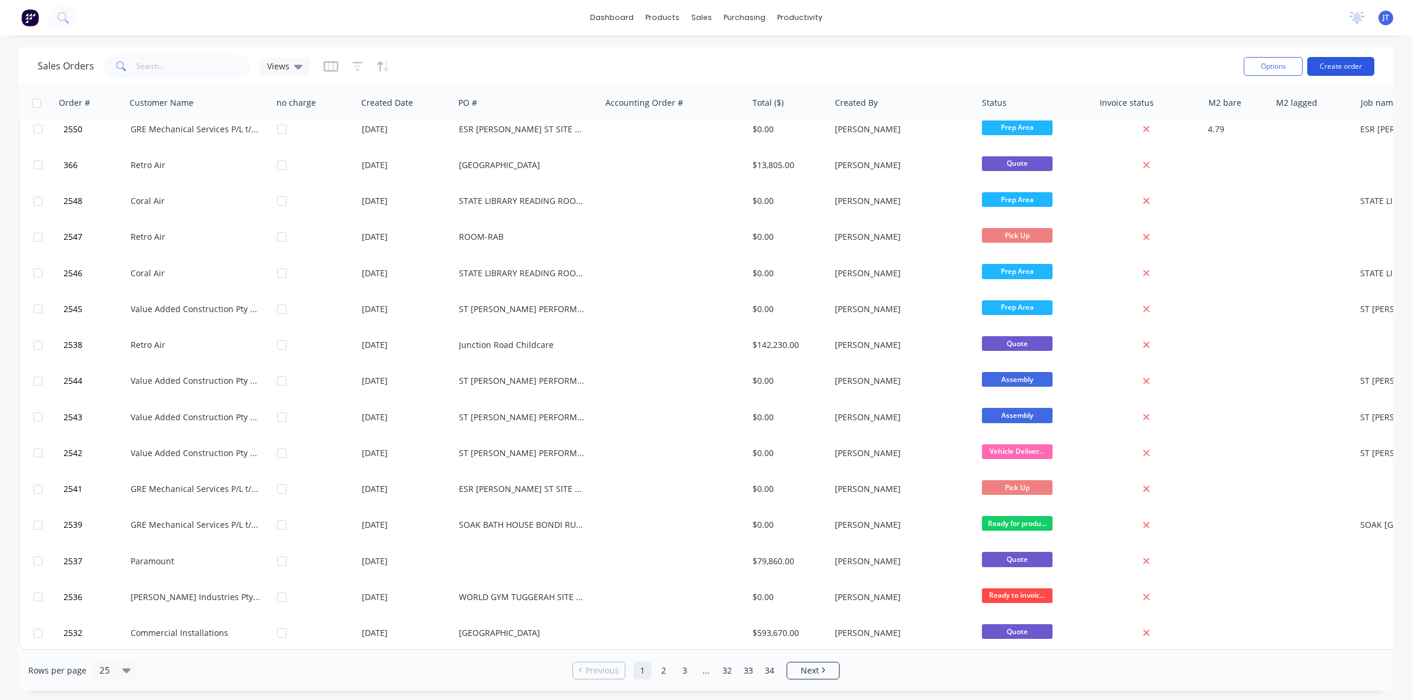
click at [1335, 62] on button "Create order" at bounding box center [1340, 66] width 67 height 19
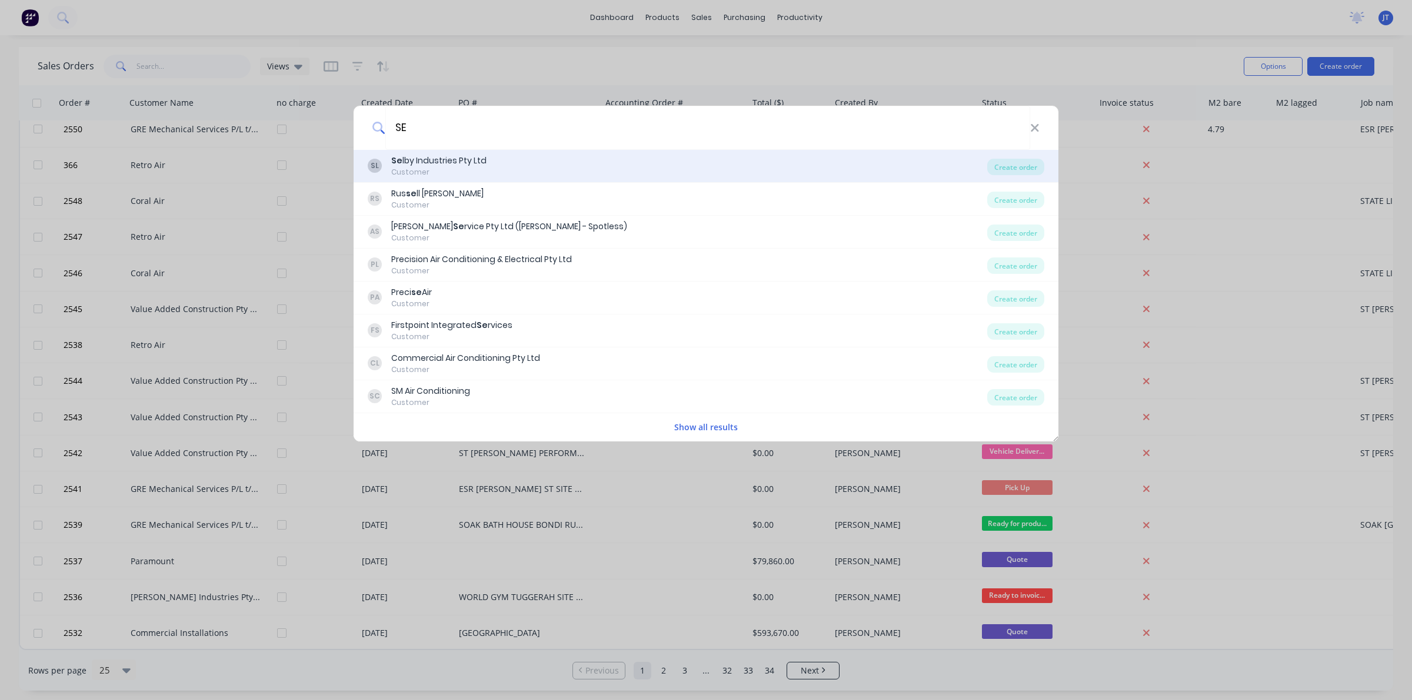
type input "SE"
click at [425, 160] on div "Se lby Industries Pty Ltd" at bounding box center [438, 161] width 95 height 12
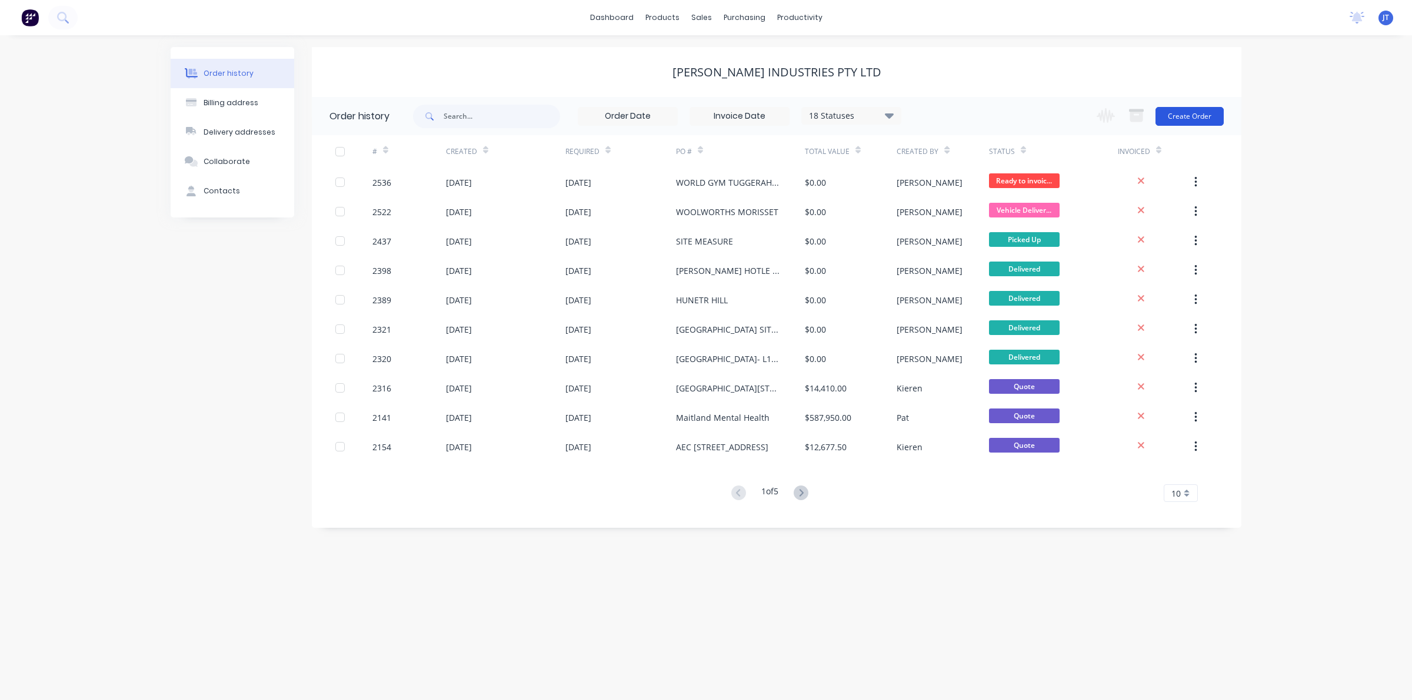
click at [1198, 112] on button "Create Order" at bounding box center [1189, 116] width 68 height 19
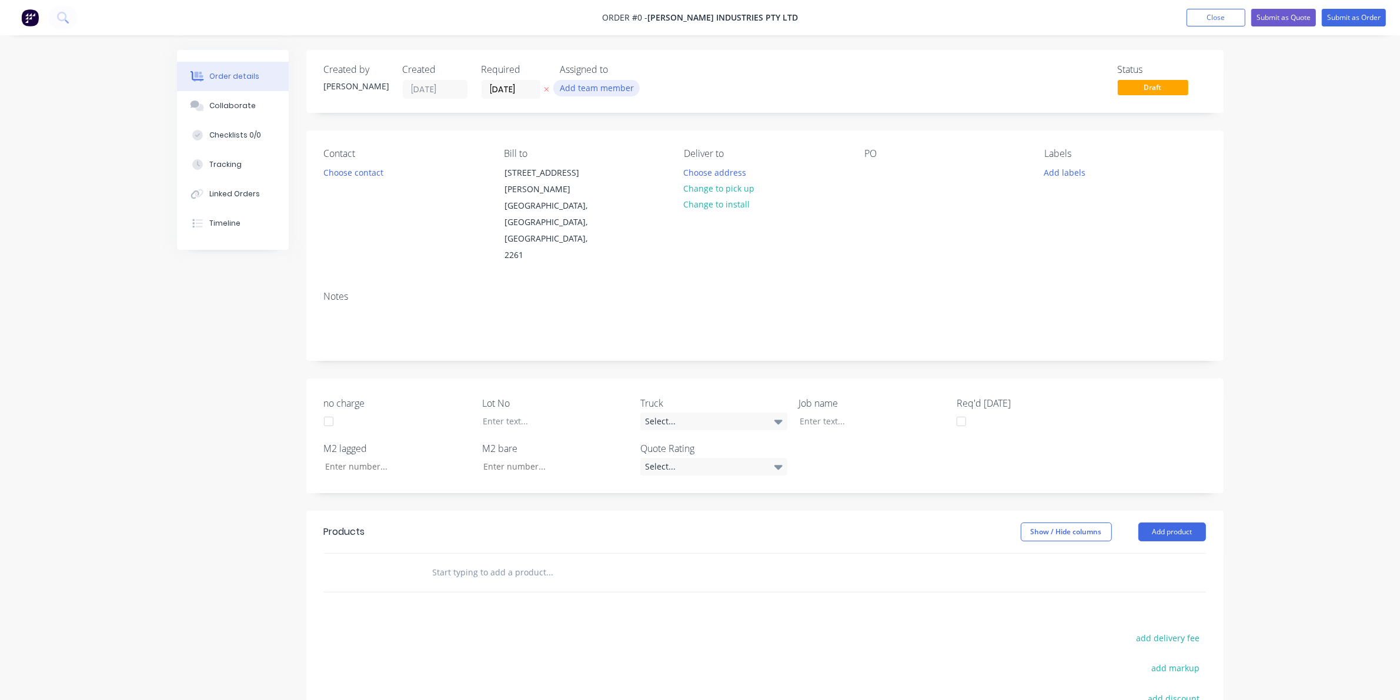
click at [578, 95] on button "Add team member" at bounding box center [596, 88] width 86 height 16
click at [604, 154] on div "[PERSON_NAME] (You)" at bounding box center [655, 154] width 118 height 12
click at [345, 169] on div "Order details Collaborate Checklists 0/0 Tracking Linked Orders Timeline Order …" at bounding box center [700, 471] width 1070 height 843
click at [709, 171] on button "Choose address" at bounding box center [715, 172] width 75 height 16
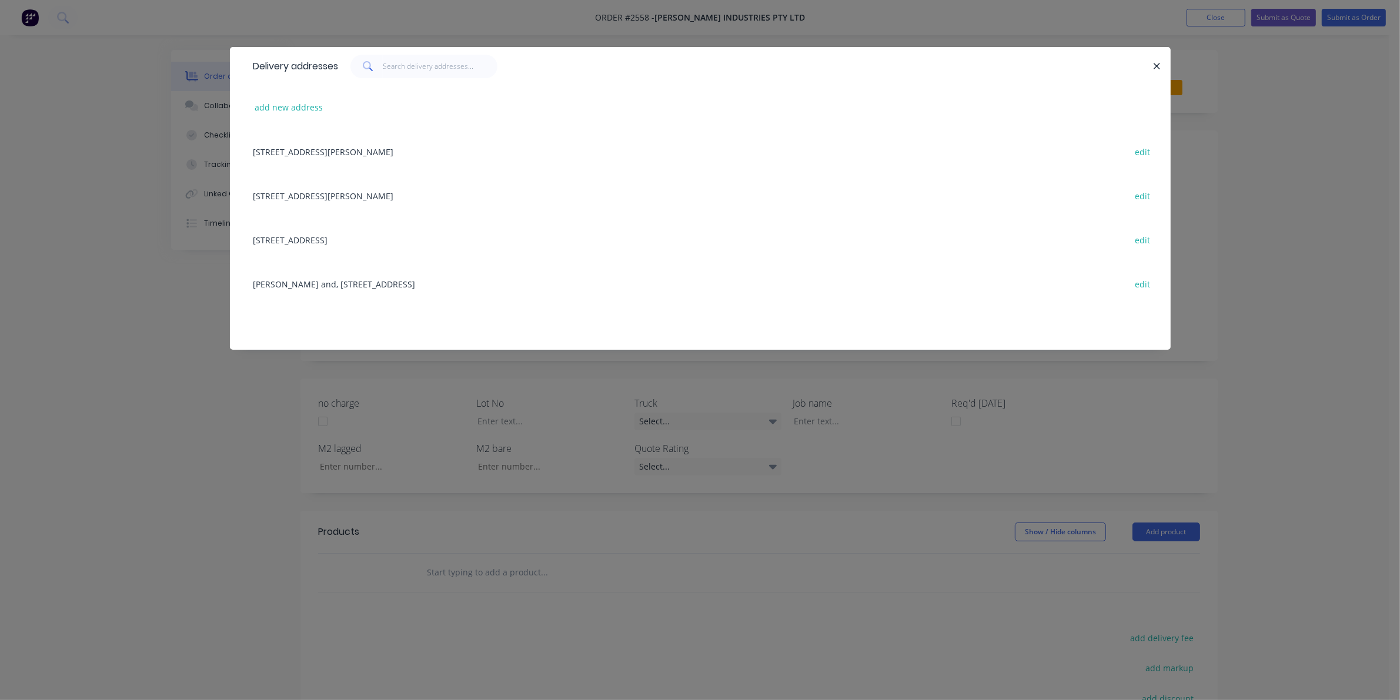
click at [326, 159] on div "[STREET_ADDRESS][PERSON_NAME] edit" at bounding box center [701, 151] width 906 height 44
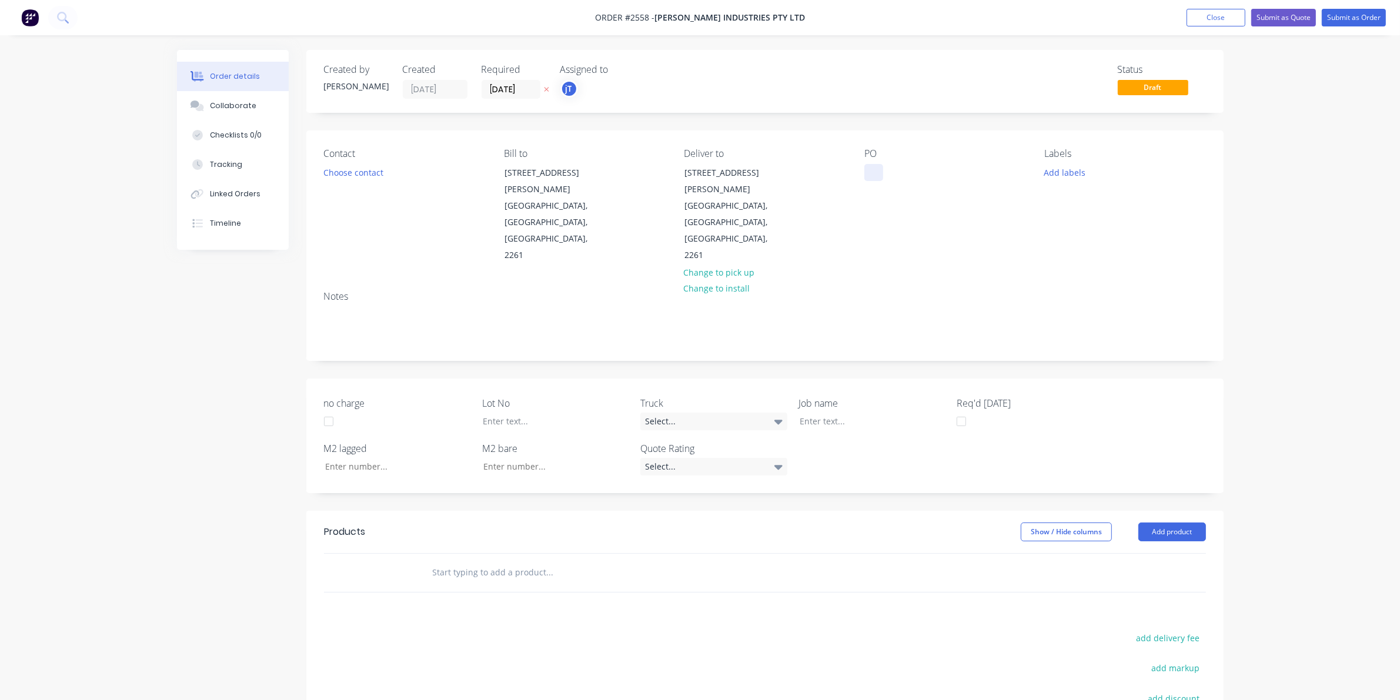
click at [868, 172] on div at bounding box center [874, 172] width 19 height 17
paste div
click at [969, 171] on div "WORLD GYM TUGGERAH SITE MEASURES" at bounding box center [938, 178] width 147 height 29
click at [828, 413] on div at bounding box center [863, 421] width 147 height 17
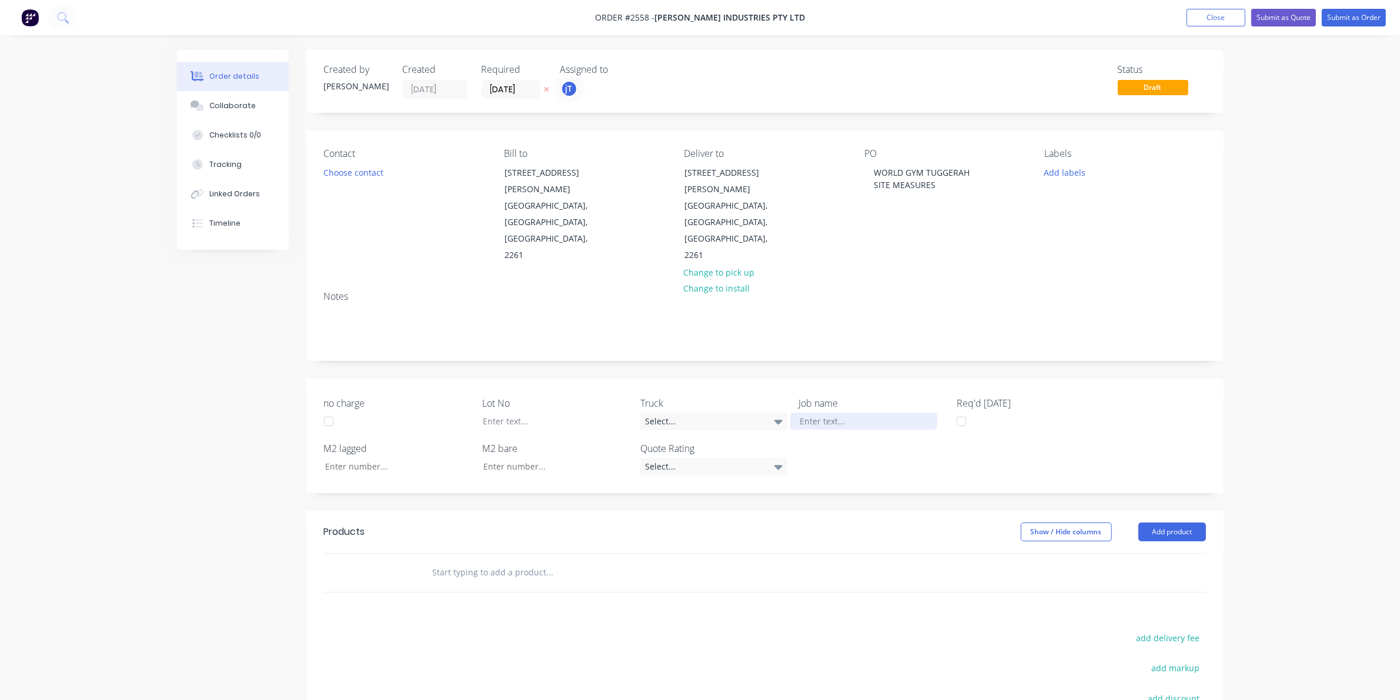
paste div
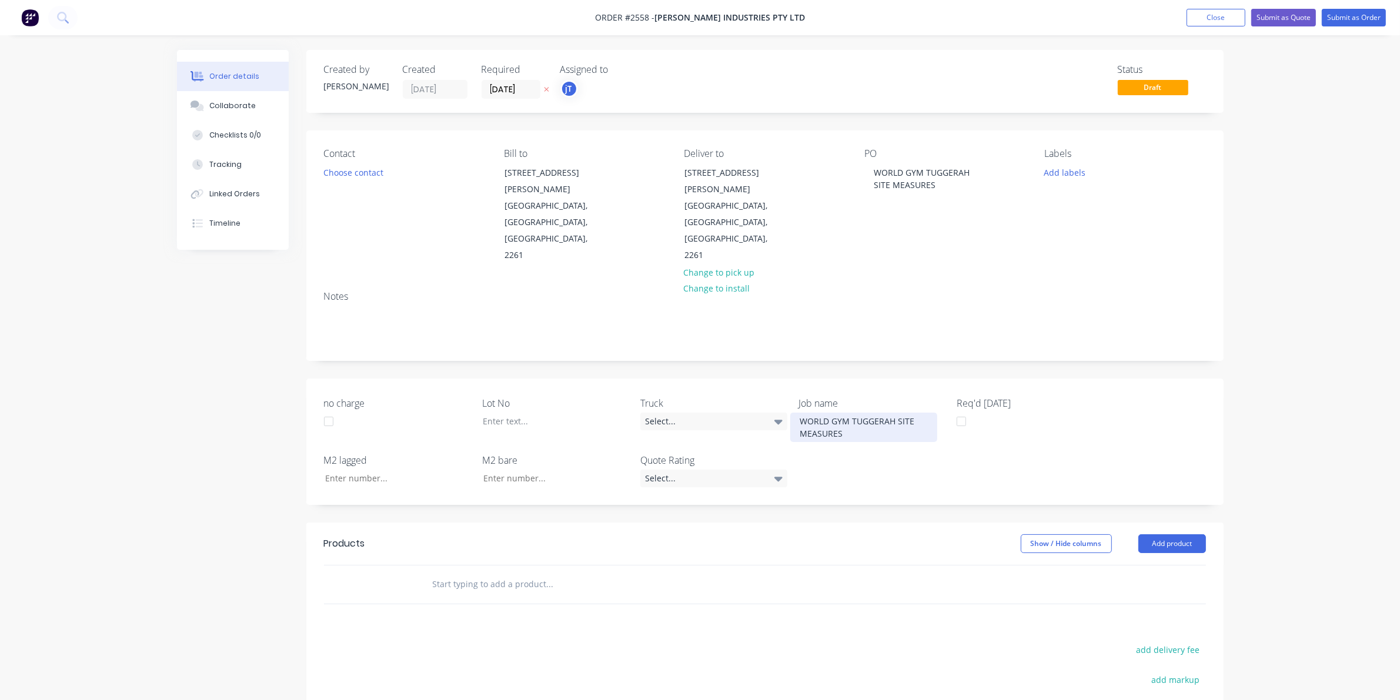
click at [899, 413] on div "WORLD GYM TUGGERAH SITE MEASURES" at bounding box center [863, 427] width 147 height 29
click at [480, 413] on div at bounding box center [546, 421] width 147 height 17
click at [1067, 171] on button "Add labels" at bounding box center [1065, 172] width 54 height 16
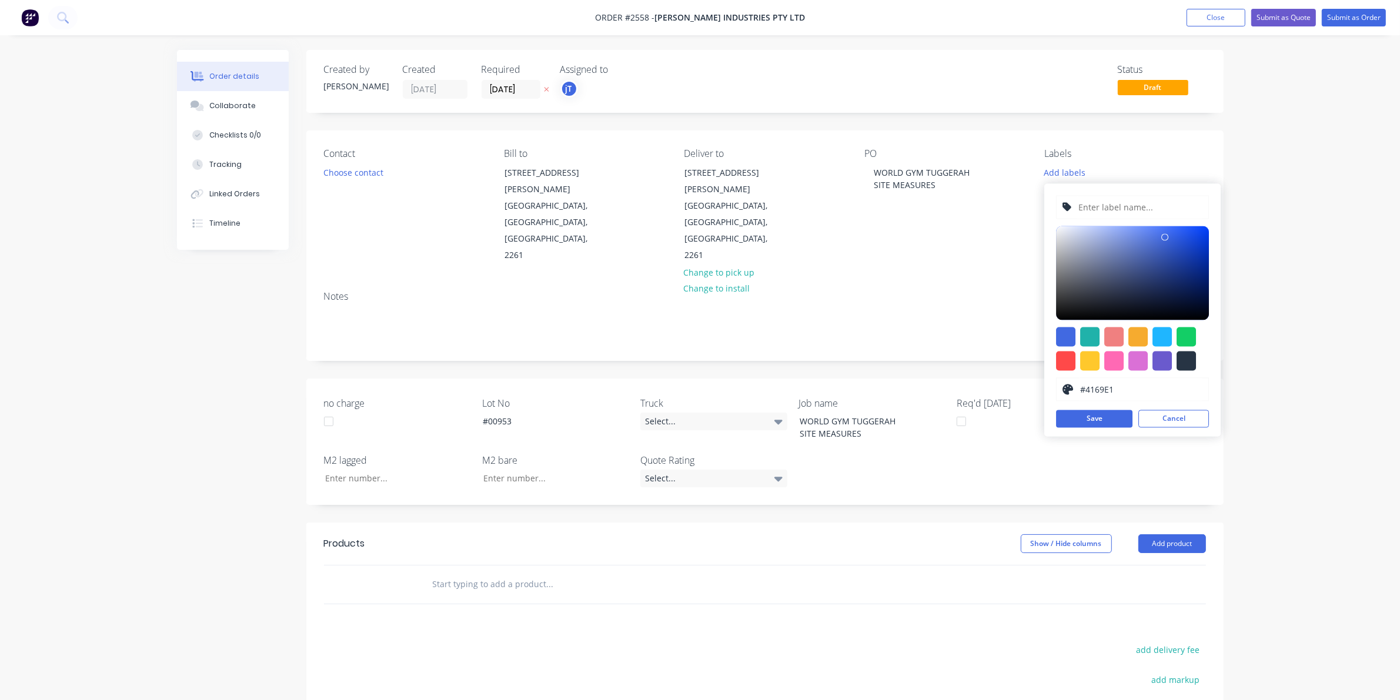
click at [1112, 213] on input "text" at bounding box center [1140, 207] width 125 height 22
type input "LOT-#00953"
click at [1100, 418] on button "Save" at bounding box center [1094, 420] width 76 height 18
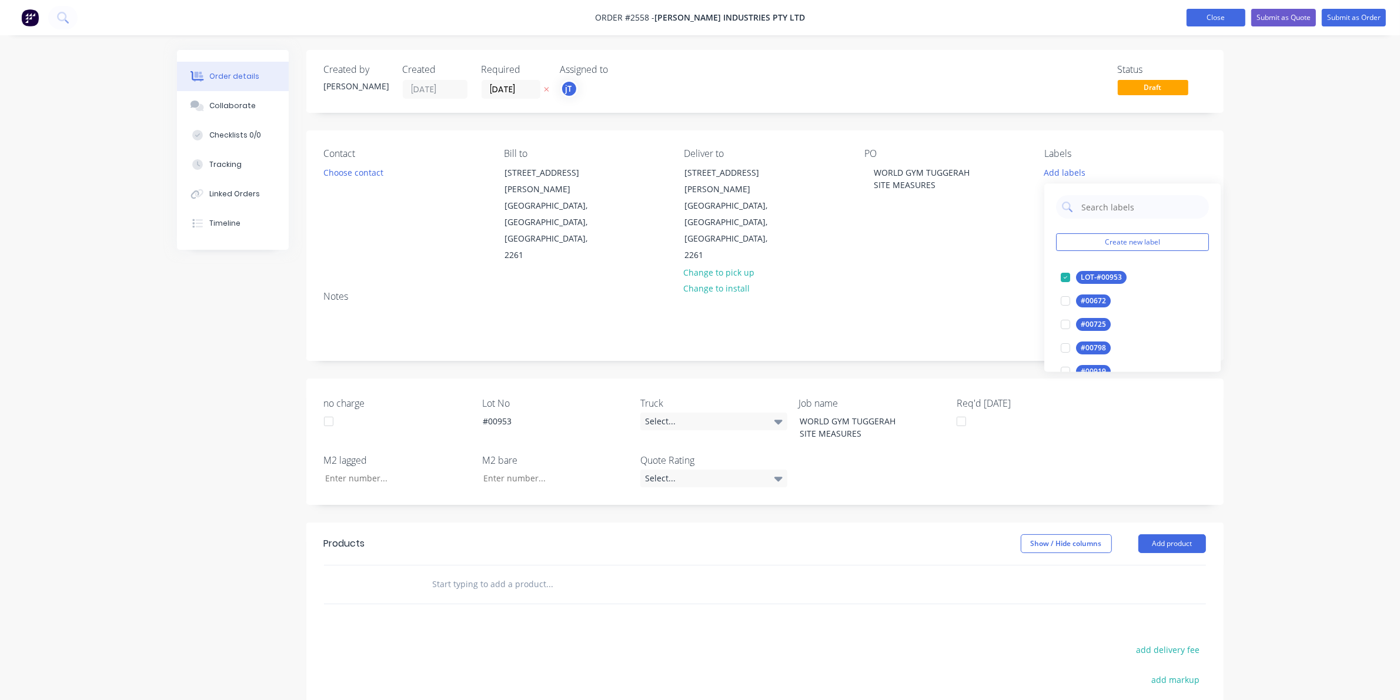
click at [1227, 21] on button "Close" at bounding box center [1216, 18] width 59 height 18
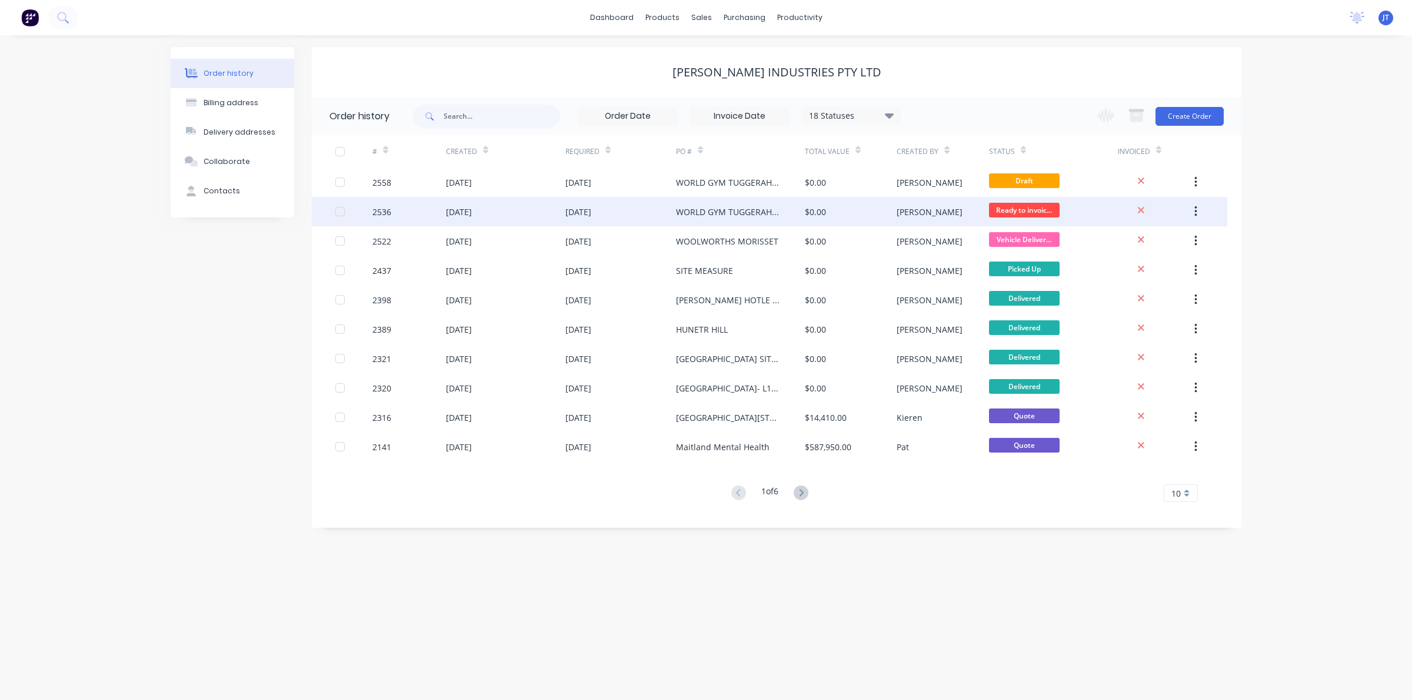
click at [936, 205] on div "[PERSON_NAME]" at bounding box center [942, 211] width 92 height 29
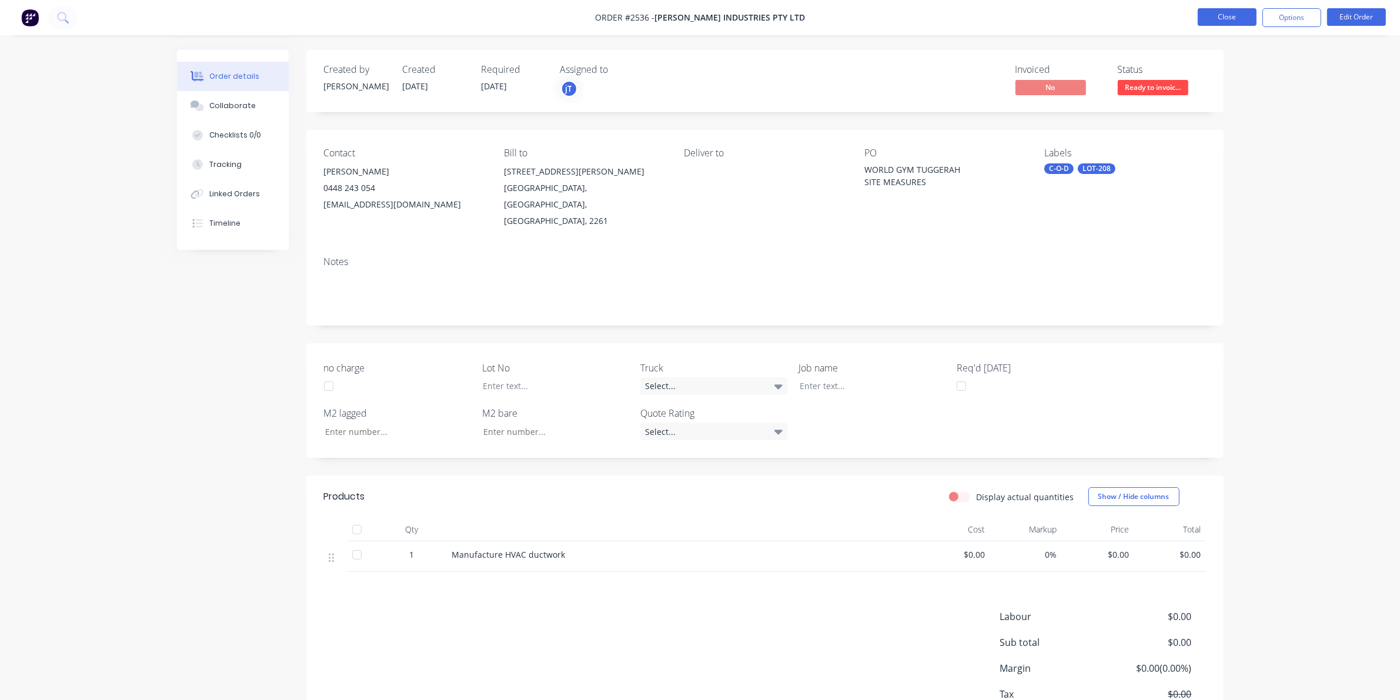
click at [1224, 13] on button "Close" at bounding box center [1227, 17] width 59 height 18
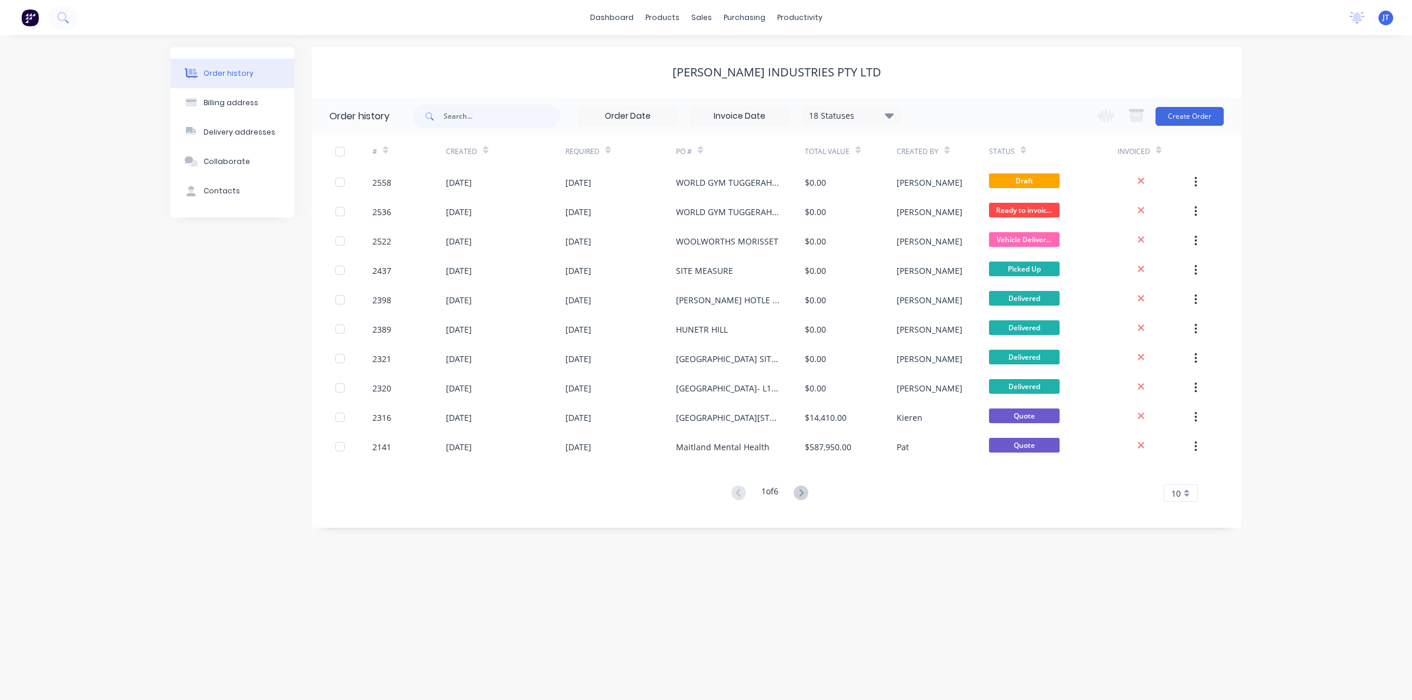
click at [1046, 189] on div "Draft" at bounding box center [1024, 183] width 71 height 18
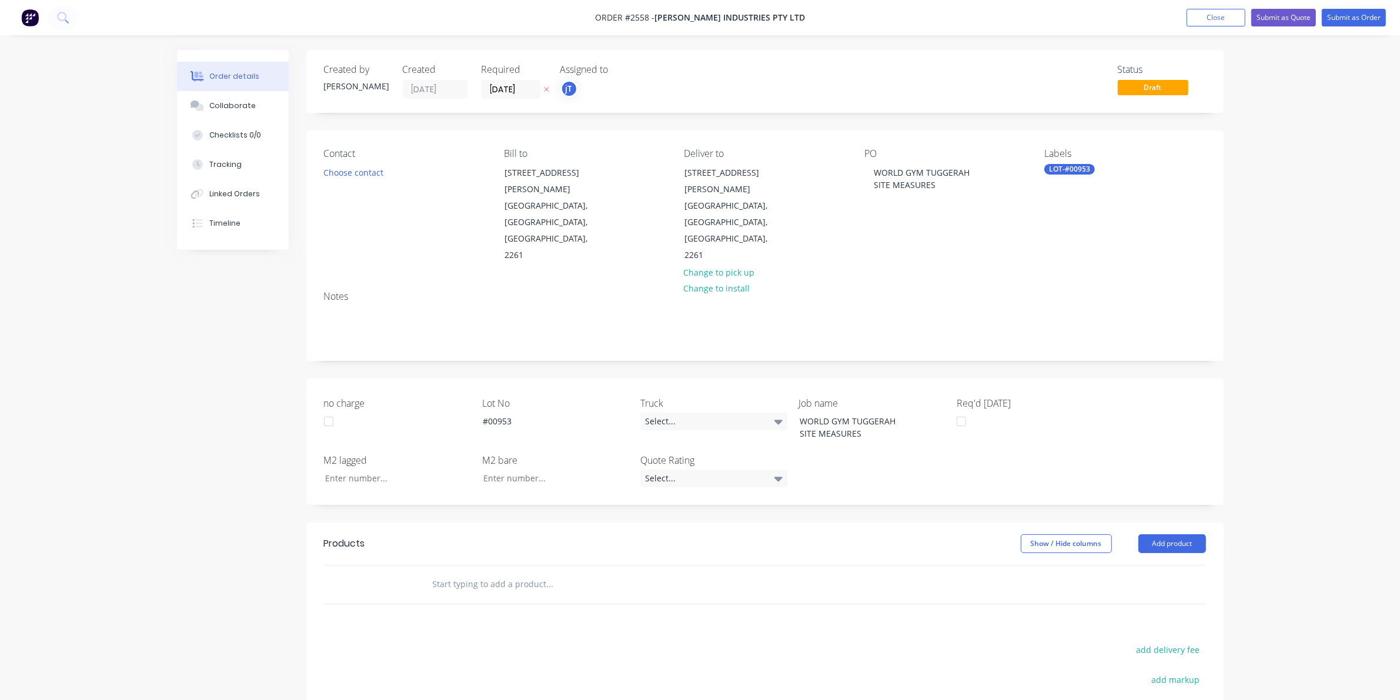
click at [365, 162] on div "Contact Choose contact" at bounding box center [404, 206] width 161 height 116
click at [365, 168] on button "Choose contact" at bounding box center [353, 172] width 72 height 16
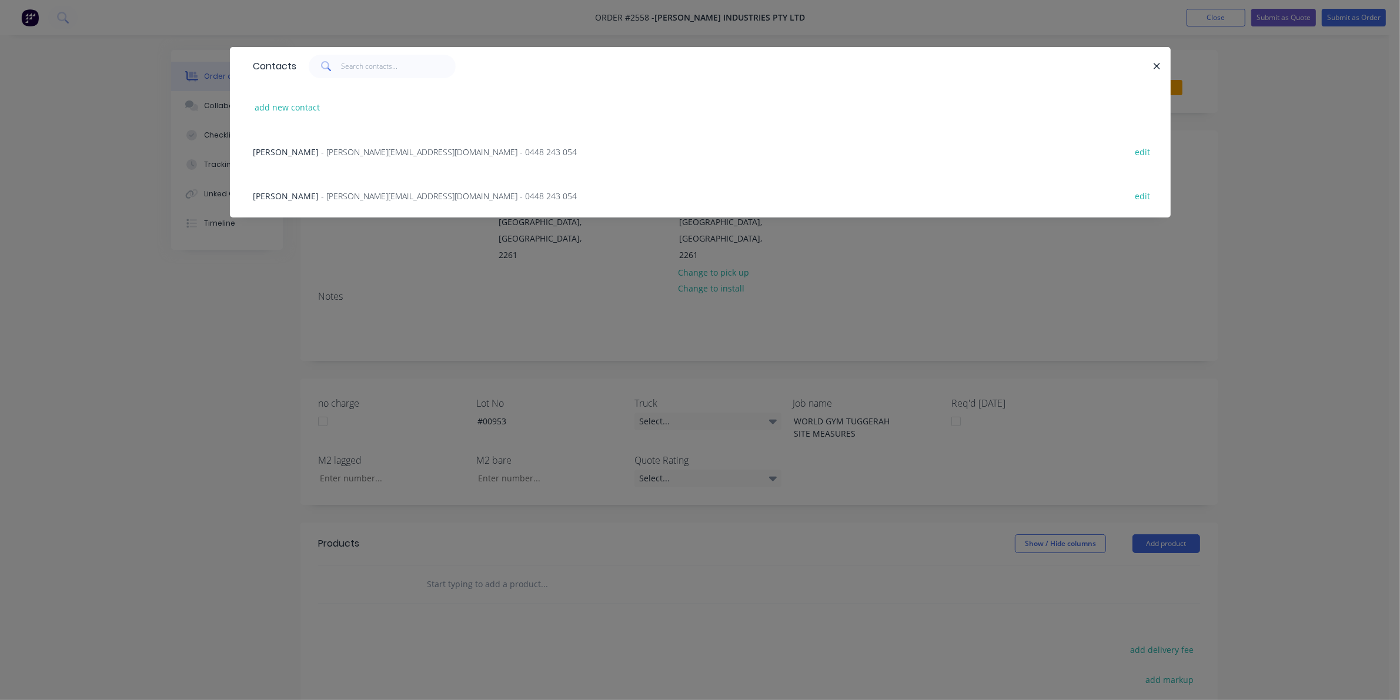
click at [392, 159] on div "Luke Selby - [EMAIL_ADDRESS][DOMAIN_NAME] - 0448 243 054 edit" at bounding box center [701, 151] width 906 height 44
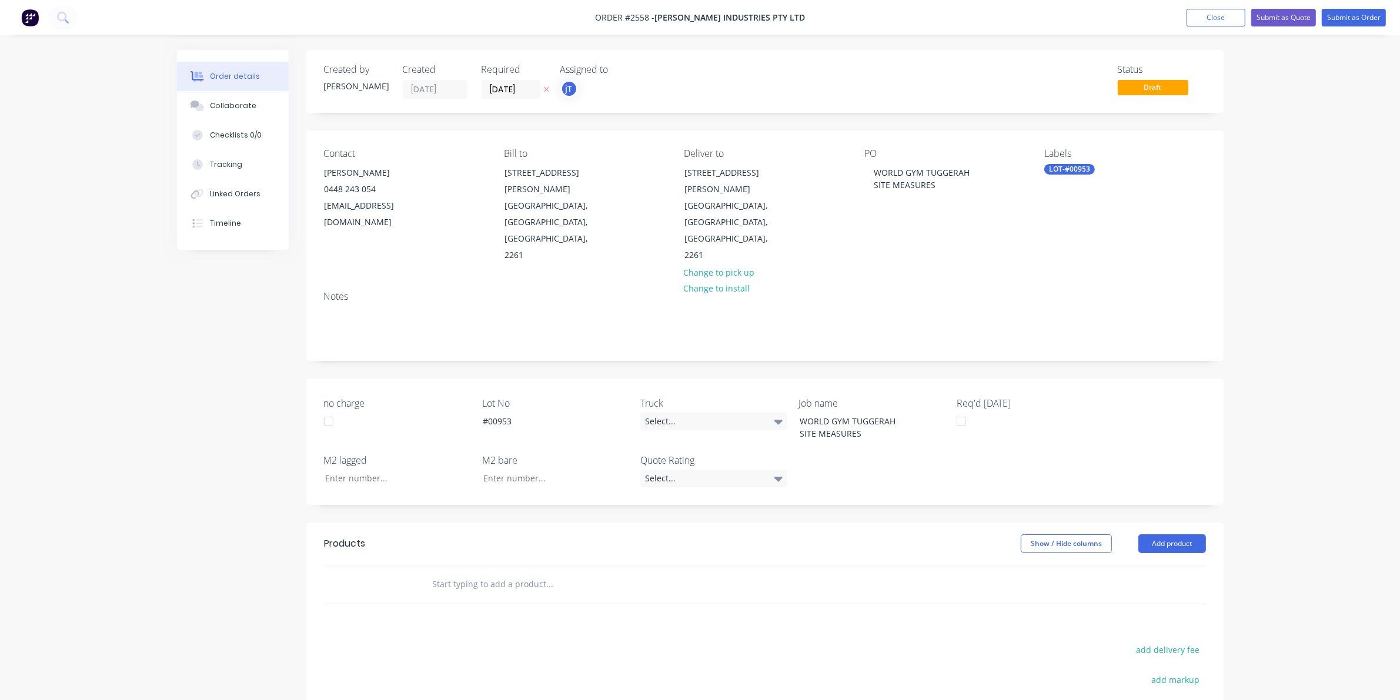
click at [479, 573] on input "text" at bounding box center [549, 585] width 235 height 24
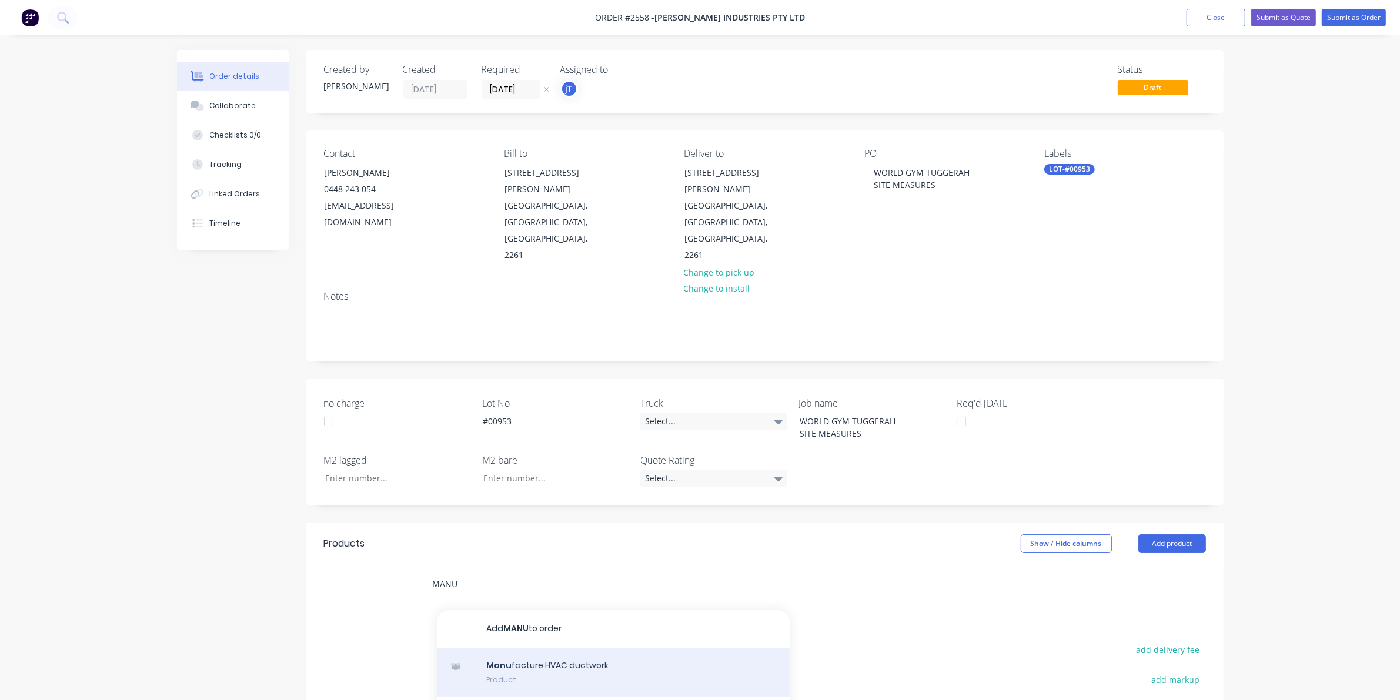
type input "MANU"
click at [537, 648] on div "Manu facture HVAC ductwork Product" at bounding box center [613, 672] width 353 height 49
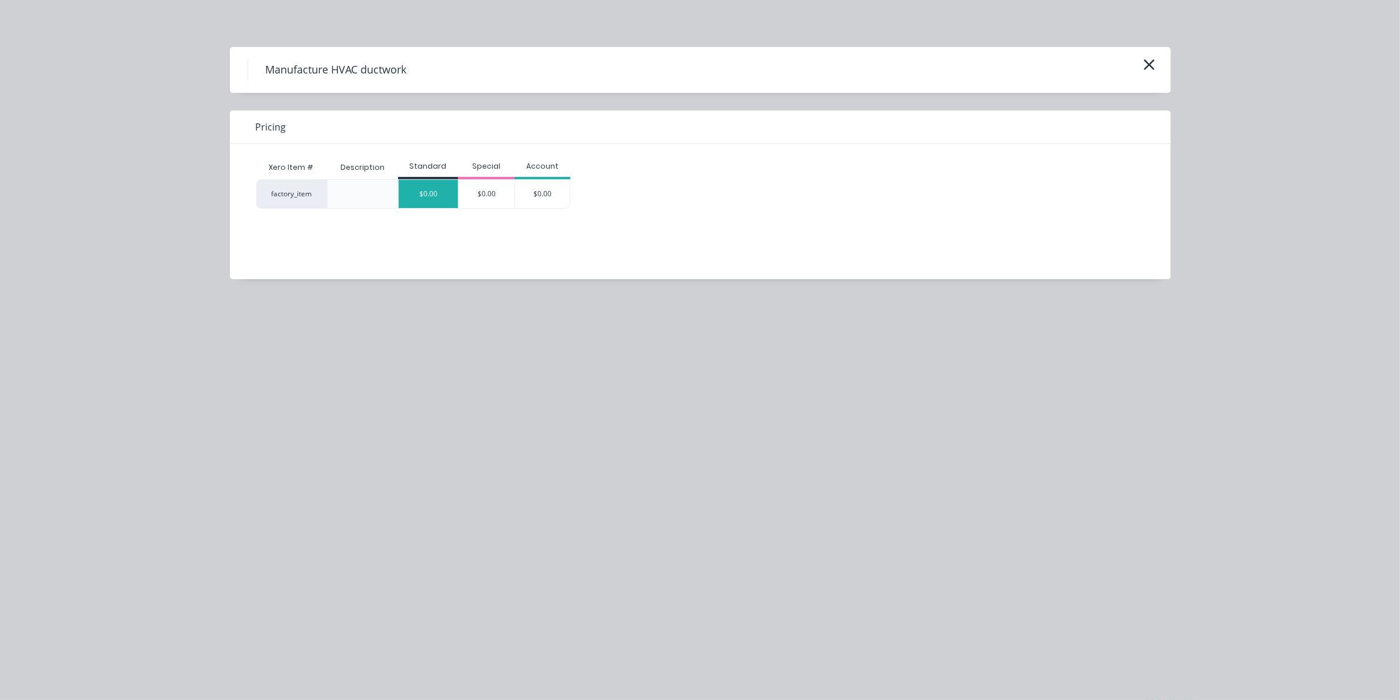
click at [442, 200] on div "$0.00" at bounding box center [428, 194] width 59 height 28
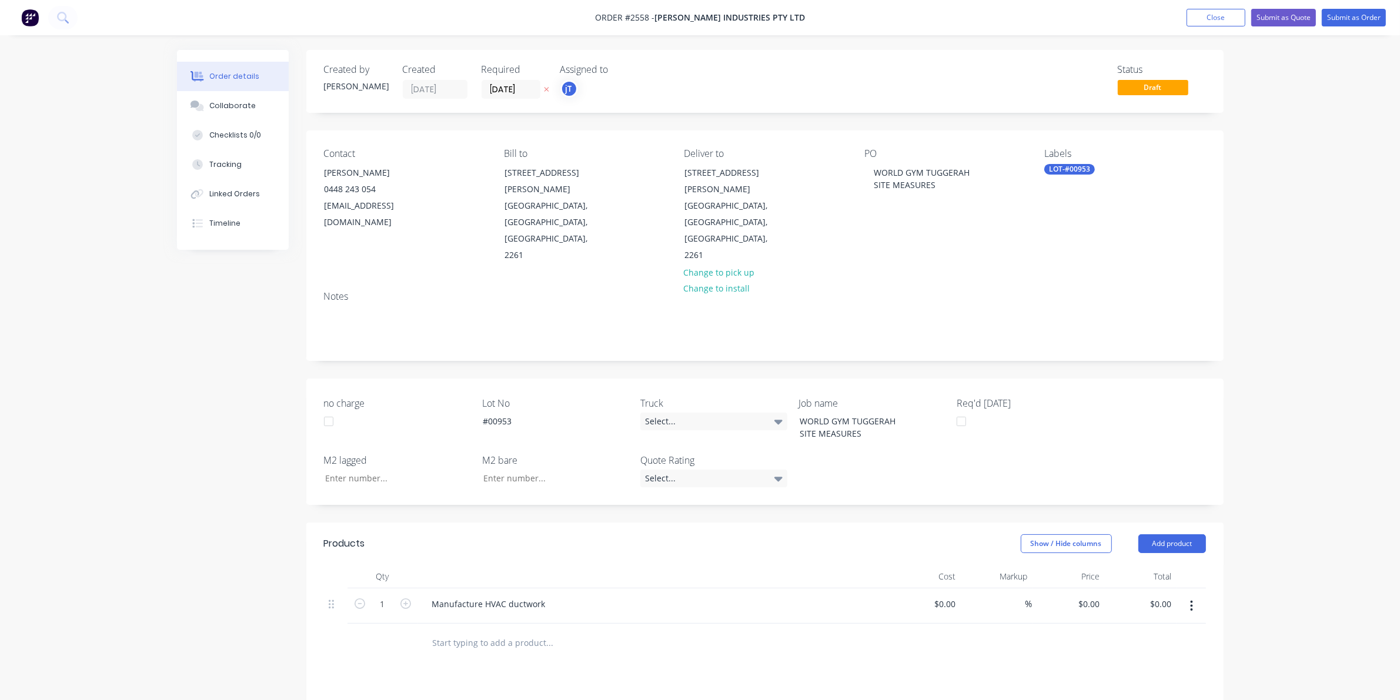
click at [1088, 165] on div "LOT-#00953" at bounding box center [1070, 169] width 51 height 11
click at [1112, 201] on input "text" at bounding box center [1141, 202] width 123 height 24
type input "C"
click at [1086, 284] on div "C-O-D edit" at bounding box center [1132, 296] width 153 height 24
click at [1093, 303] on button "C-O-D" at bounding box center [1083, 296] width 54 height 16
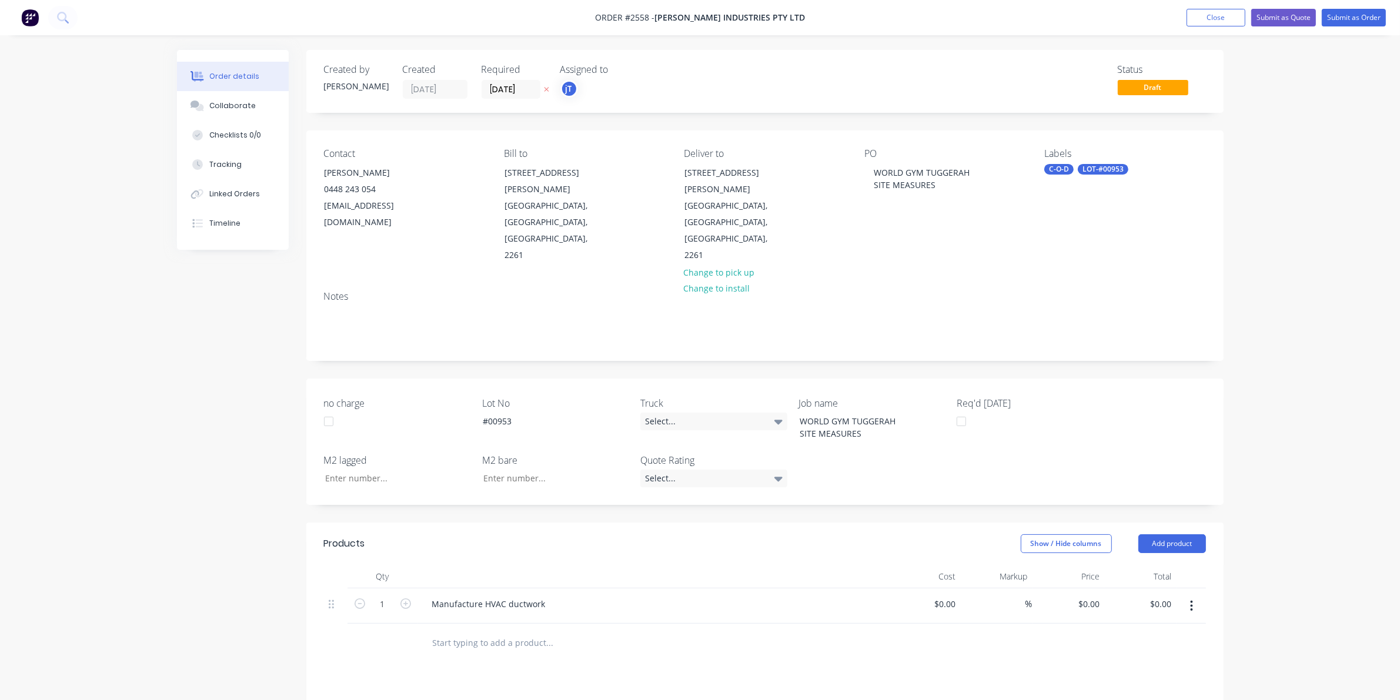
drag, startPoint x: 1283, startPoint y: 122, endPoint x: 1290, endPoint y: 112, distance: 12.2
click at [1283, 122] on div "Order details Collaborate Checklists 0/0 Tracking Linked Orders Timeline Order …" at bounding box center [700, 481] width 1400 height 962
click at [1347, 21] on button "Submit as Order" at bounding box center [1354, 18] width 64 height 18
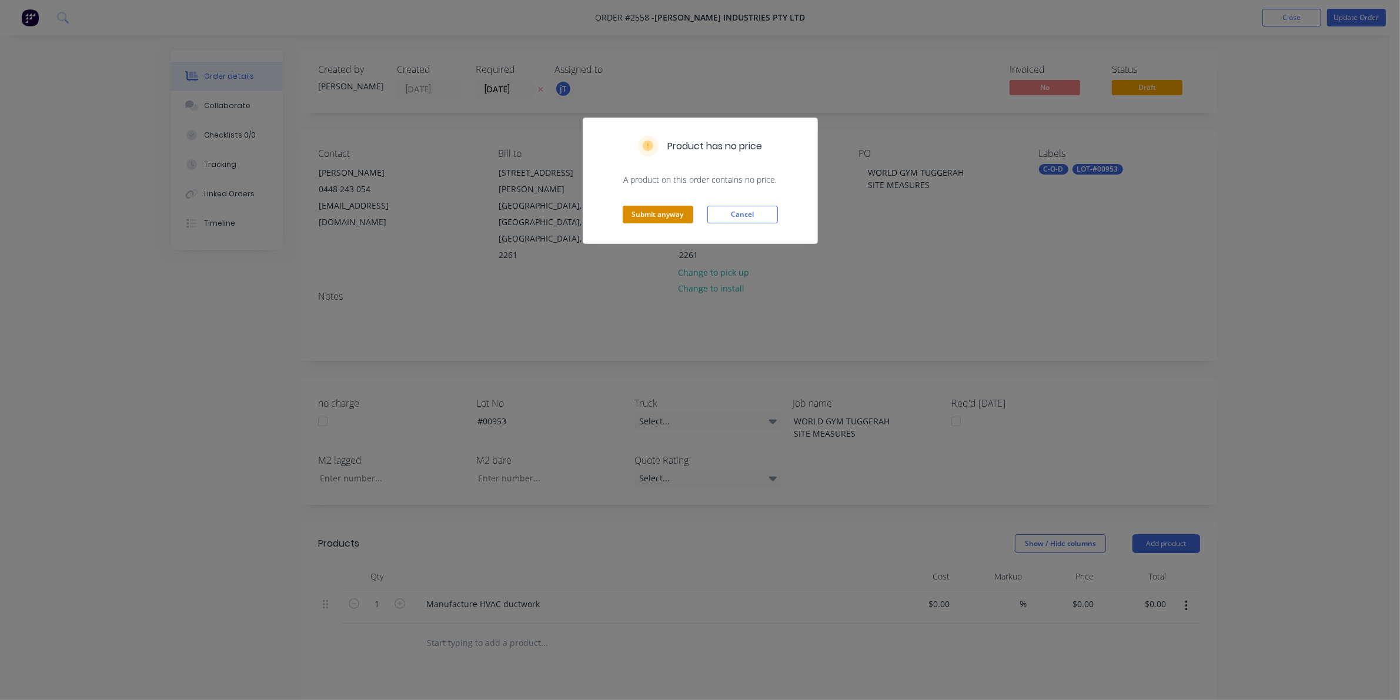
click at [688, 212] on button "Submit anyway" at bounding box center [658, 215] width 71 height 18
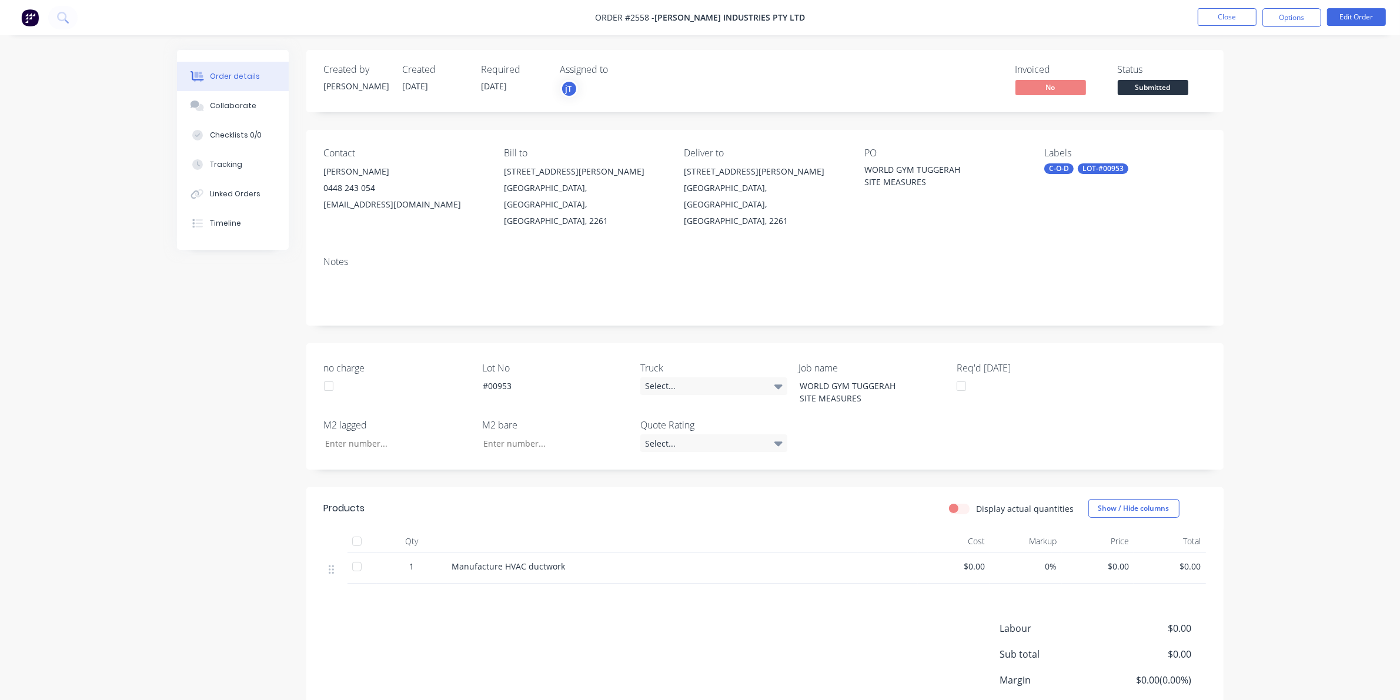
click at [1170, 82] on span "Submitted" at bounding box center [1153, 87] width 71 height 15
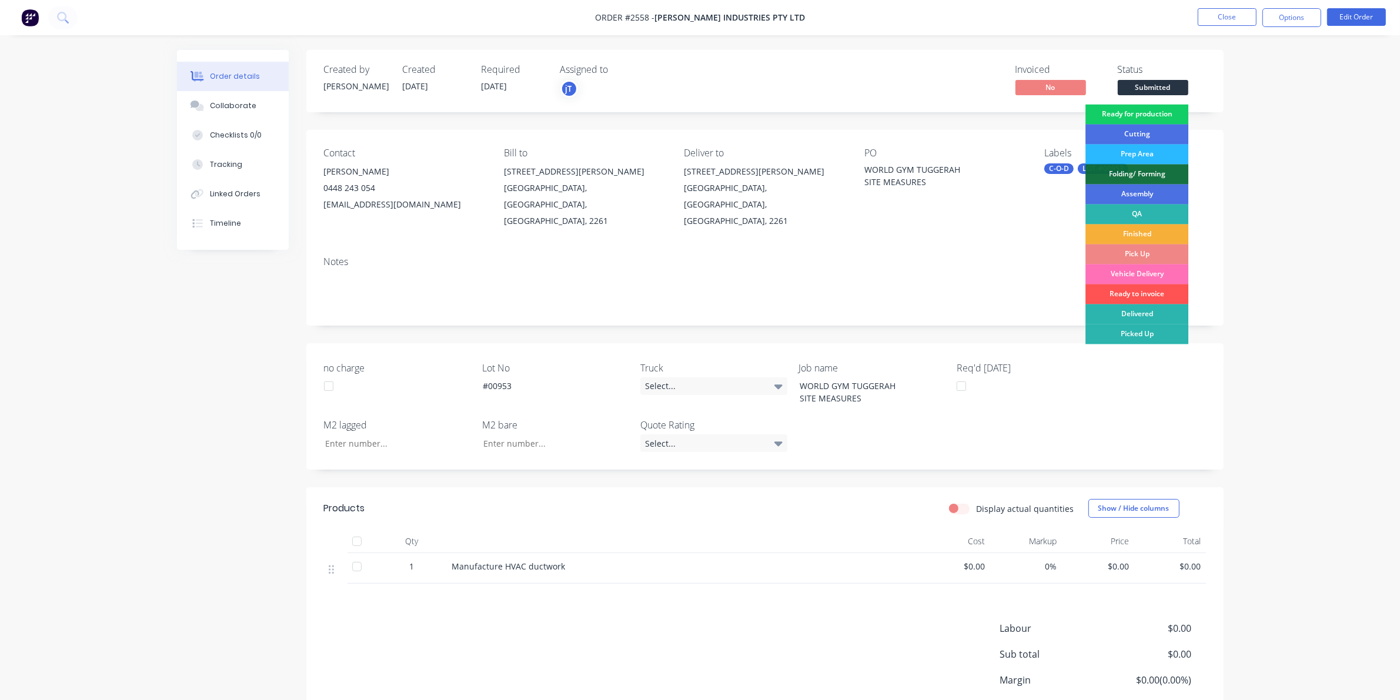
click at [1166, 105] on div "Ready for production" at bounding box center [1137, 115] width 103 height 20
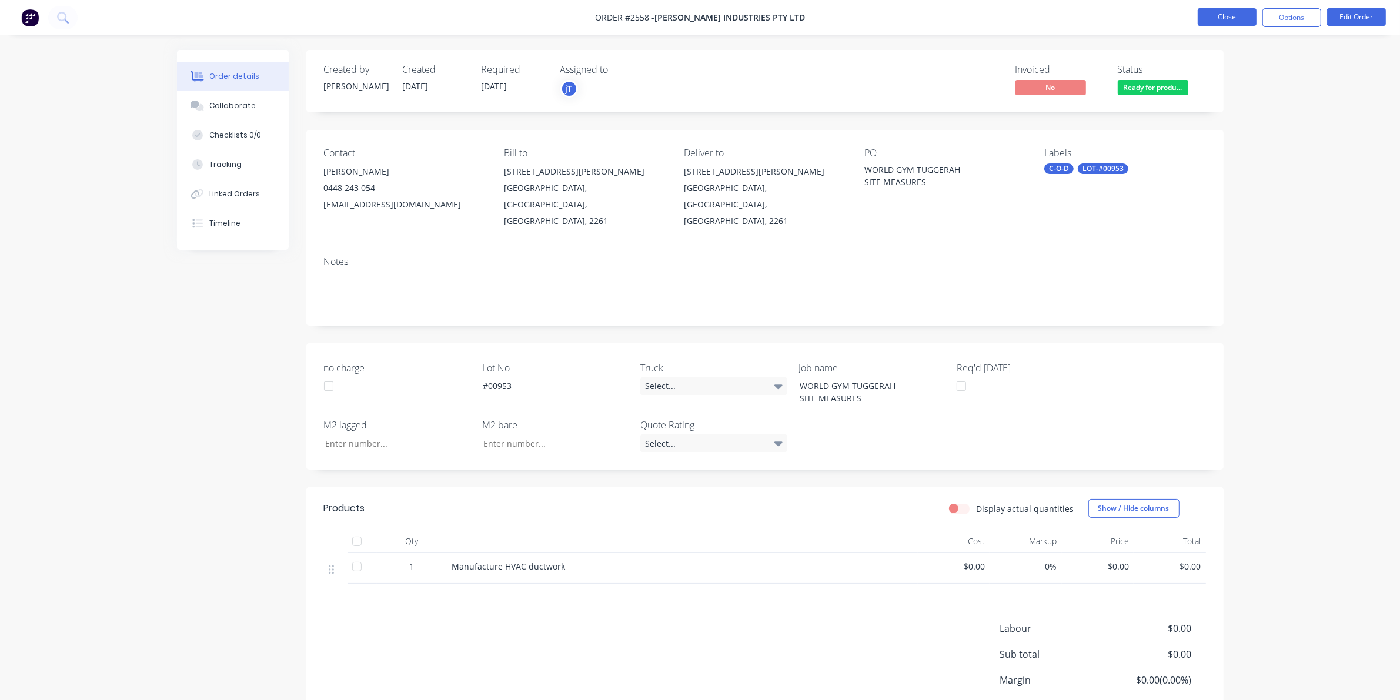
click at [1241, 22] on button "Close" at bounding box center [1227, 17] width 59 height 18
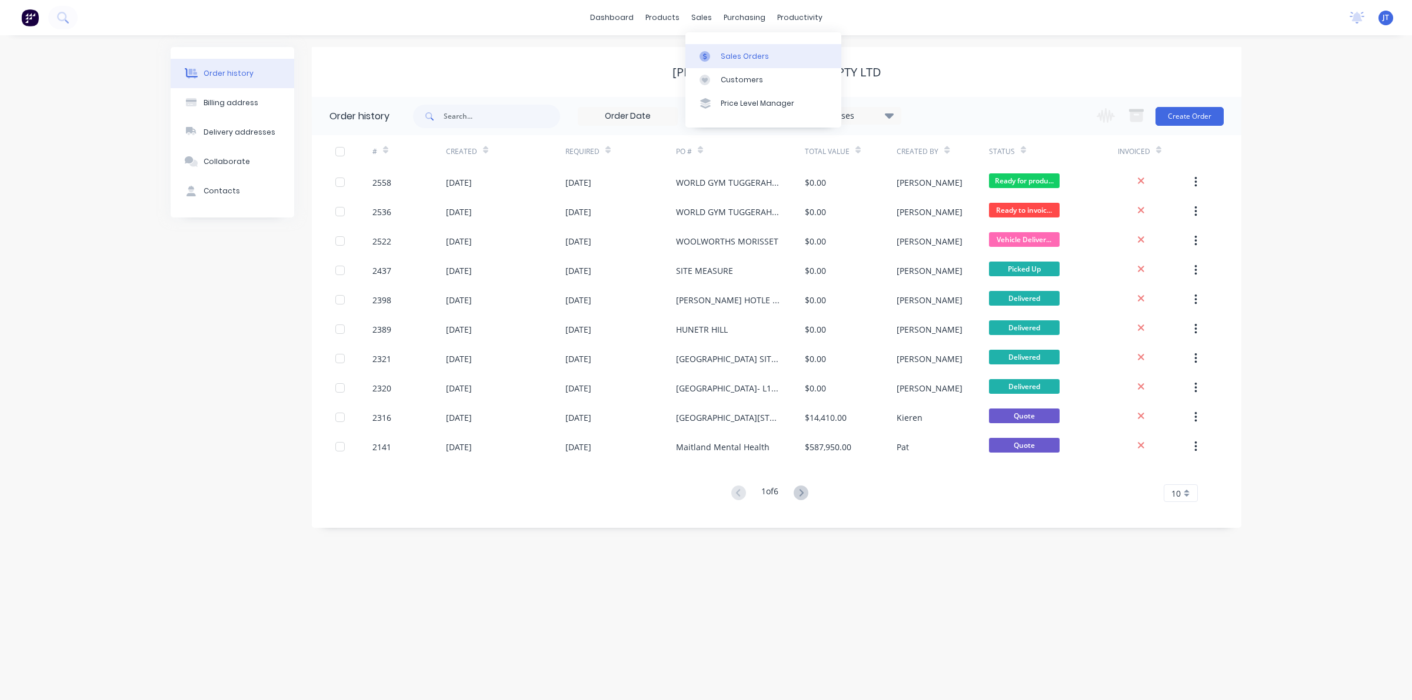
click at [715, 55] on div at bounding box center [708, 56] width 18 height 11
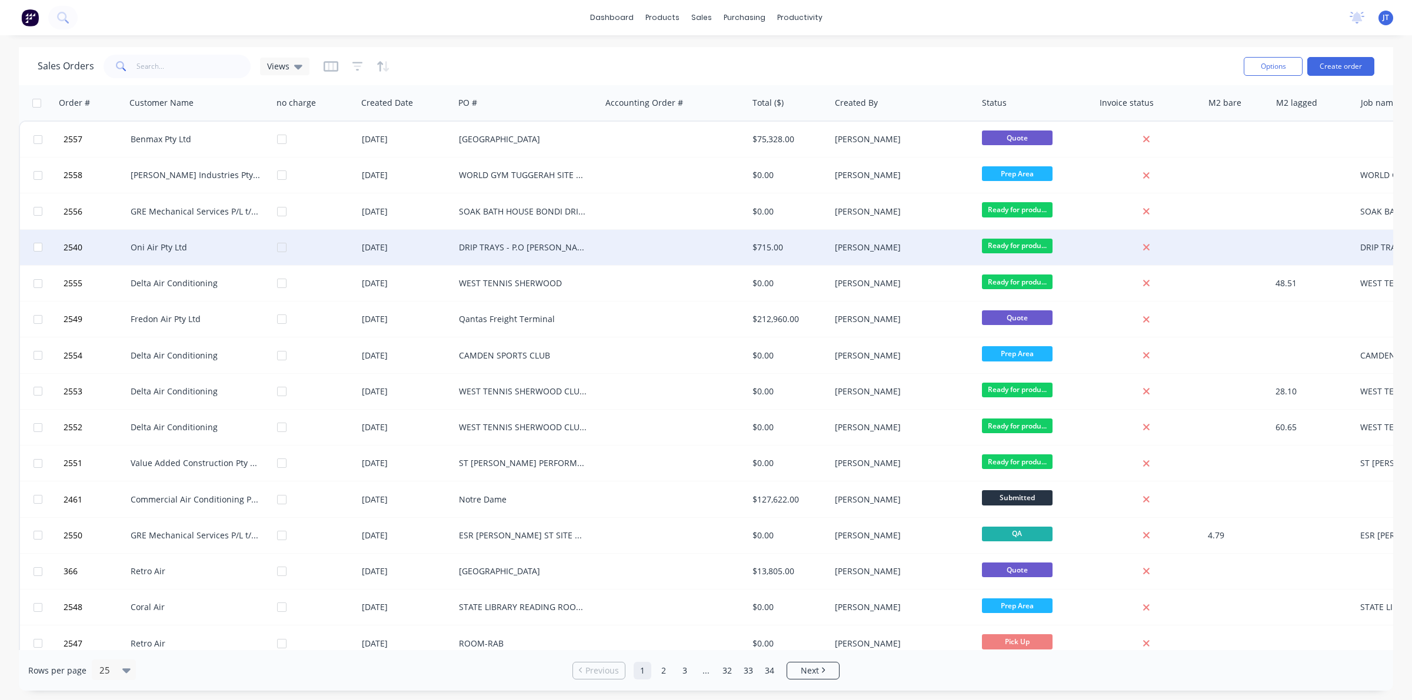
click at [484, 238] on div "DRIP TRAYS - P.O [PERSON_NAME]" at bounding box center [527, 247] width 147 height 35
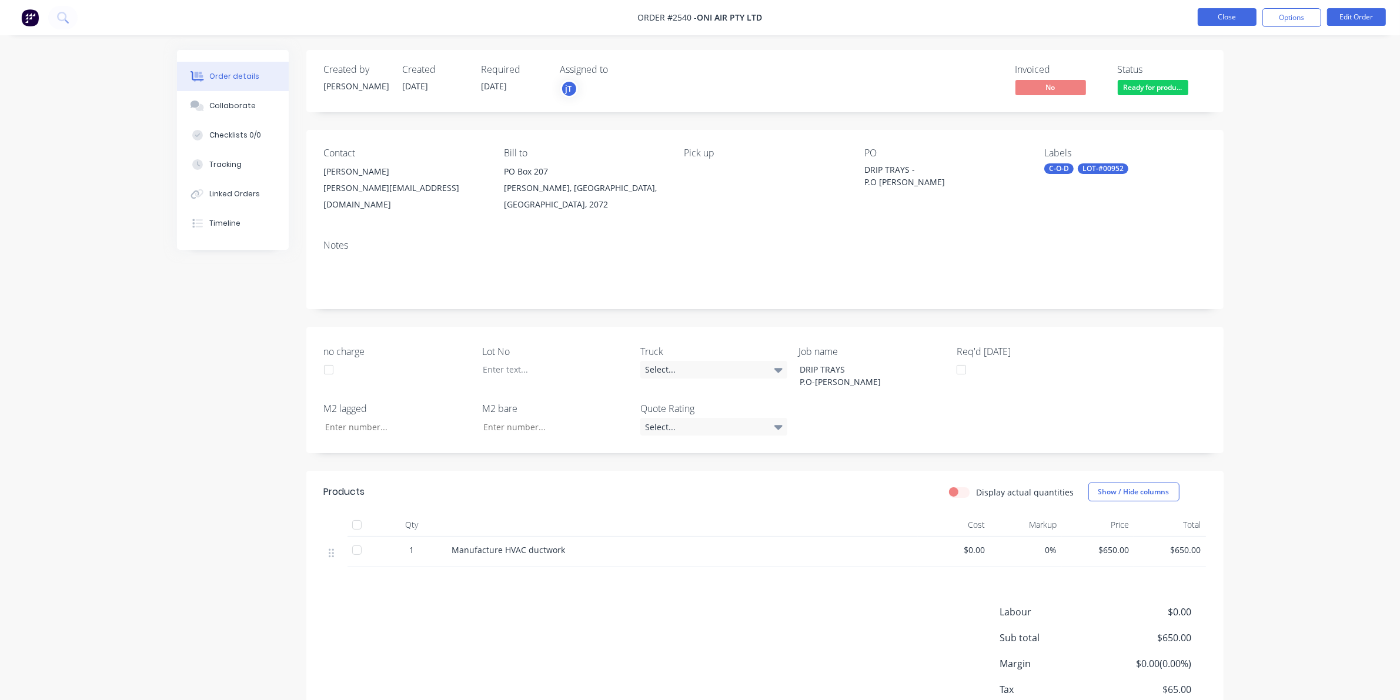
click at [1231, 22] on button "Close" at bounding box center [1227, 17] width 59 height 18
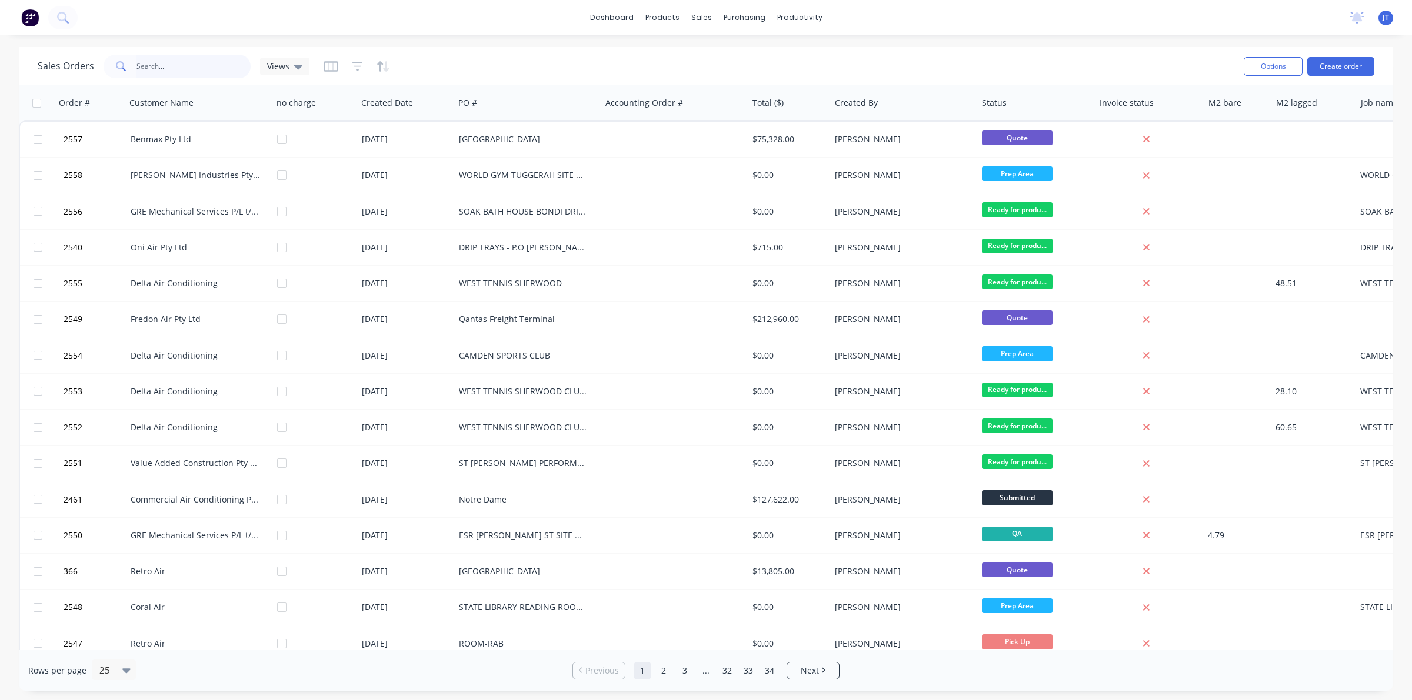
click at [139, 56] on input "text" at bounding box center [193, 67] width 115 height 24
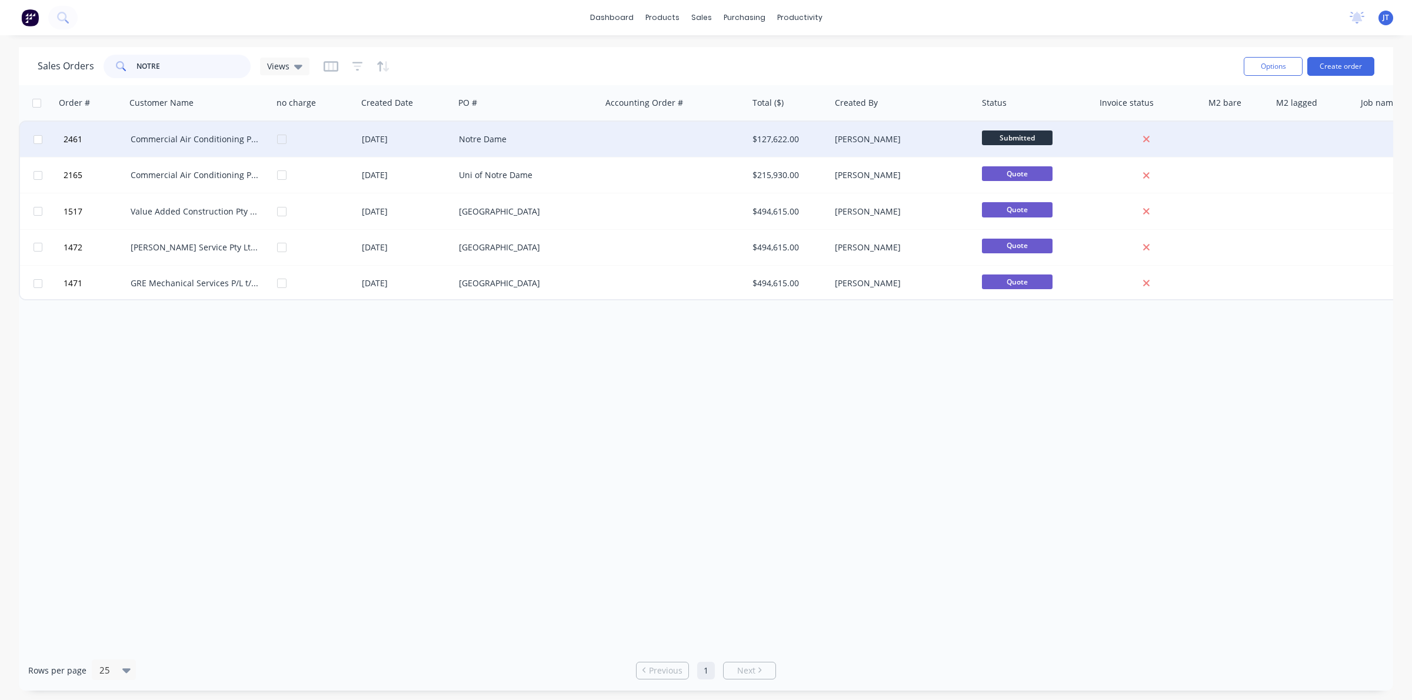
type input "NOTRE"
click at [489, 139] on div "Notre Dame" at bounding box center [524, 140] width 131 height 12
